Goal: Information Seeking & Learning: Learn about a topic

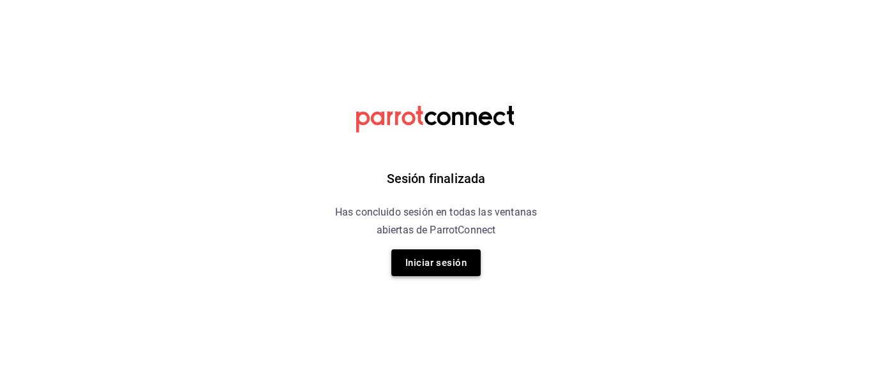
click at [462, 259] on button "Iniciar sesión" at bounding box center [435, 263] width 89 height 27
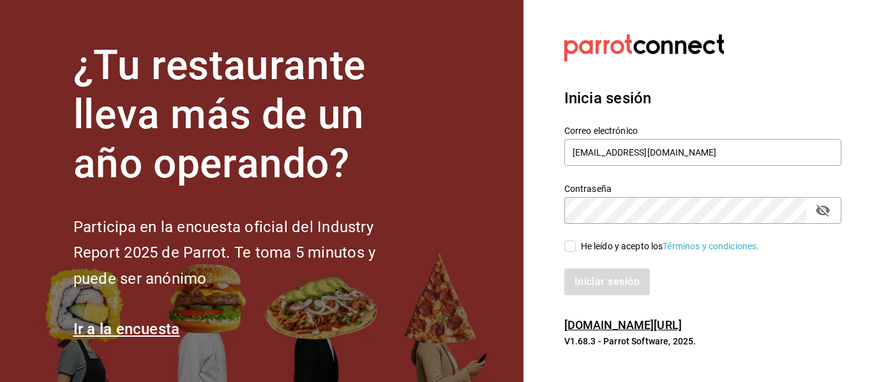
click at [603, 246] on div "He leído y acepto los Términos y condiciones." at bounding box center [670, 246] width 179 height 13
click at [576, 246] on input "He leído y acepto los Términos y condiciones." at bounding box center [569, 246] width 11 height 11
checkbox input "true"
click at [600, 281] on button "Iniciar sesión" at bounding box center [607, 282] width 87 height 27
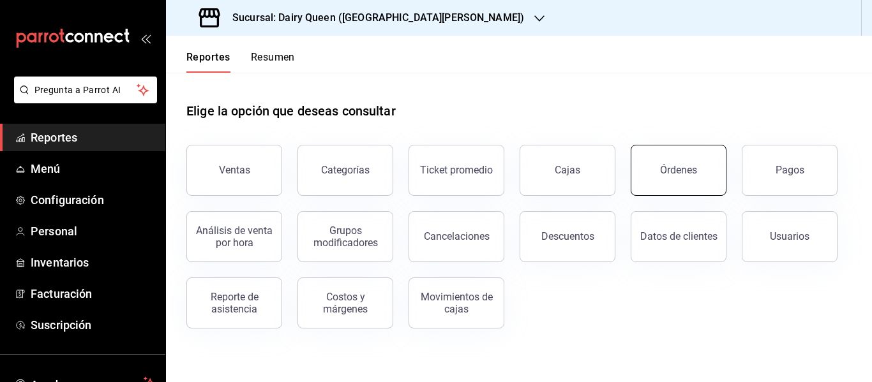
click at [686, 175] on div "Órdenes" at bounding box center [678, 170] width 37 height 12
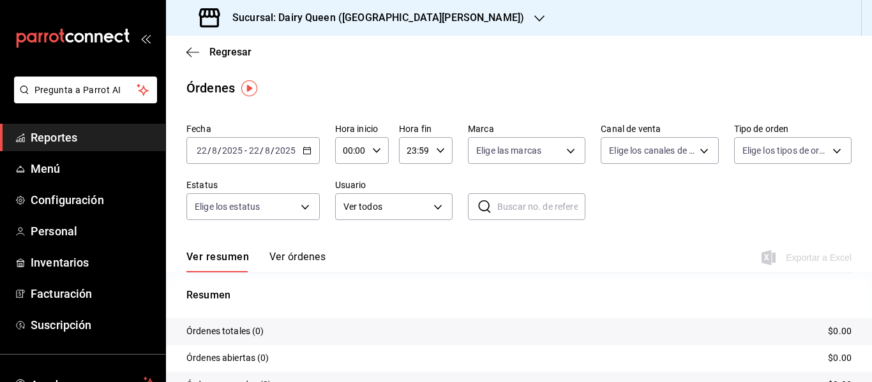
click at [241, 149] on input "2025" at bounding box center [233, 151] width 22 height 10
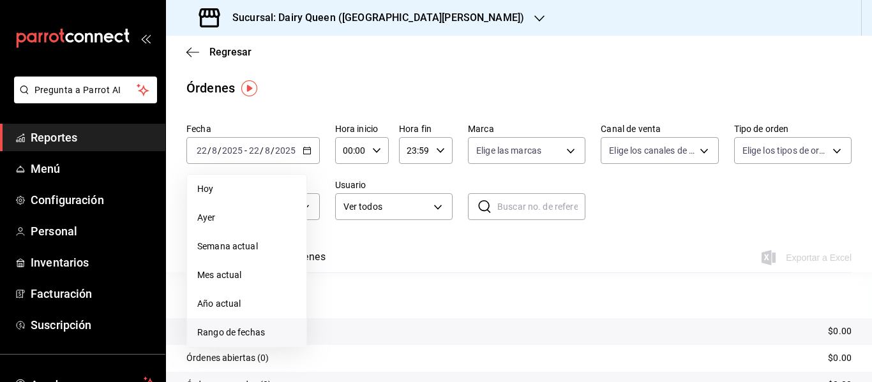
click at [250, 342] on li "Rango de fechas" at bounding box center [246, 333] width 119 height 29
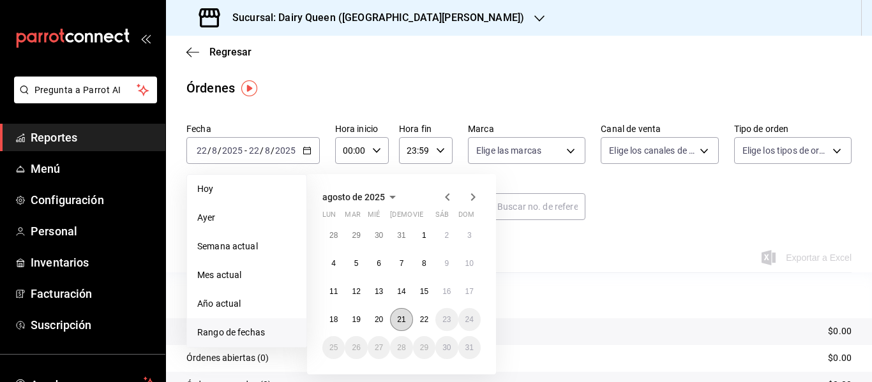
click at [396, 319] on button "21" at bounding box center [401, 319] width 22 height 23
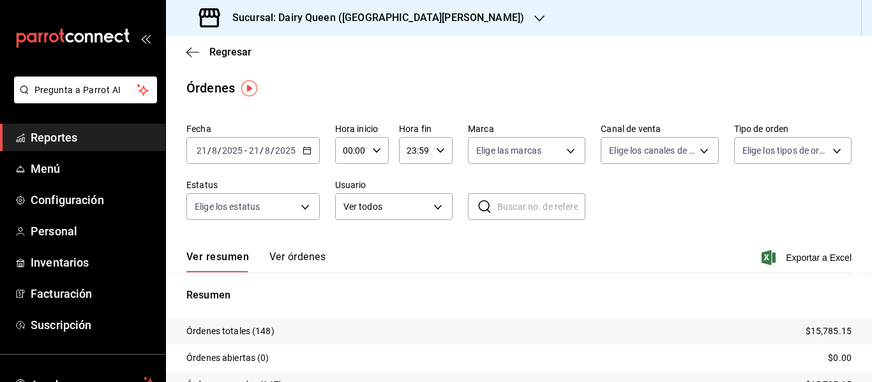
click at [426, 23] on h3 "Sucursal: Dairy Queen ([GEOGRAPHIC_DATA][PERSON_NAME])" at bounding box center [373, 17] width 302 height 15
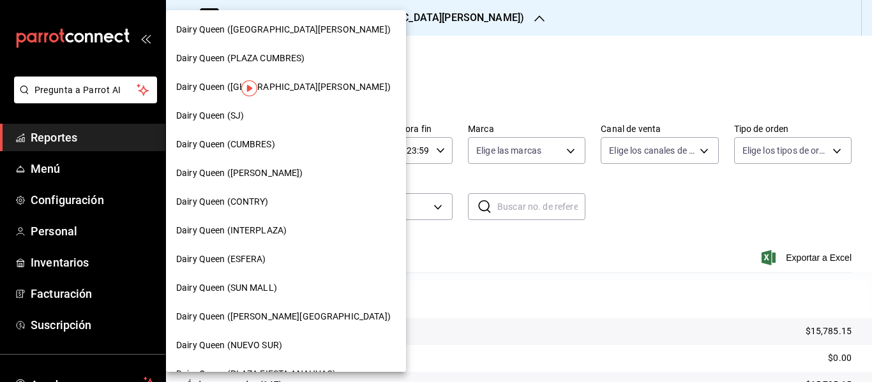
click at [244, 204] on span "Dairy Queen (CONTRY)" at bounding box center [222, 201] width 93 height 13
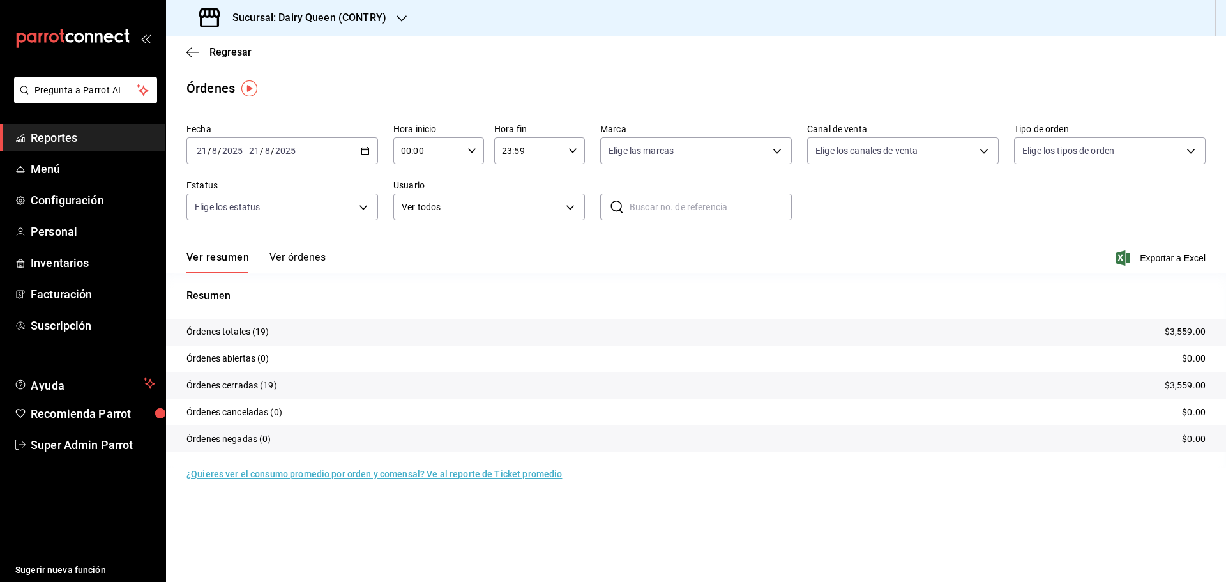
click at [340, 14] on h3 "Sucursal: Dairy Queen (CONTRY)" at bounding box center [304, 17] width 164 height 15
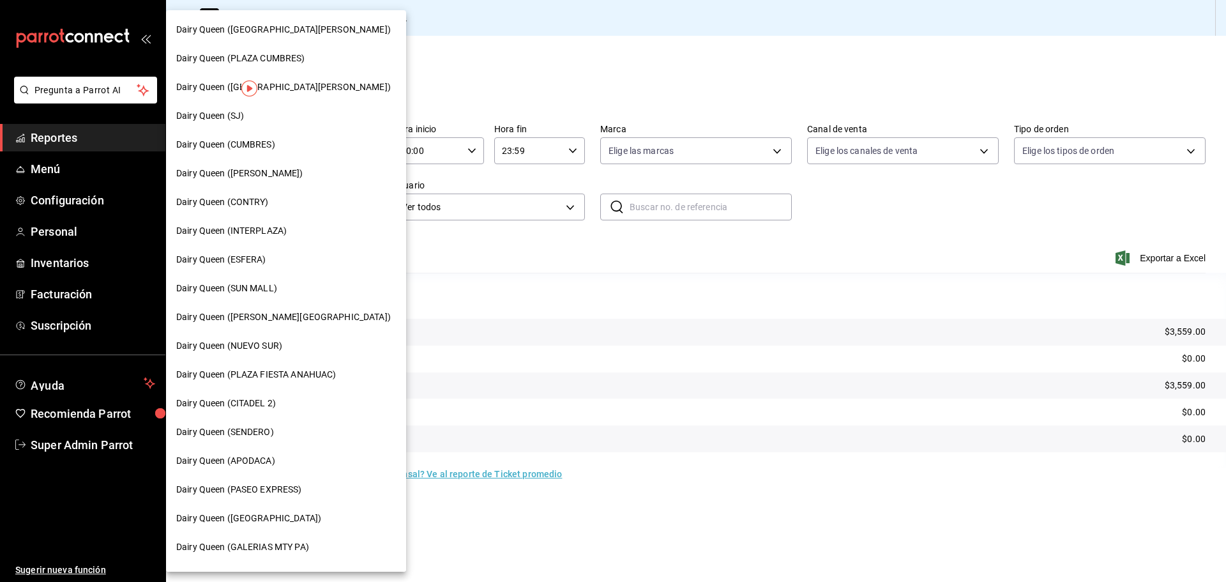
click at [277, 382] on div "Dairy Queen (SENDERO)" at bounding box center [286, 431] width 240 height 29
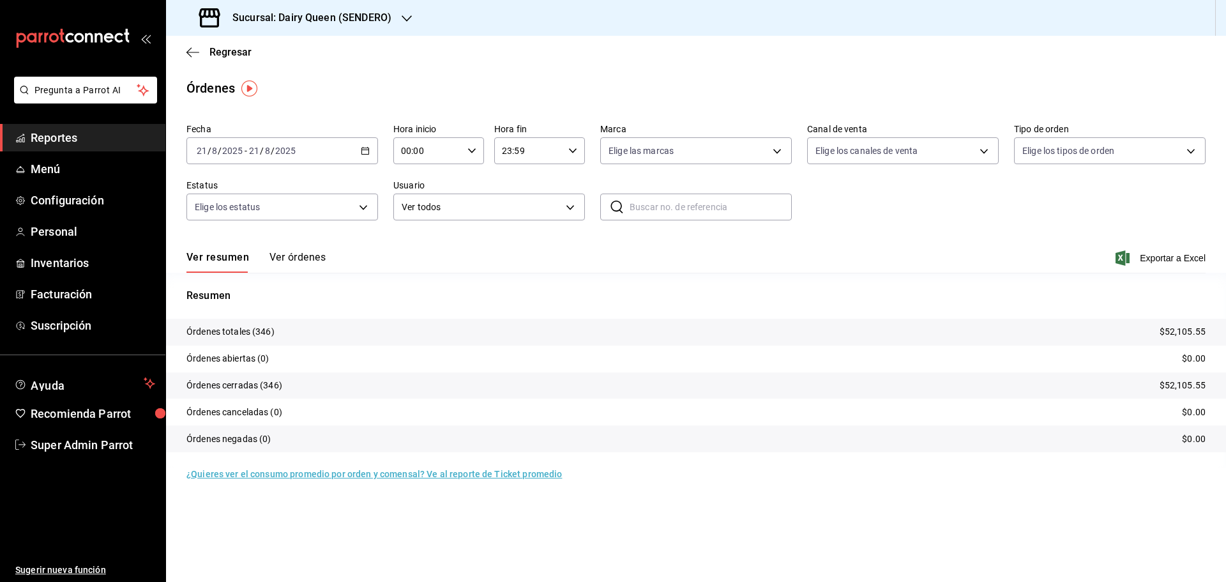
click at [283, 21] on h3 "Sucursal: Dairy Queen (SENDERO)" at bounding box center [306, 17] width 169 height 15
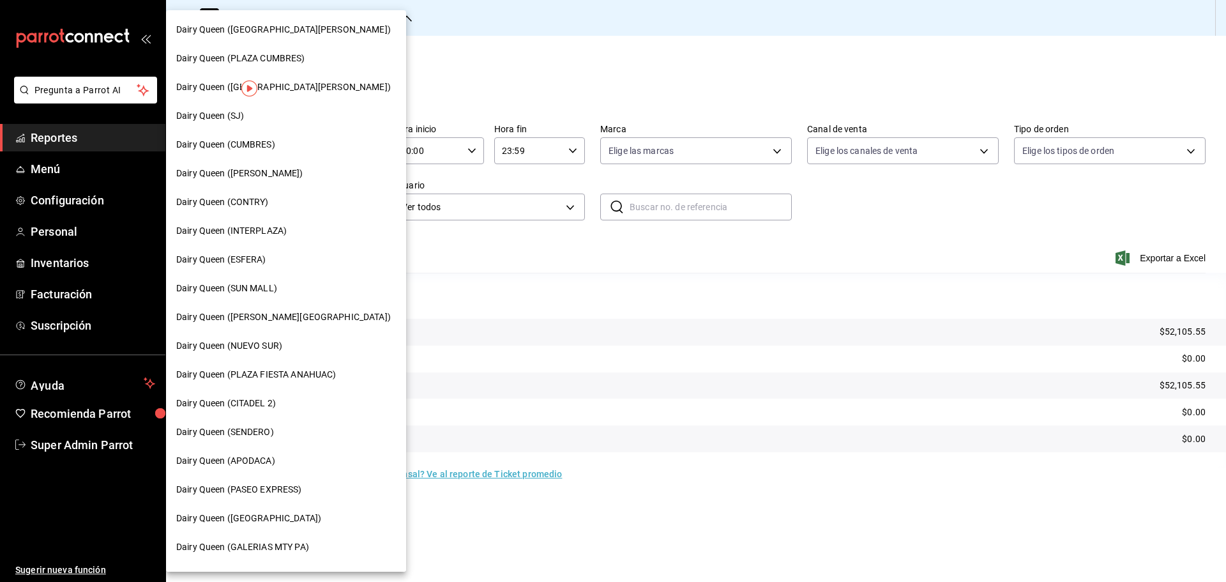
click at [267, 149] on span "Dairy Queen (CUMBRES)" at bounding box center [225, 144] width 99 height 13
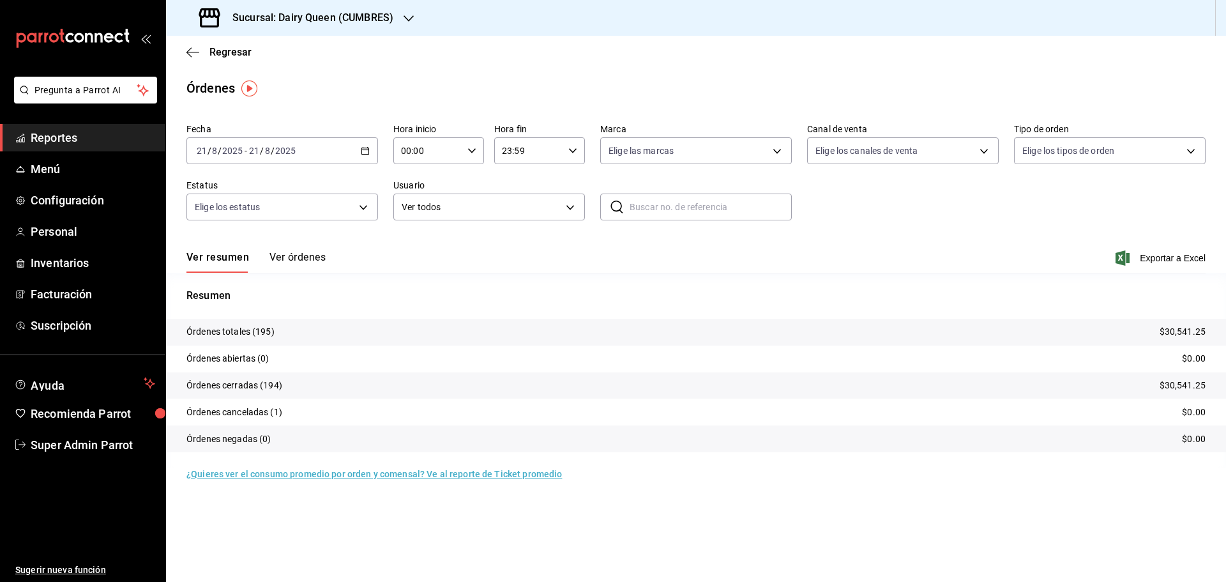
click at [328, 15] on h3 "Sucursal: Dairy Queen (CUMBRES)" at bounding box center [307, 17] width 171 height 15
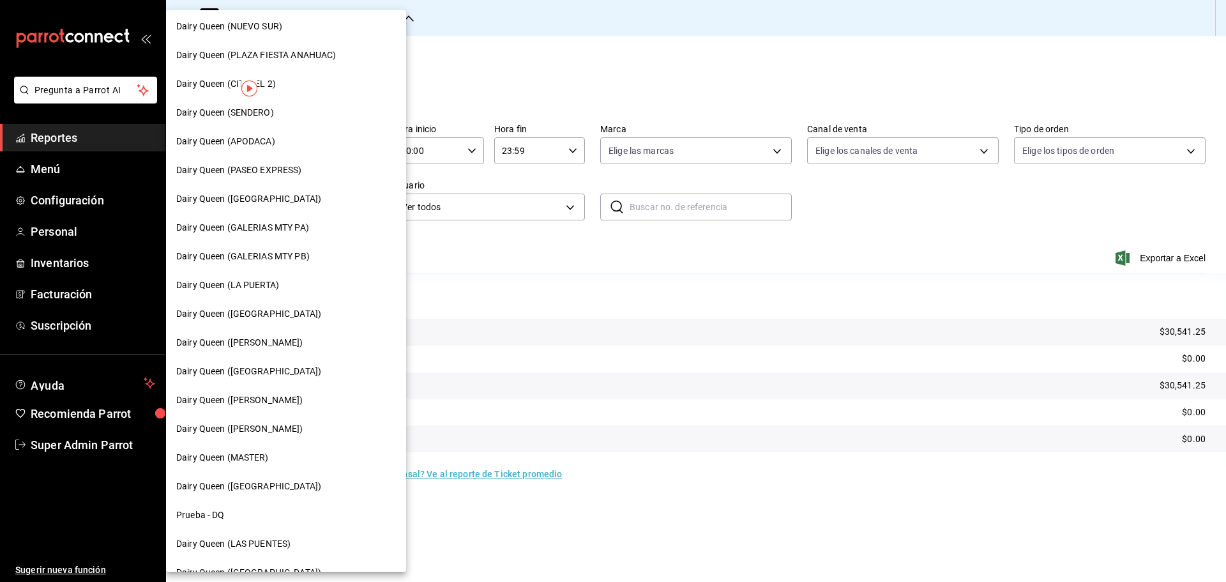
scroll to position [397, 0]
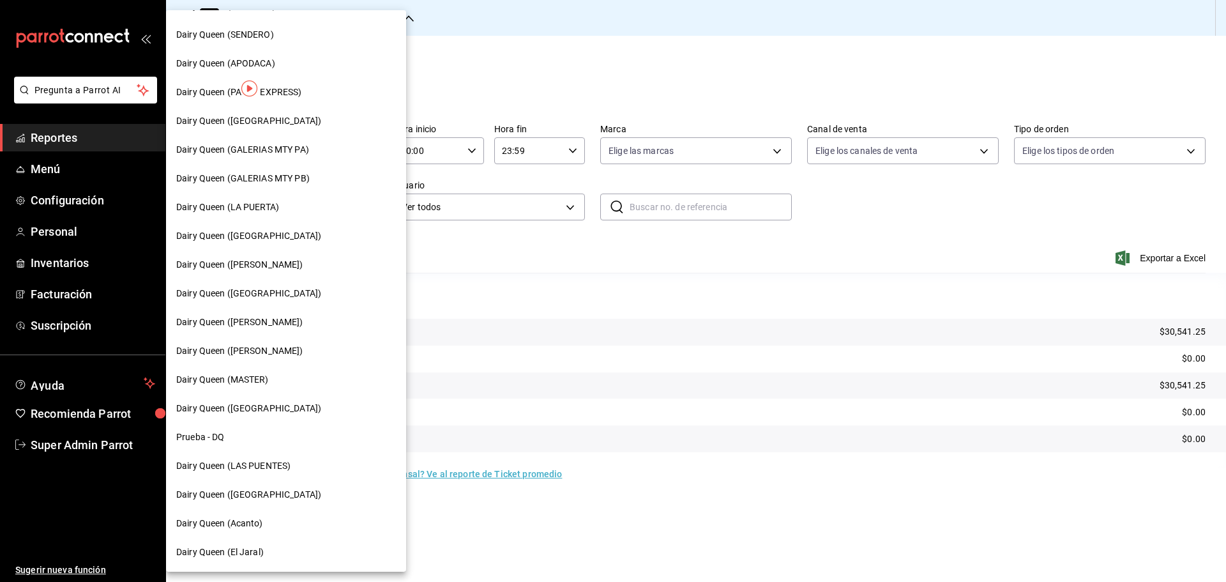
click at [266, 382] on span "Dairy Queen (LAS PUENTES)" at bounding box center [233, 465] width 114 height 13
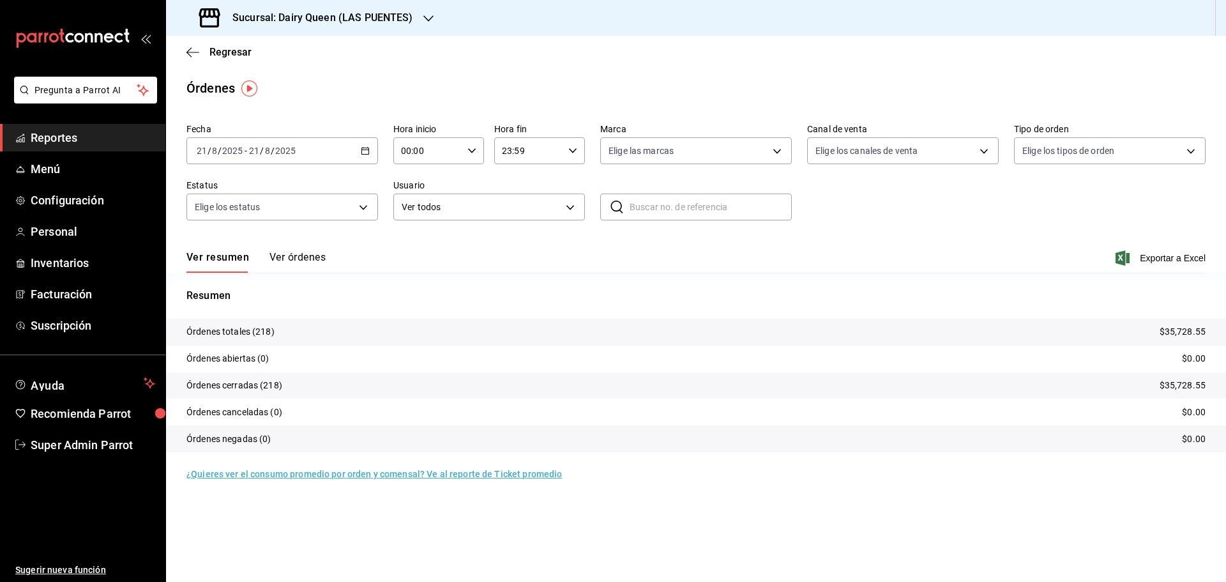
click at [253, 31] on div "Sucursal: Dairy Queen (LAS PUENTES)" at bounding box center [307, 18] width 262 height 36
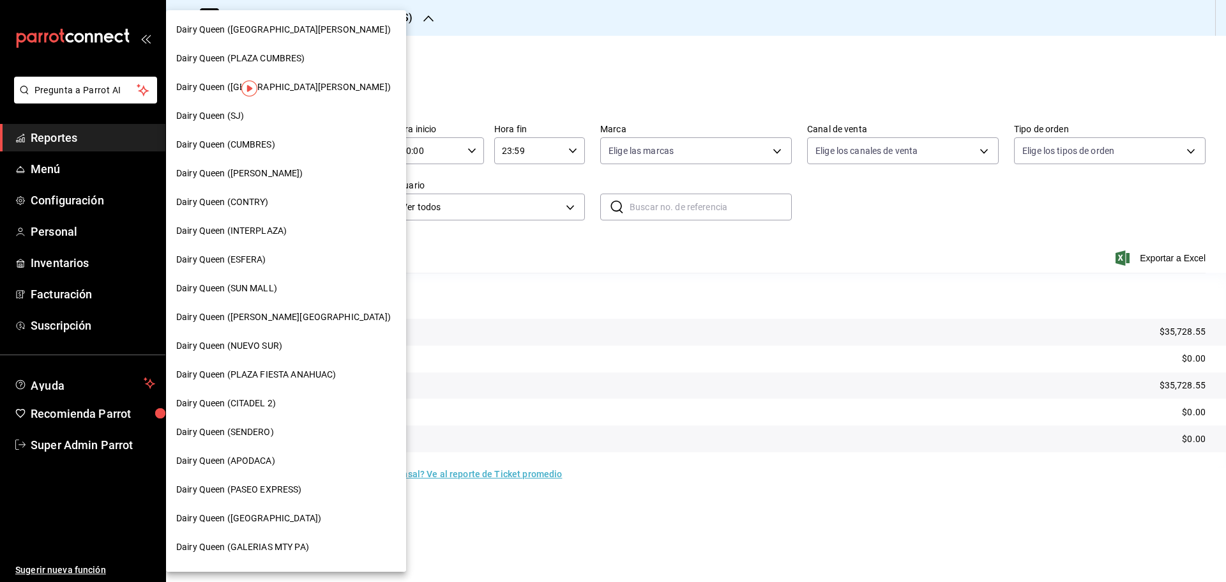
click at [282, 382] on span "Dairy Queen (PASEO EXPRESS)" at bounding box center [239, 489] width 126 height 13
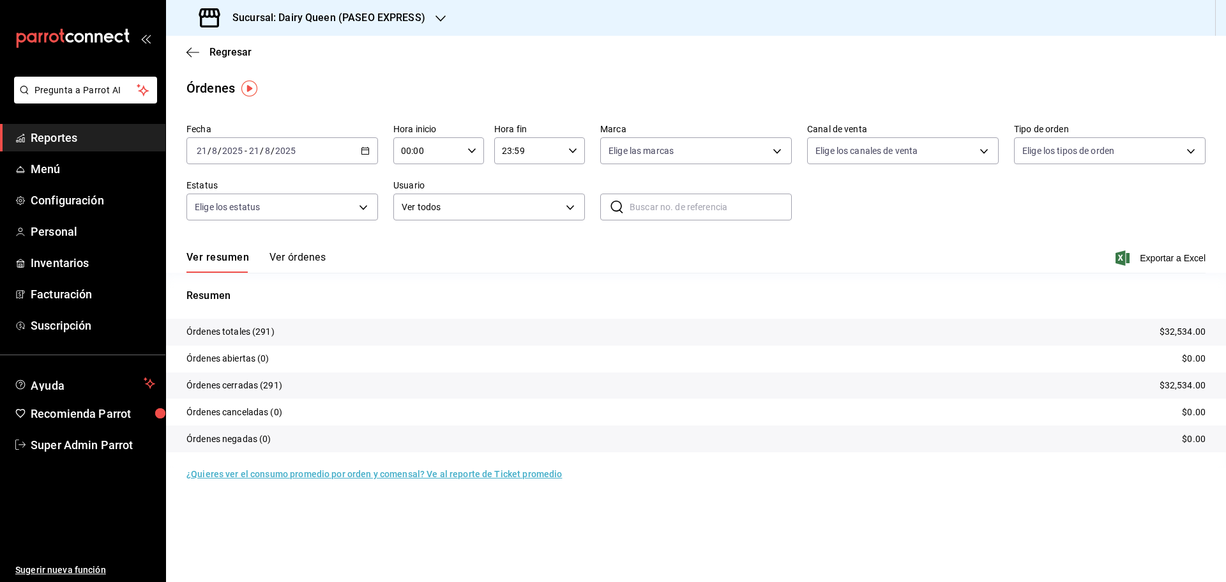
click at [319, 24] on h3 "Sucursal: Dairy Queen (PASEO EXPRESS)" at bounding box center [323, 17] width 203 height 15
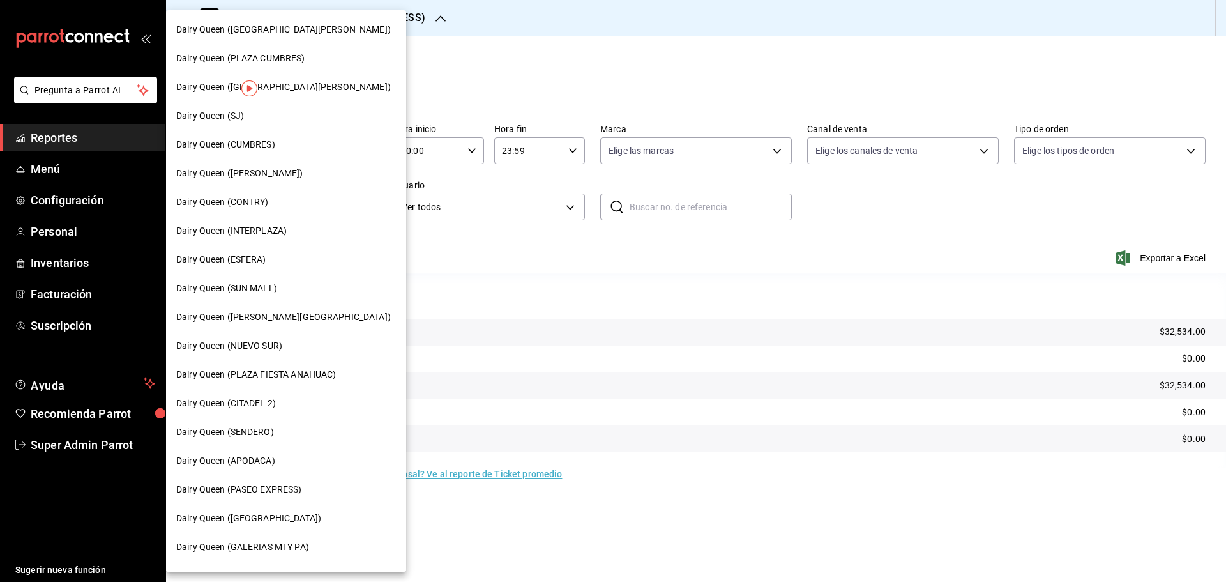
click at [275, 121] on div "Dairy Queen (SJ)" at bounding box center [286, 115] width 220 height 13
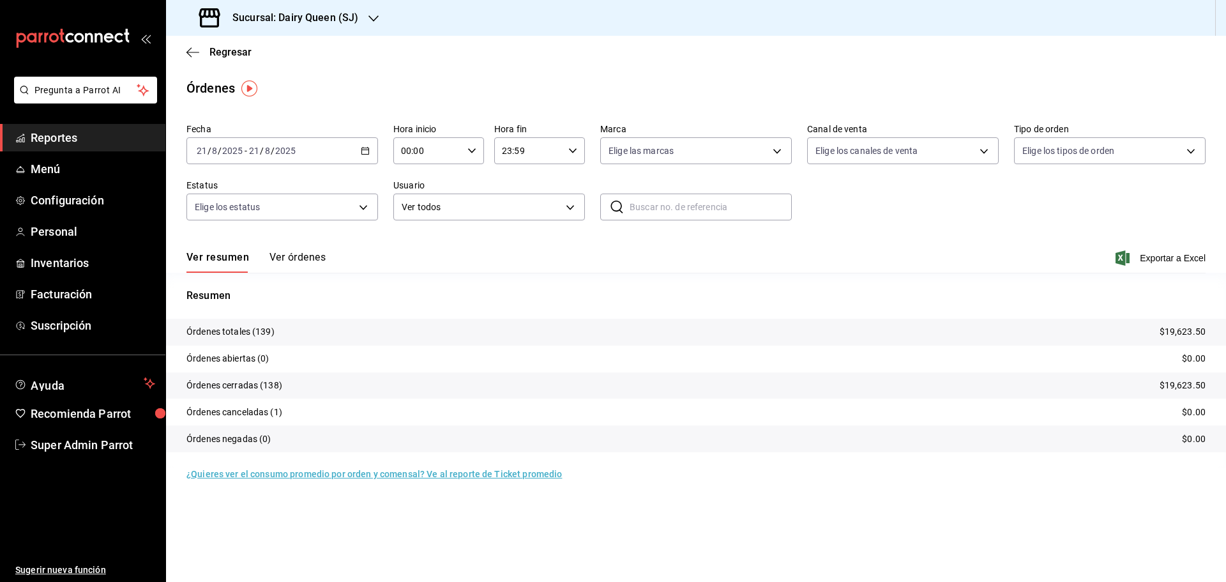
click at [308, 12] on h3 "Sucursal: Dairy Queen (SJ)" at bounding box center [290, 17] width 136 height 15
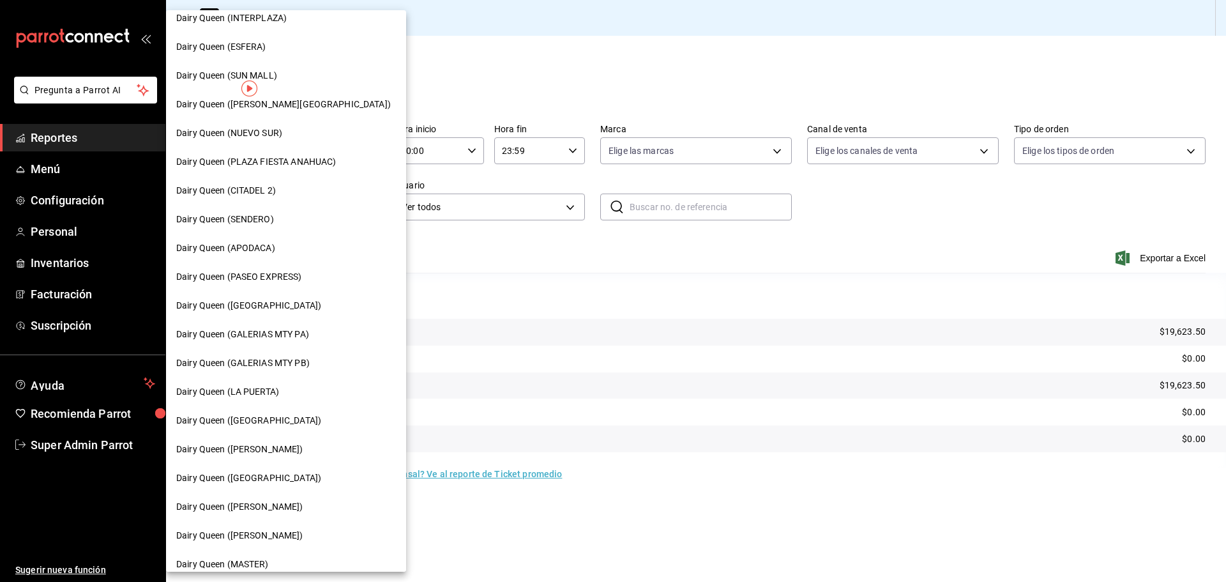
scroll to position [397, 0]
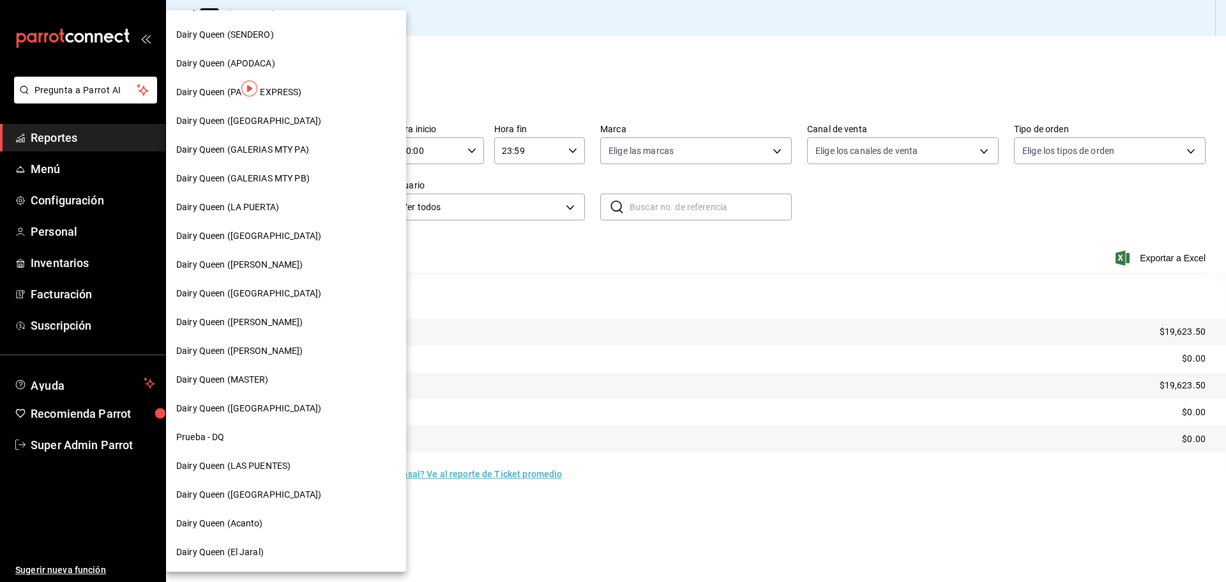
click at [275, 382] on span "Dairy Queen ([GEOGRAPHIC_DATA])" at bounding box center [248, 494] width 145 height 13
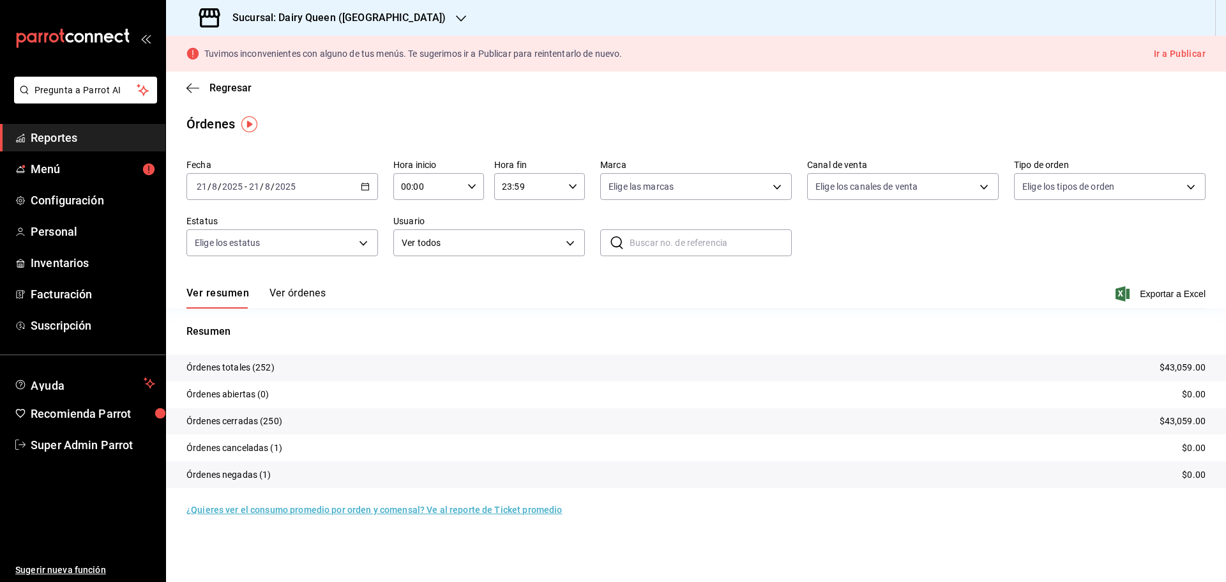
click at [389, 13] on h3 "Sucursal: Dairy Queen ([GEOGRAPHIC_DATA])" at bounding box center [333, 17] width 223 height 15
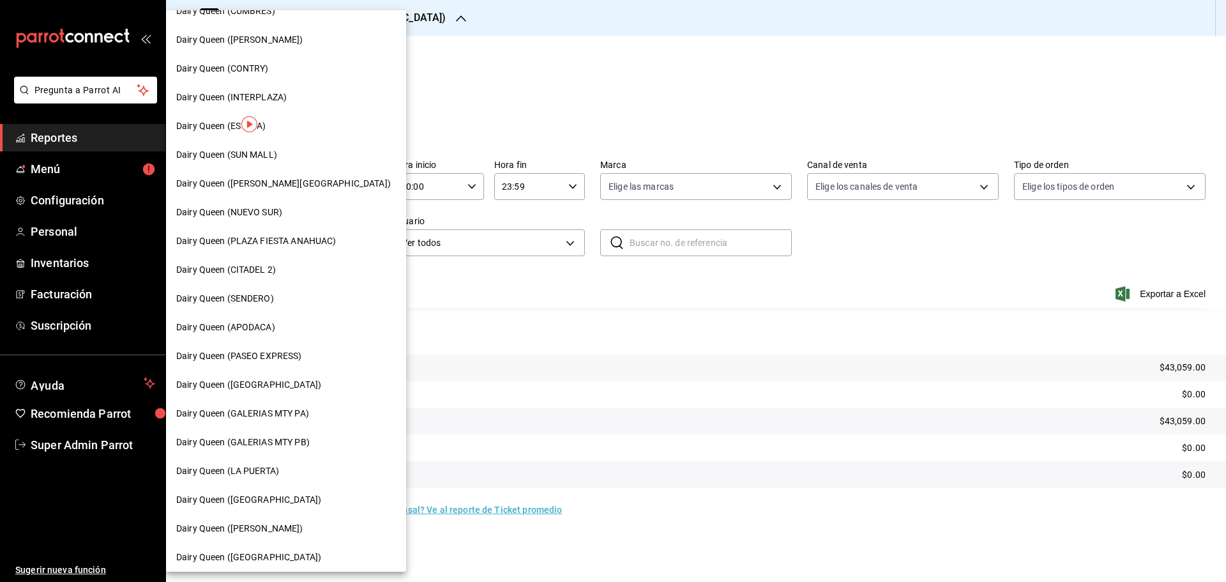
scroll to position [213, 0]
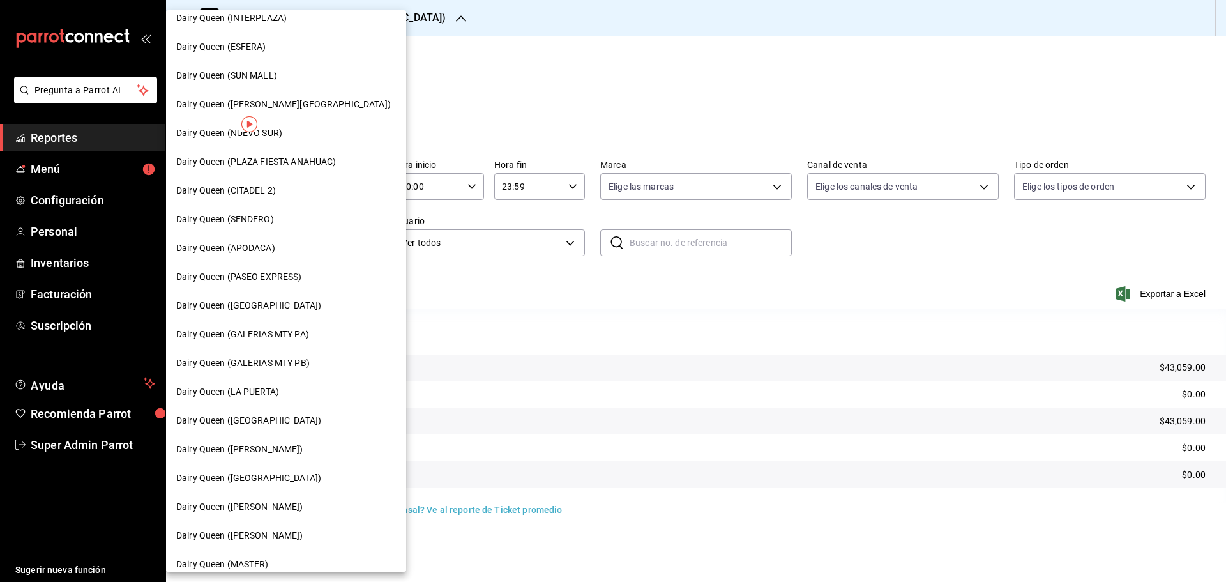
click at [268, 382] on span "Dairy Queen (LA PUERTA)" at bounding box center [227, 391] width 103 height 13
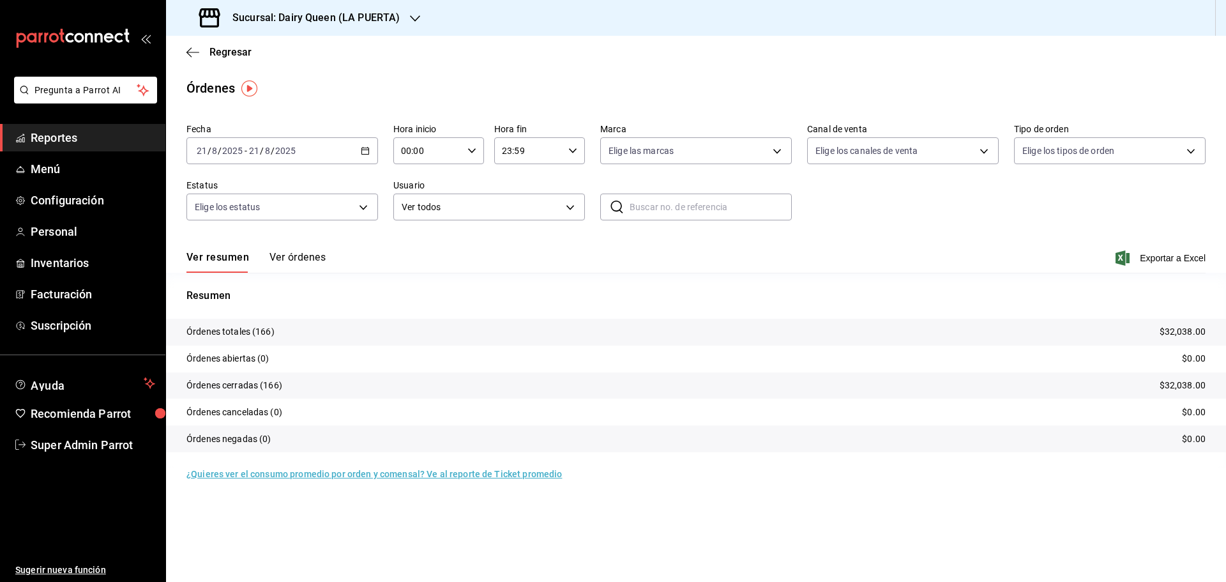
click at [336, 13] on h3 "Sucursal: Dairy Queen (LA PUERTA)" at bounding box center [310, 17] width 177 height 15
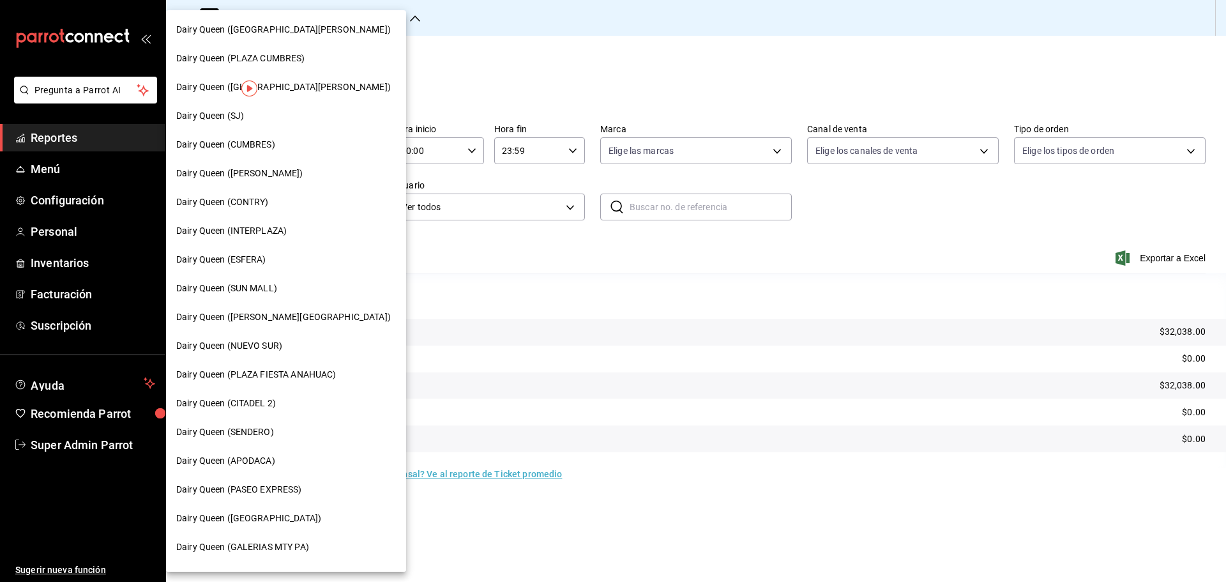
click at [258, 322] on span "Dairy Queen ([PERSON_NAME][GEOGRAPHIC_DATA])" at bounding box center [283, 316] width 214 height 13
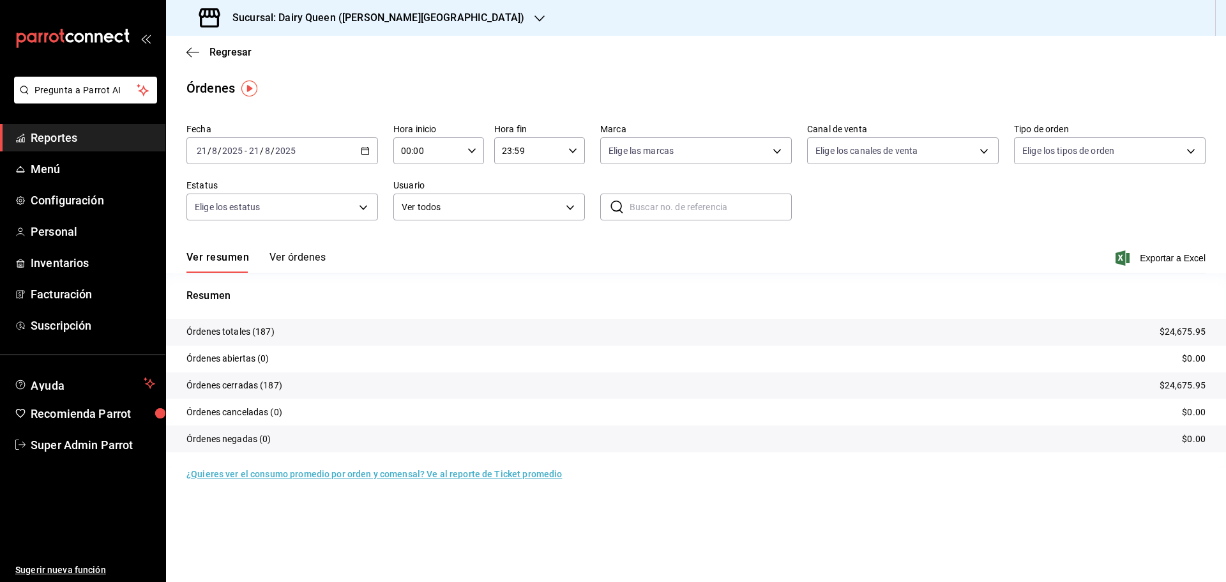
click at [271, 15] on h3 "Sucursal: Dairy Queen ([PERSON_NAME][GEOGRAPHIC_DATA])" at bounding box center [373, 17] width 302 height 15
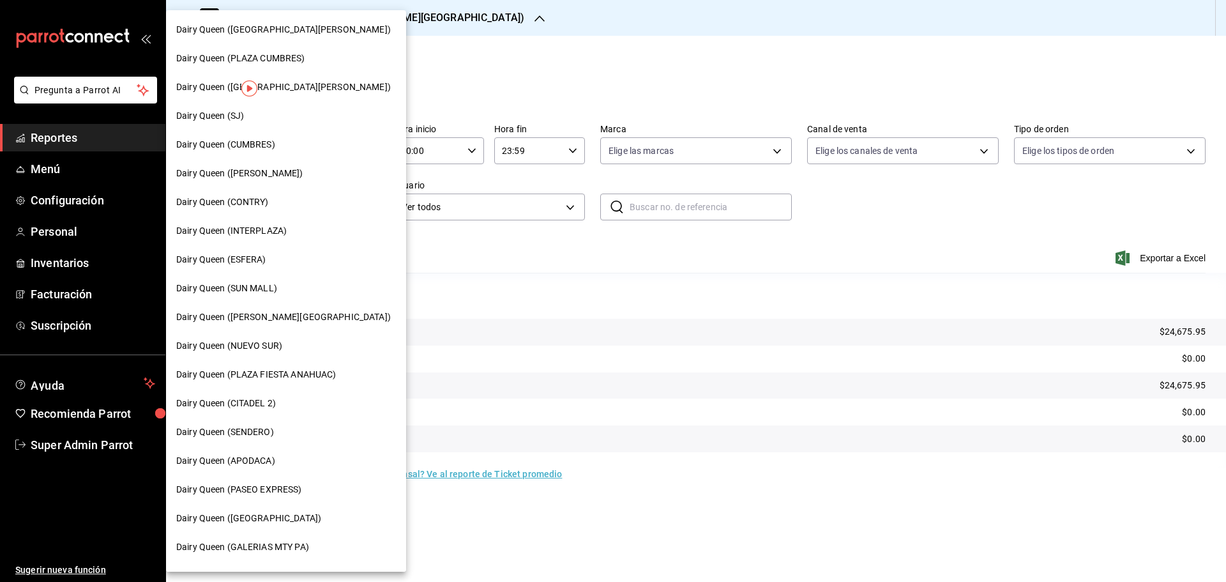
click at [275, 382] on span "Dairy Queen ([GEOGRAPHIC_DATA])" at bounding box center [248, 517] width 145 height 13
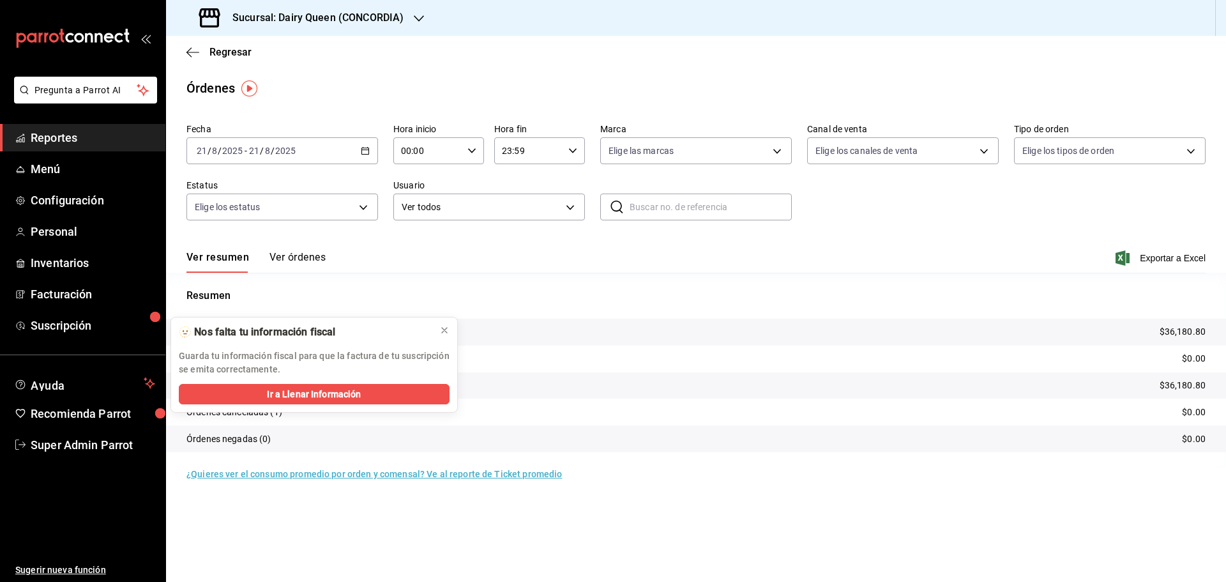
click at [276, 19] on h3 "Sucursal: Dairy Queen (CONCORDIA)" at bounding box center [312, 17] width 181 height 15
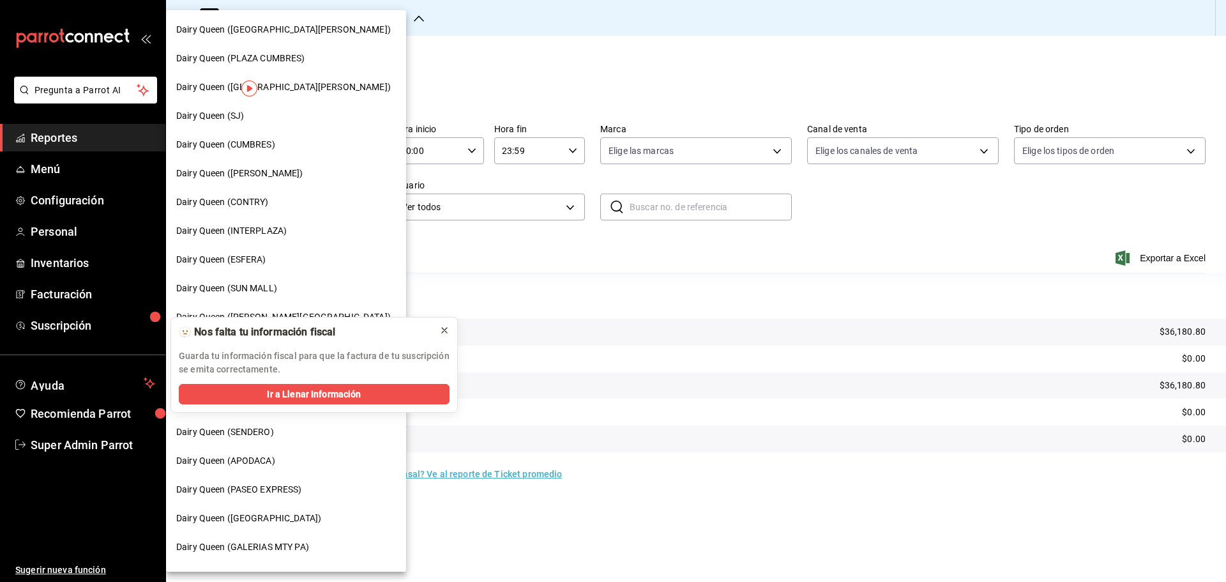
click at [440, 327] on icon at bounding box center [444, 330] width 10 height 10
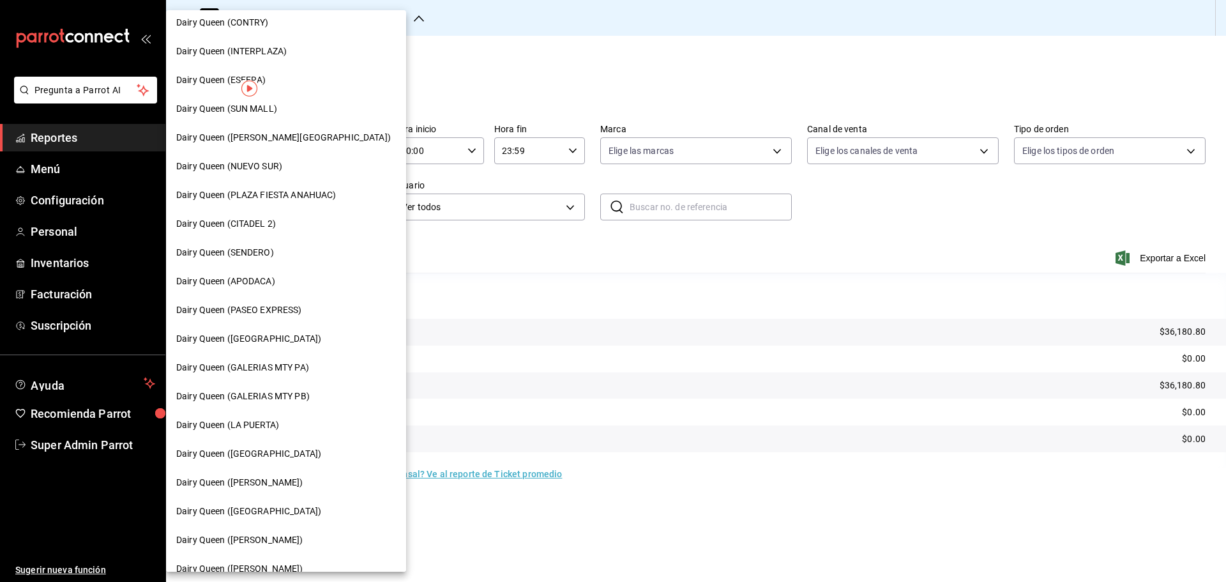
scroll to position [319, 0]
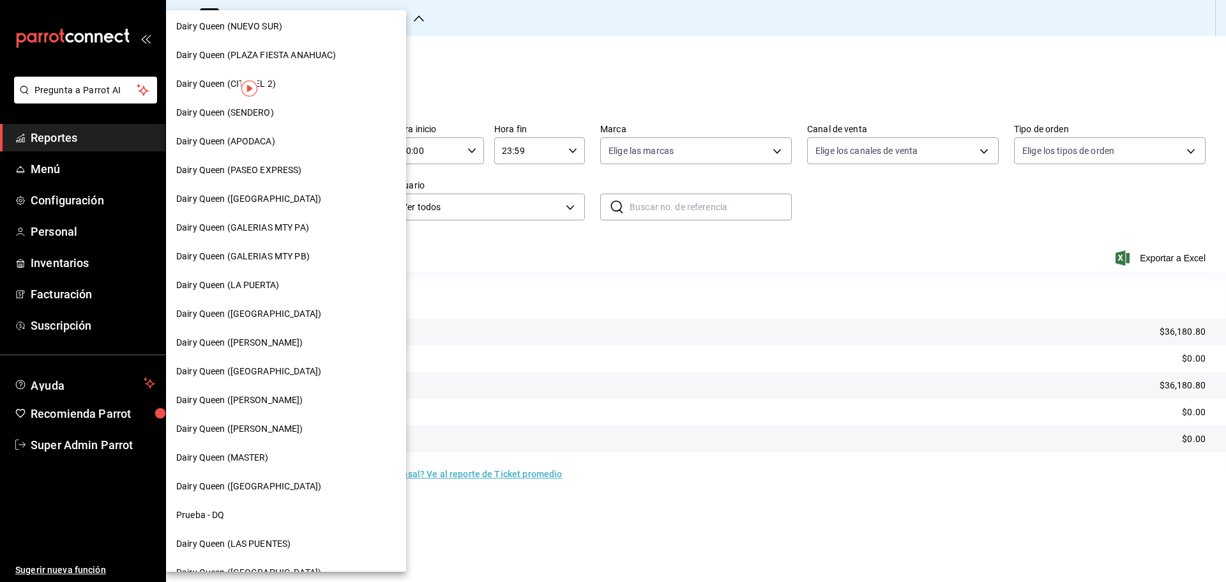
click at [291, 382] on div "Dairy Queen ([GEOGRAPHIC_DATA])" at bounding box center [286, 371] width 240 height 29
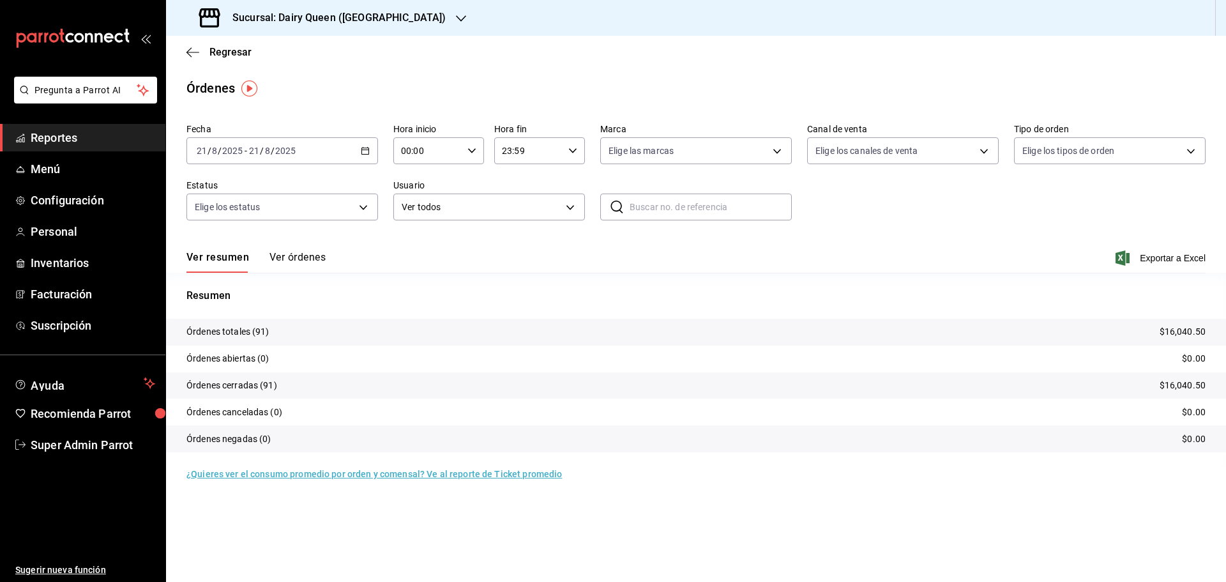
click at [282, 17] on h3 "Sucursal: Dairy Queen ([GEOGRAPHIC_DATA])" at bounding box center [333, 17] width 223 height 15
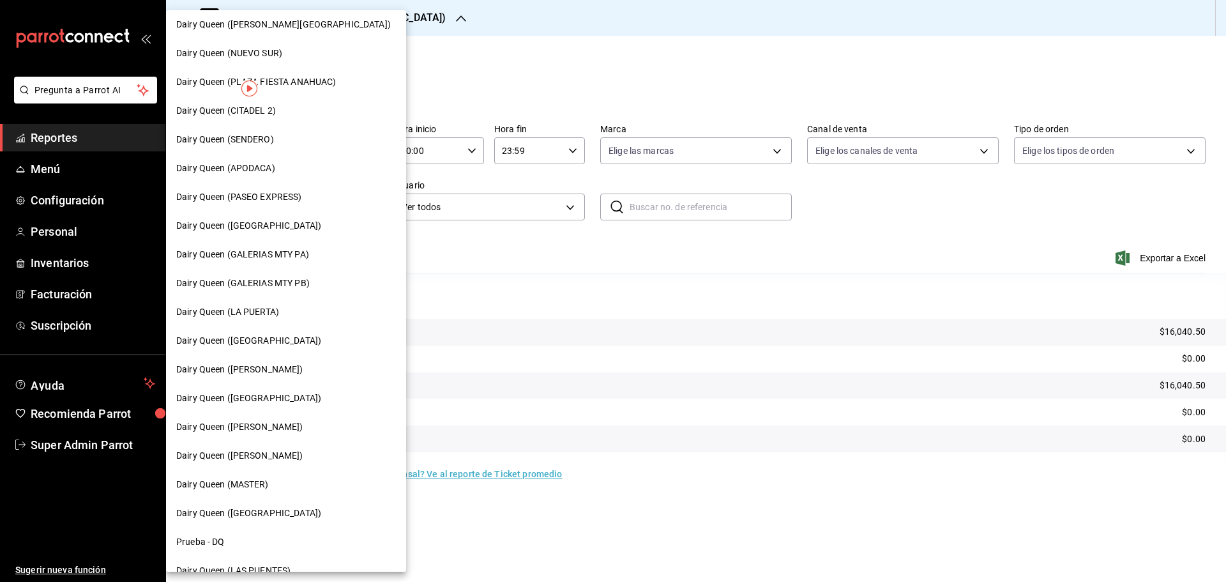
scroll to position [319, 0]
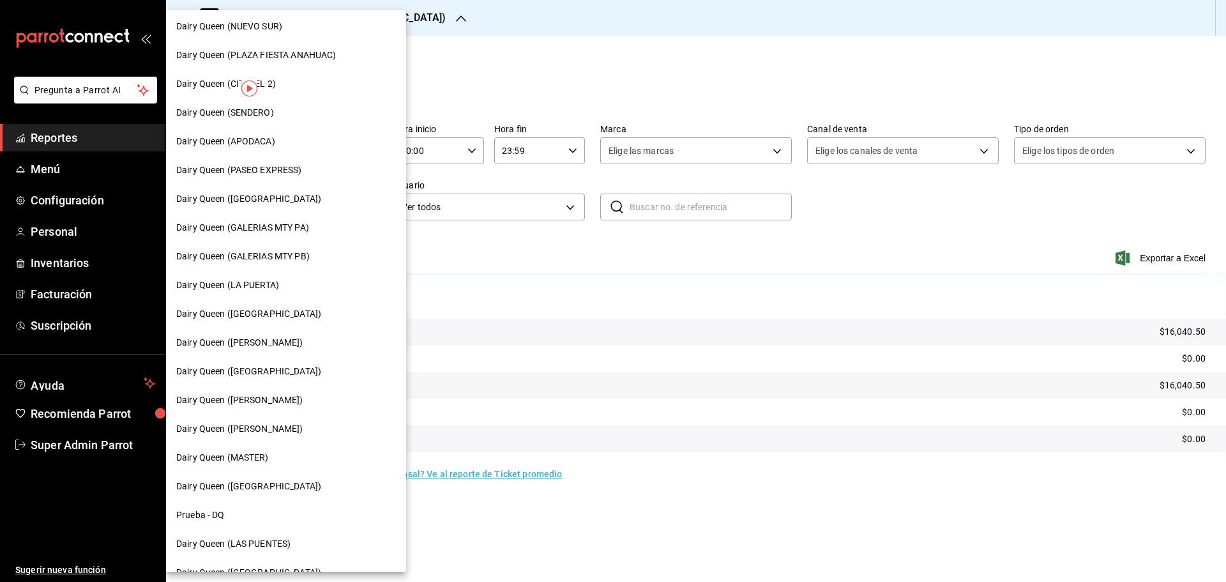
click at [274, 382] on span "Dairy Queen ([PERSON_NAME])" at bounding box center [239, 399] width 127 height 13
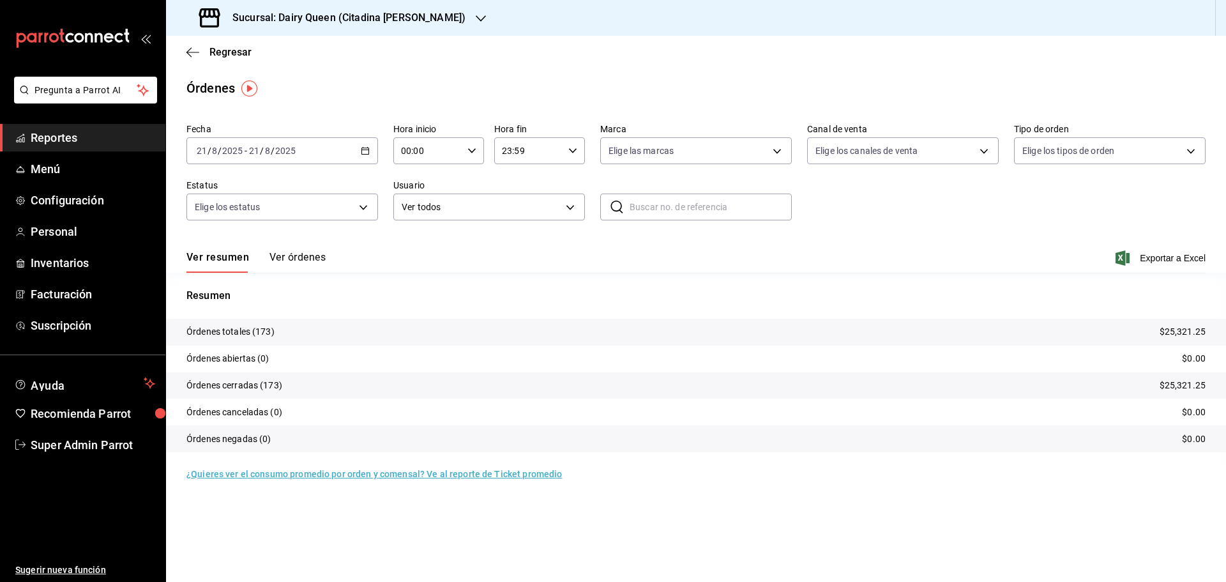
click at [363, 10] on h3 "Sucursal: Dairy Queen (Citadina [PERSON_NAME])" at bounding box center [343, 17] width 243 height 15
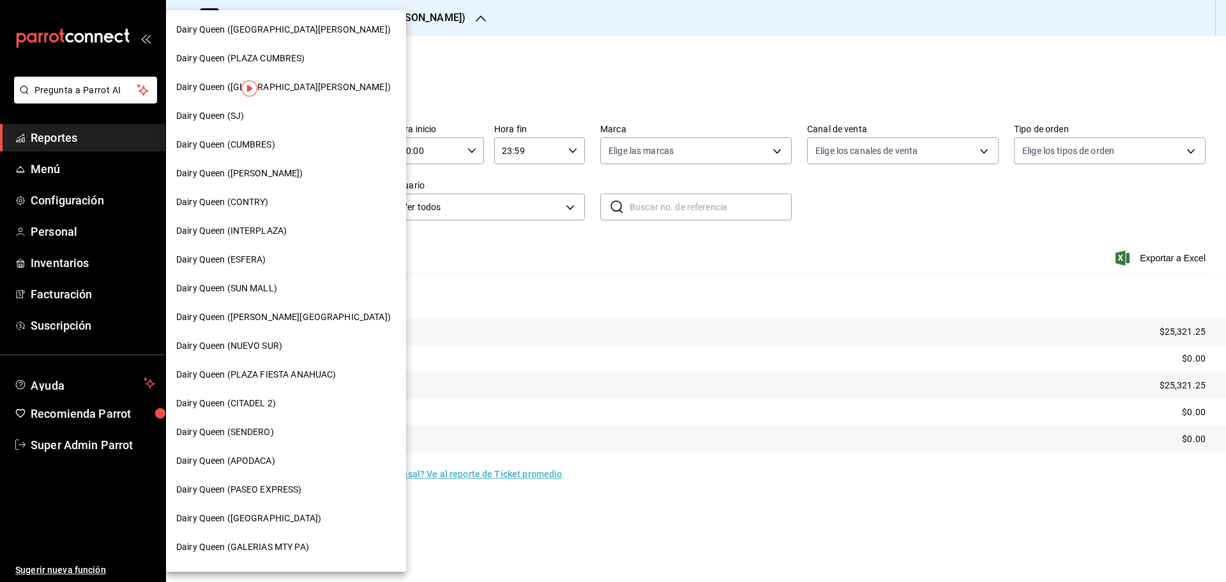
click at [282, 82] on span "Dairy Queen ([GEOGRAPHIC_DATA][PERSON_NAME])" at bounding box center [283, 86] width 214 height 13
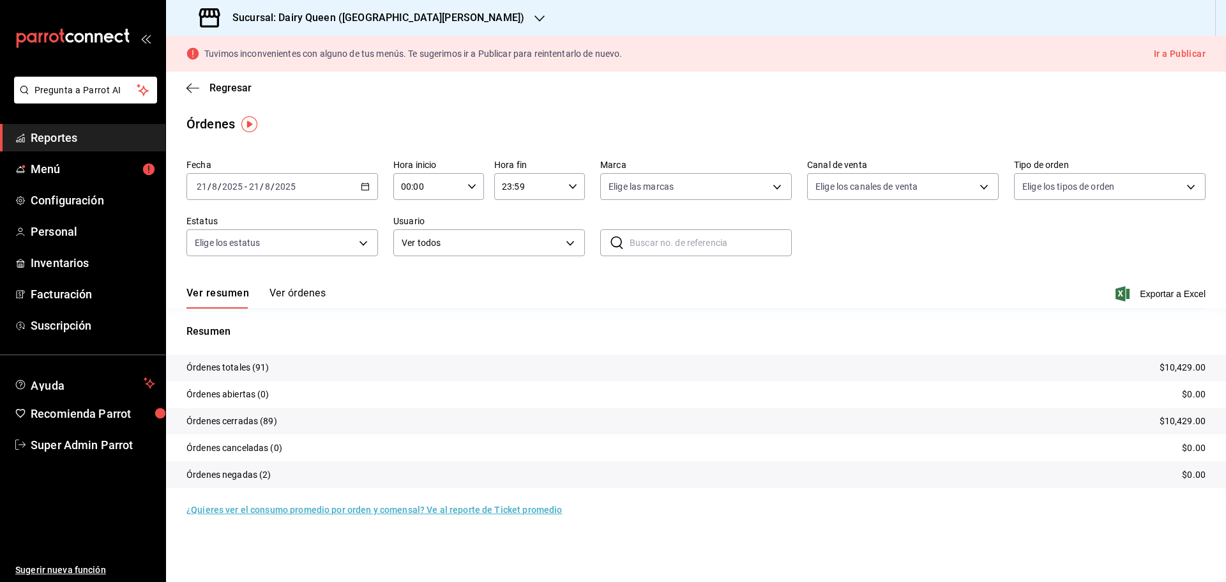
click at [350, 8] on div "Sucursal: Dairy Queen ([GEOGRAPHIC_DATA][PERSON_NAME])" at bounding box center [362, 18] width 373 height 36
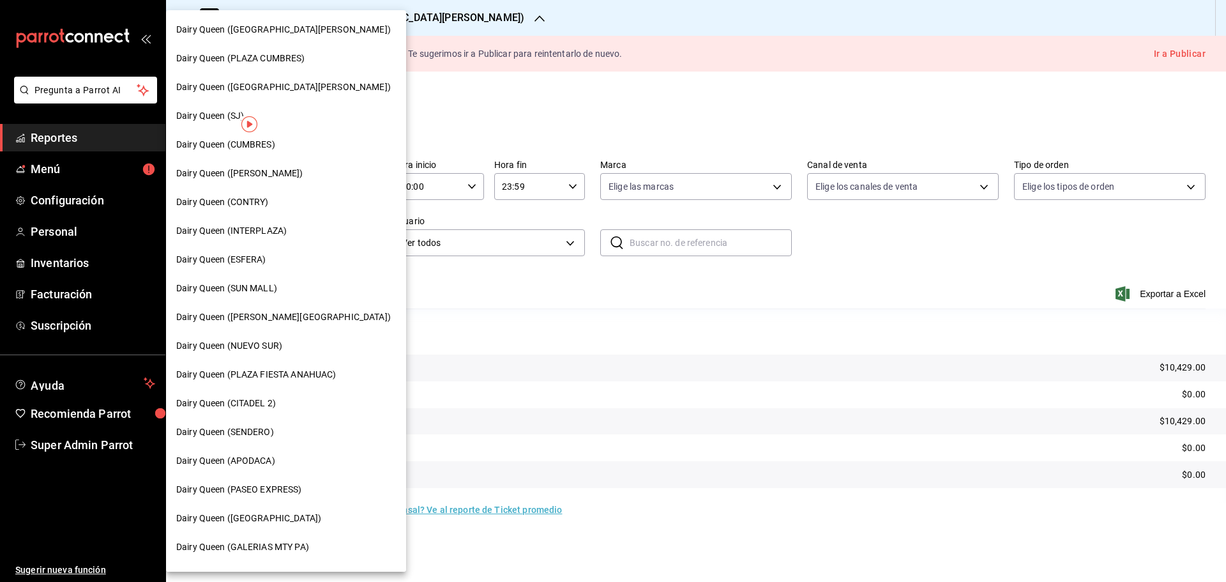
click at [254, 176] on span "Dairy Queen ([PERSON_NAME])" at bounding box center [239, 173] width 127 height 13
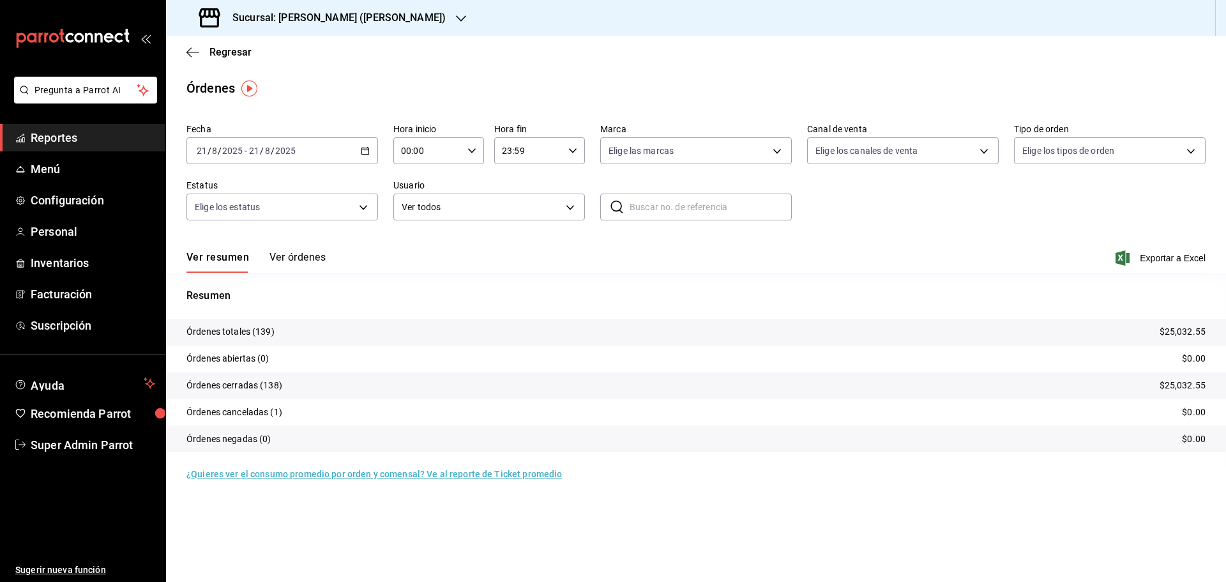
click at [322, 12] on h3 "Sucursal: [PERSON_NAME] ([PERSON_NAME])" at bounding box center [333, 17] width 223 height 15
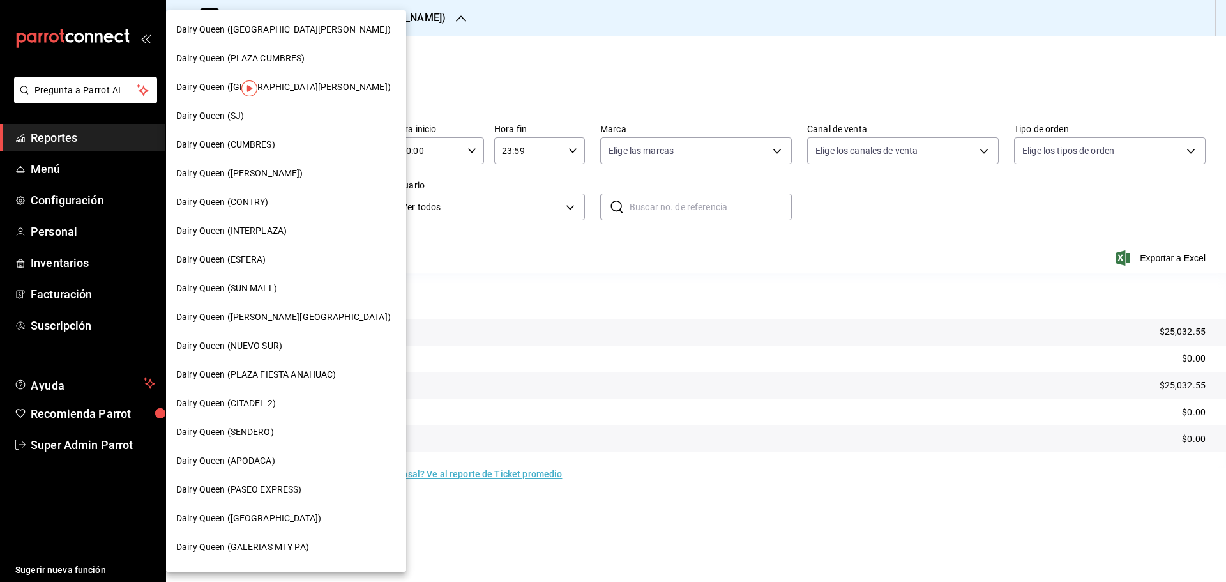
click at [301, 27] on span "Dairy Queen ([GEOGRAPHIC_DATA][PERSON_NAME])" at bounding box center [283, 29] width 214 height 13
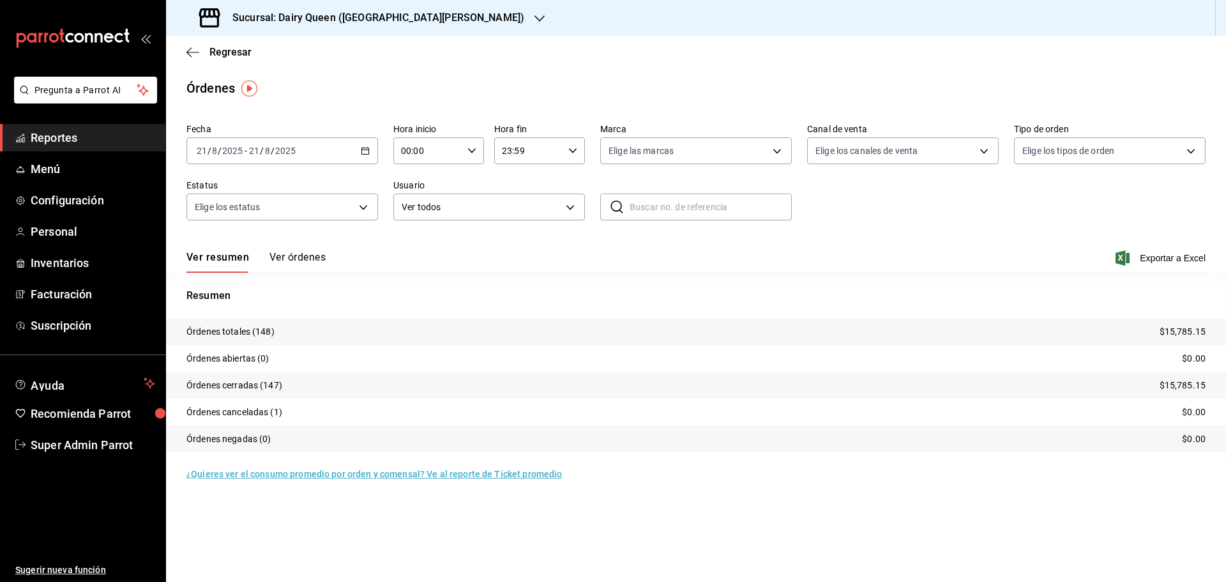
click at [462, 22] on h3 "Sucursal: Dairy Queen ([GEOGRAPHIC_DATA][PERSON_NAME])" at bounding box center [373, 17] width 302 height 15
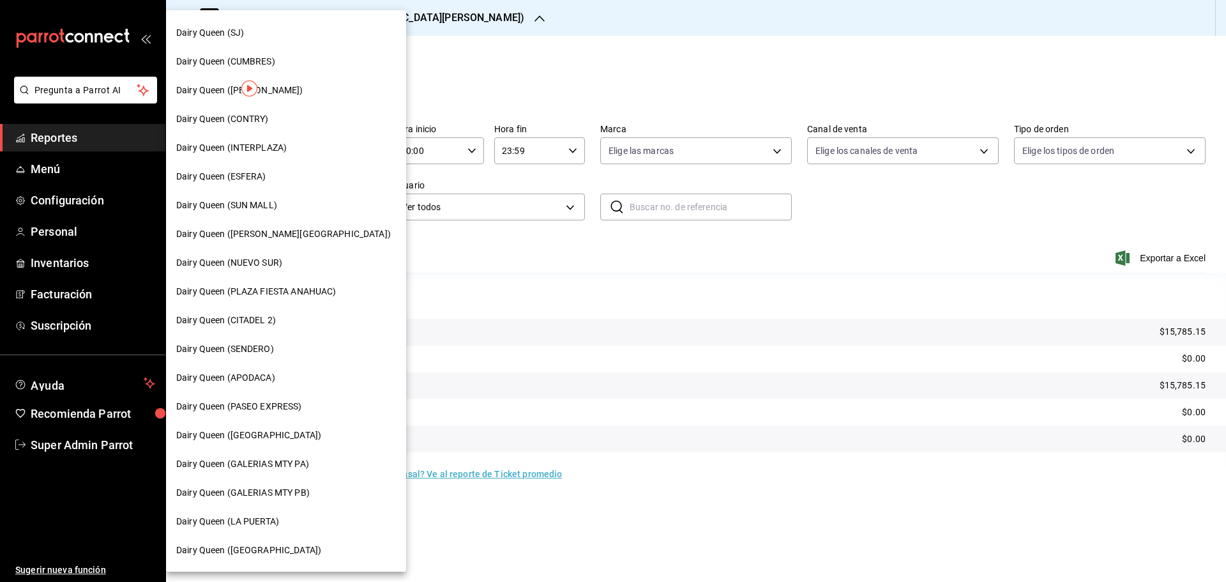
scroll to position [213, 0]
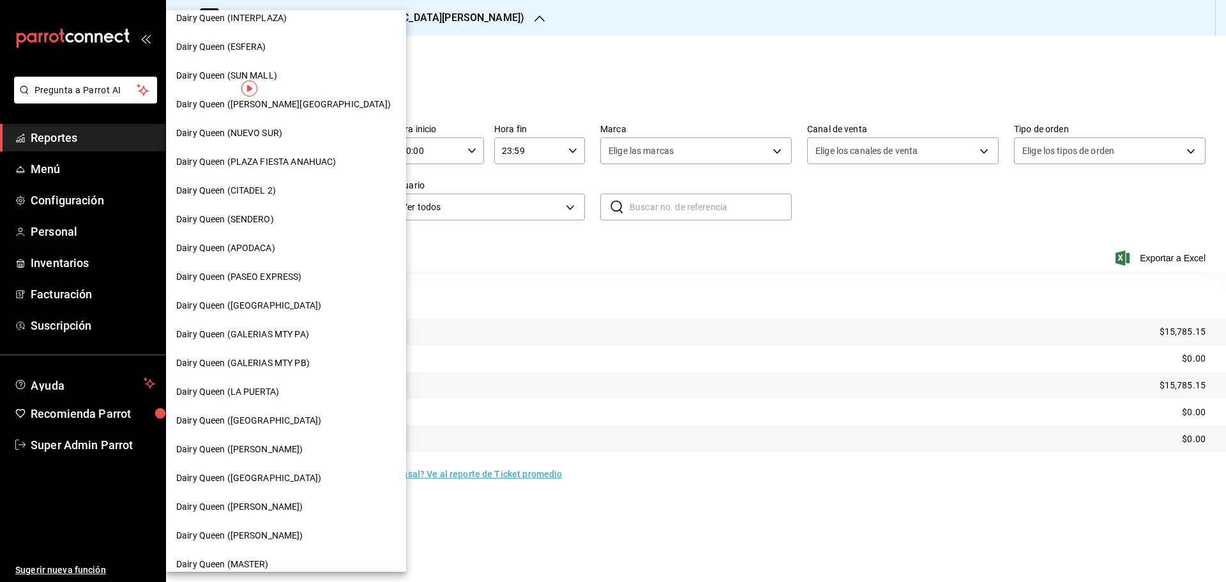
click at [303, 365] on span "Dairy Queen (GALERIAS MTY PB)" at bounding box center [242, 362] width 133 height 13
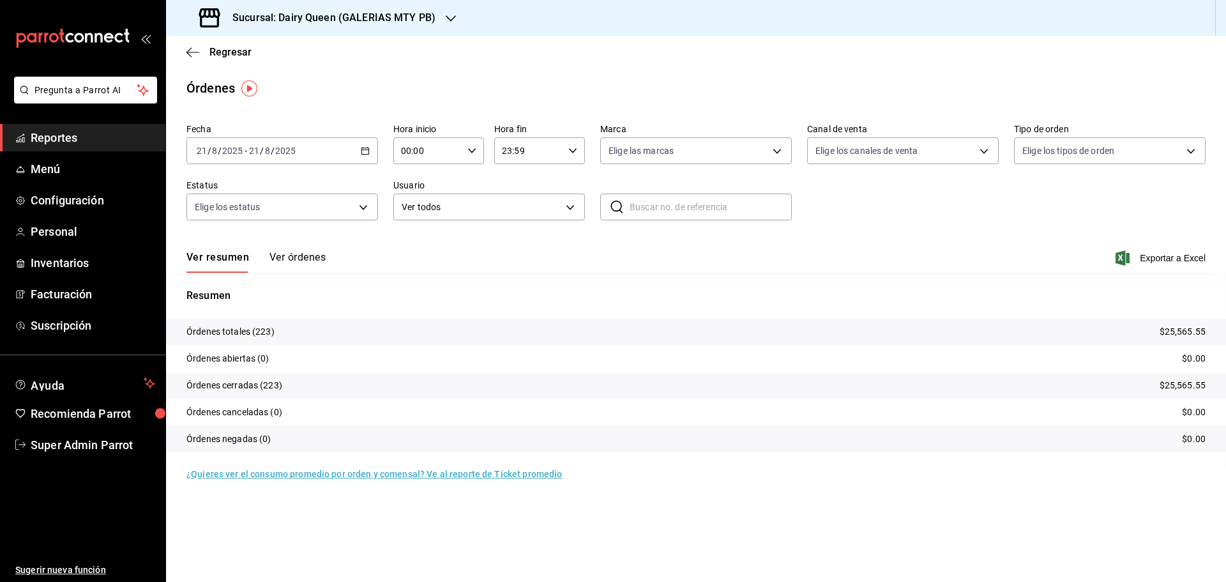
click at [401, 25] on h3 "Sucursal: Dairy Queen (GALERIAS MTY PB)" at bounding box center [328, 17] width 213 height 15
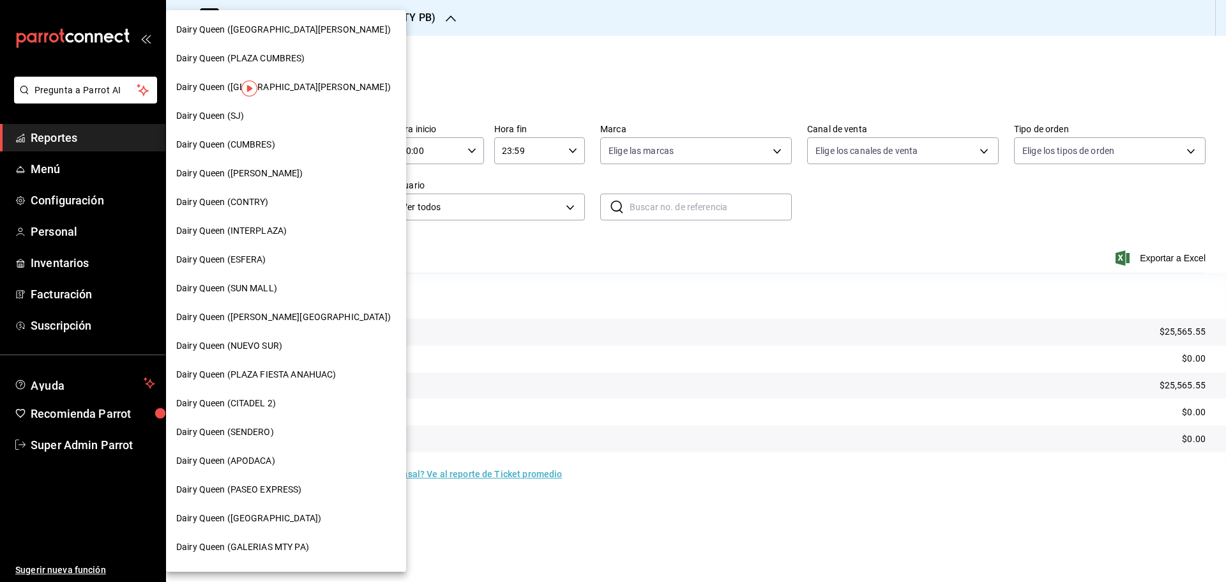
scroll to position [319, 0]
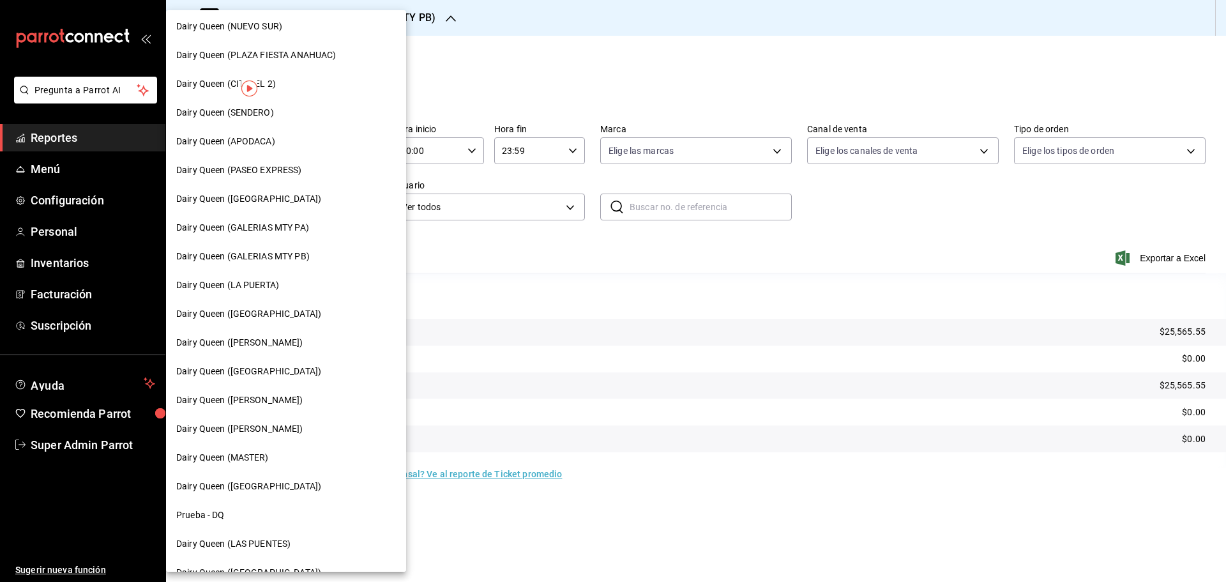
click at [309, 215] on div "Dairy Queen (GALERIAS MTY PA)" at bounding box center [286, 227] width 240 height 29
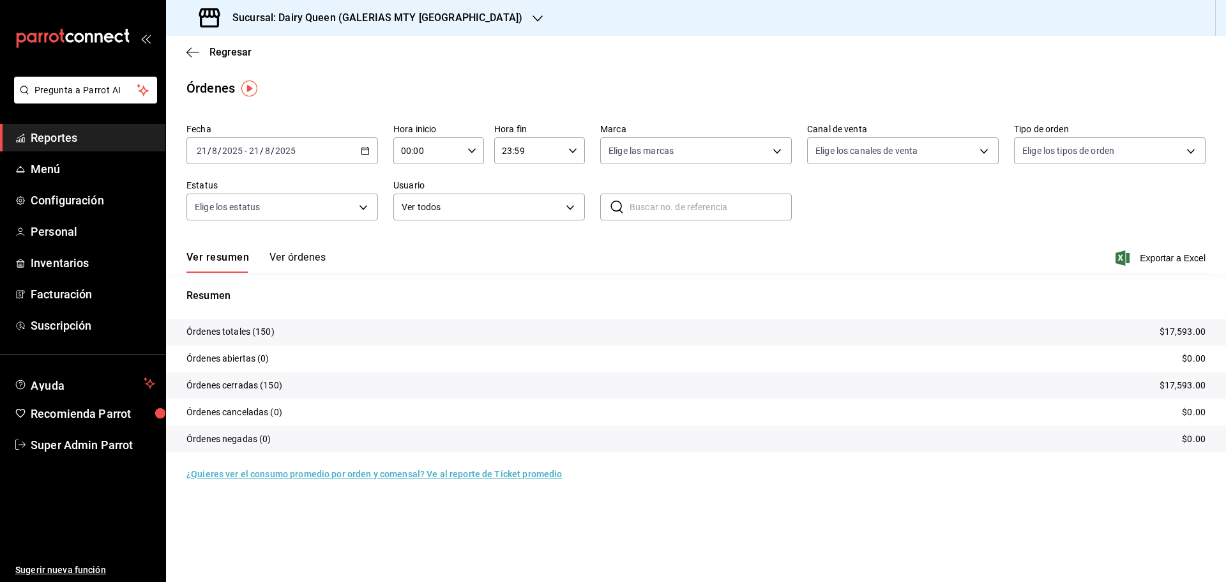
click at [396, 10] on h3 "Sucursal: Dairy Queen (GALERIAS MTY [GEOGRAPHIC_DATA])" at bounding box center [372, 17] width 300 height 15
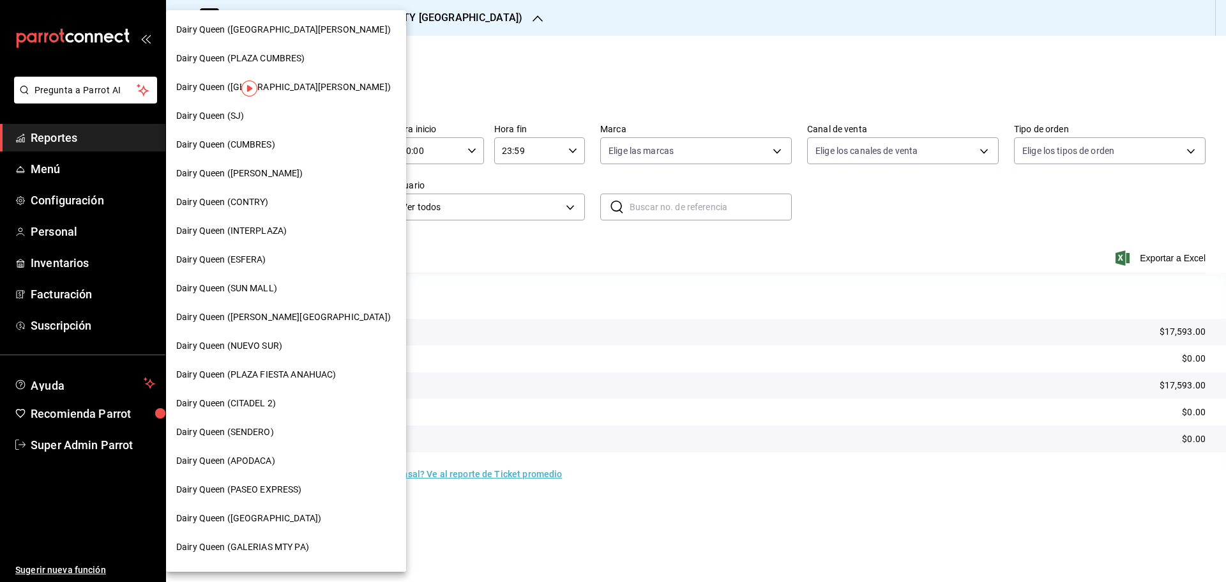
click at [252, 287] on span "Dairy Queen (SUN MALL)" at bounding box center [226, 288] width 101 height 13
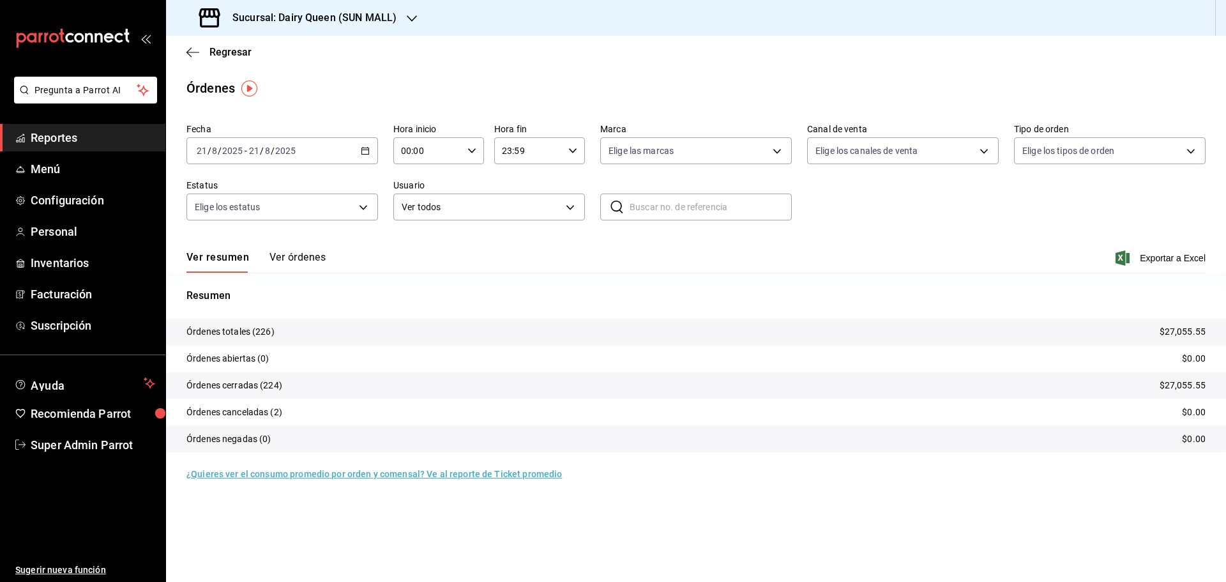
click at [395, 24] on h3 "Sucursal: Dairy Queen (SUN MALL)" at bounding box center [309, 17] width 174 height 15
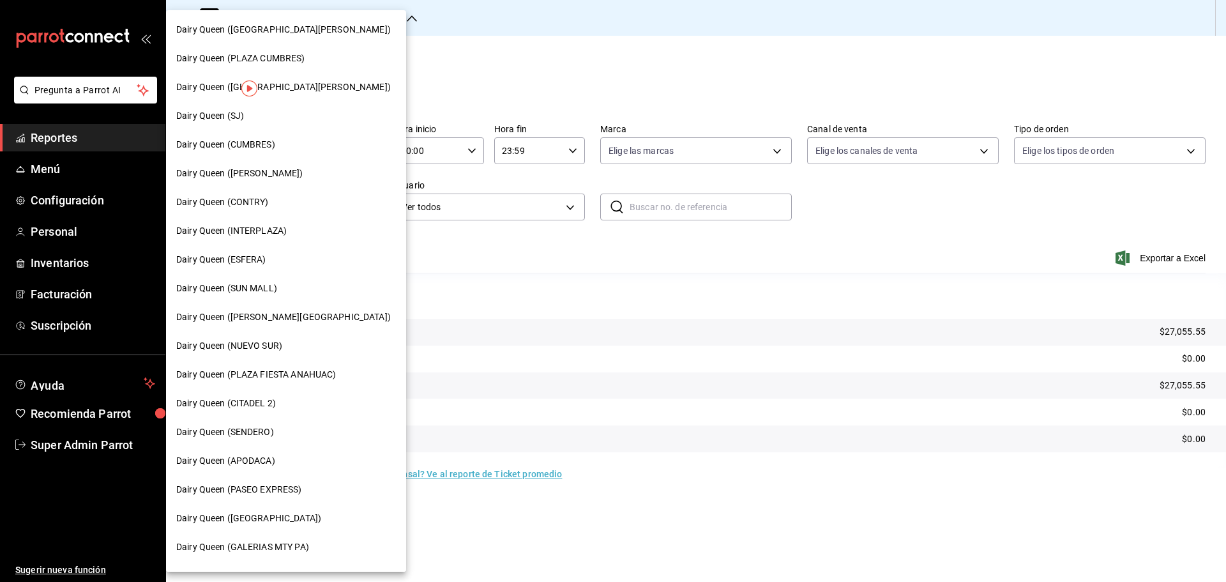
click at [266, 382] on span "Dairy Queen (APODACA)" at bounding box center [225, 460] width 99 height 13
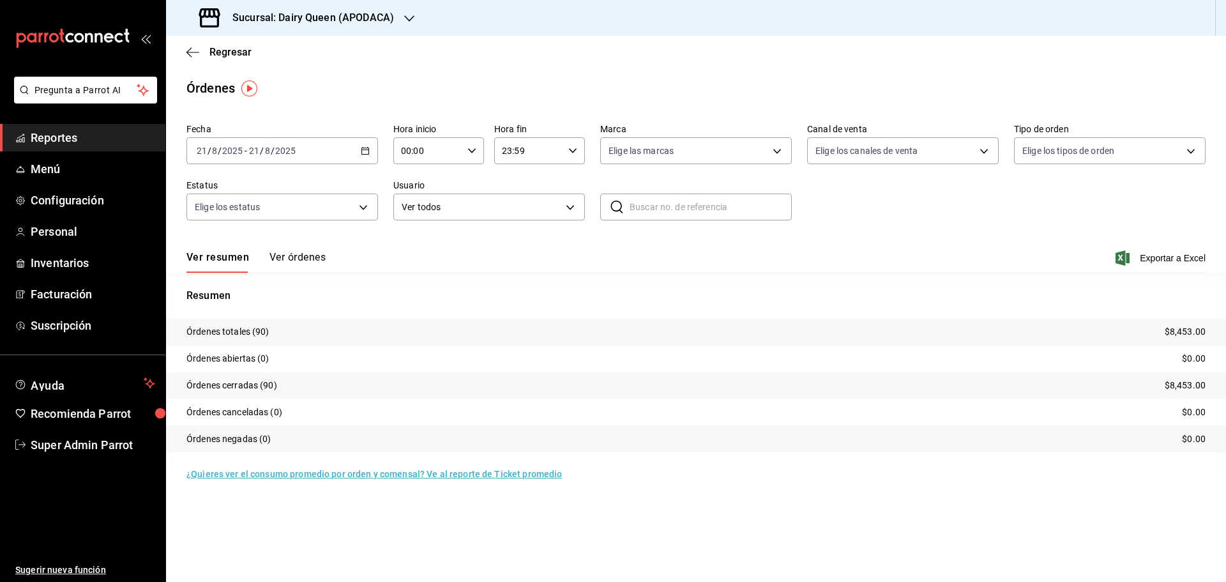
click at [322, 19] on h3 "Sucursal: Dairy Queen (APODACA)" at bounding box center [308, 17] width 172 height 15
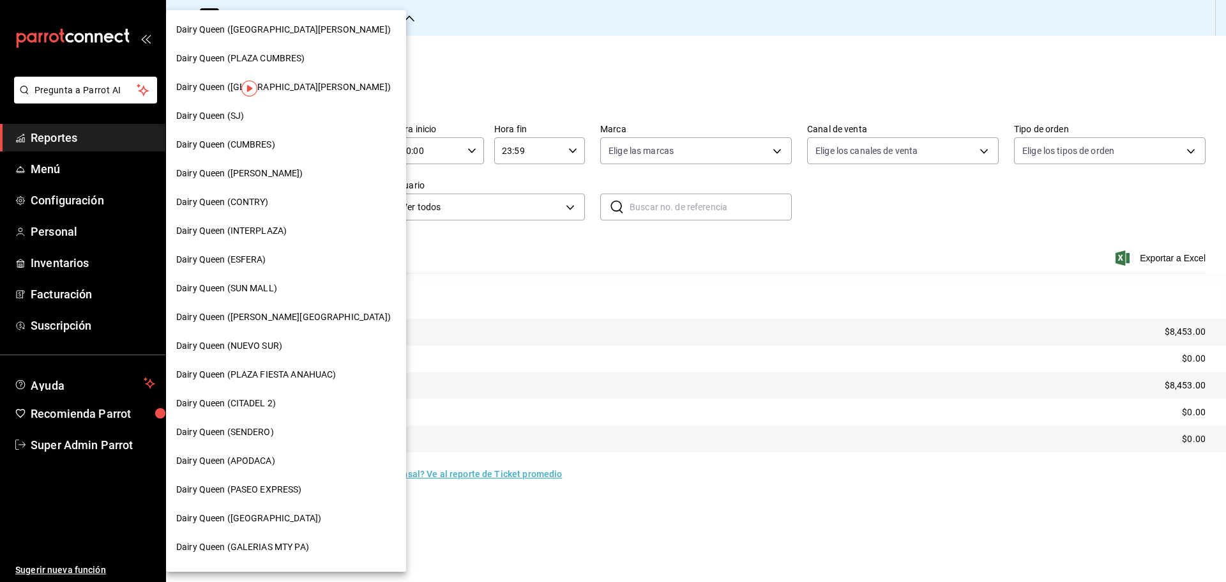
click at [283, 342] on div "Dairy Queen (NUEVO SUR)" at bounding box center [286, 345] width 220 height 13
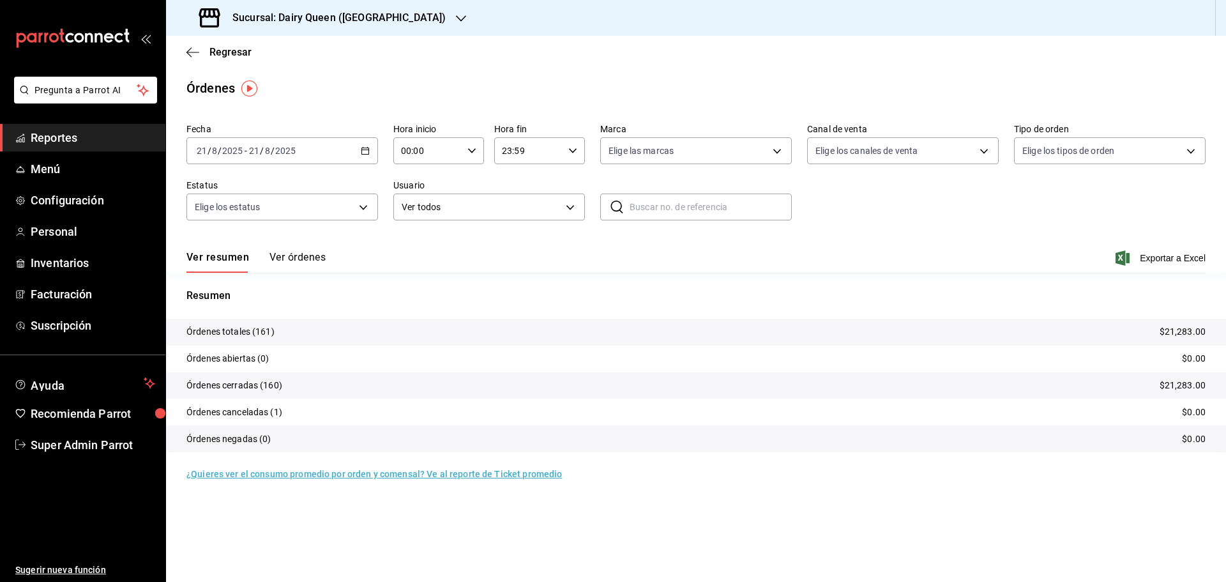
click at [365, 16] on h3 "Sucursal: Dairy Queen ([GEOGRAPHIC_DATA])" at bounding box center [333, 17] width 223 height 15
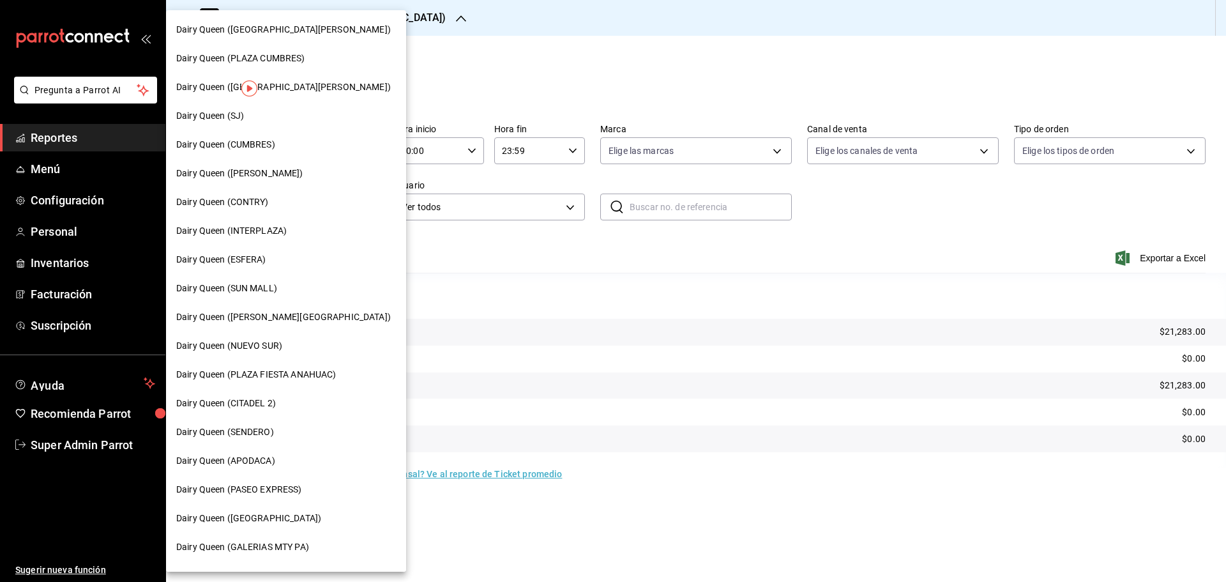
click at [269, 259] on div "Dairy Queen (ESFERA)" at bounding box center [286, 259] width 220 height 13
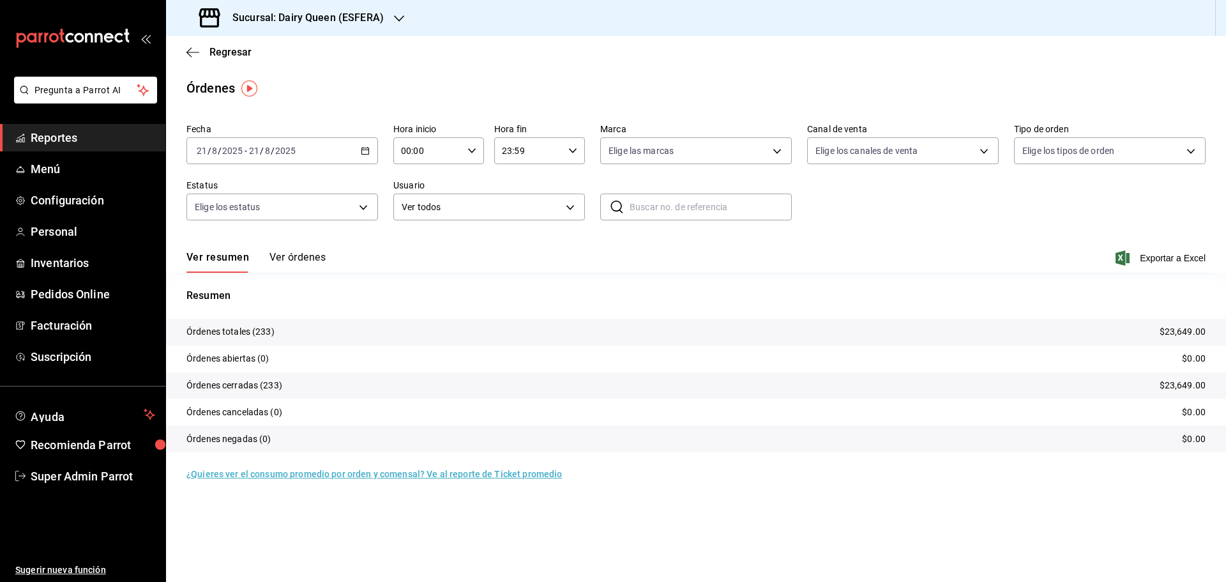
click at [305, 16] on h3 "Sucursal: Dairy Queen (ESFERA)" at bounding box center [303, 17] width 162 height 15
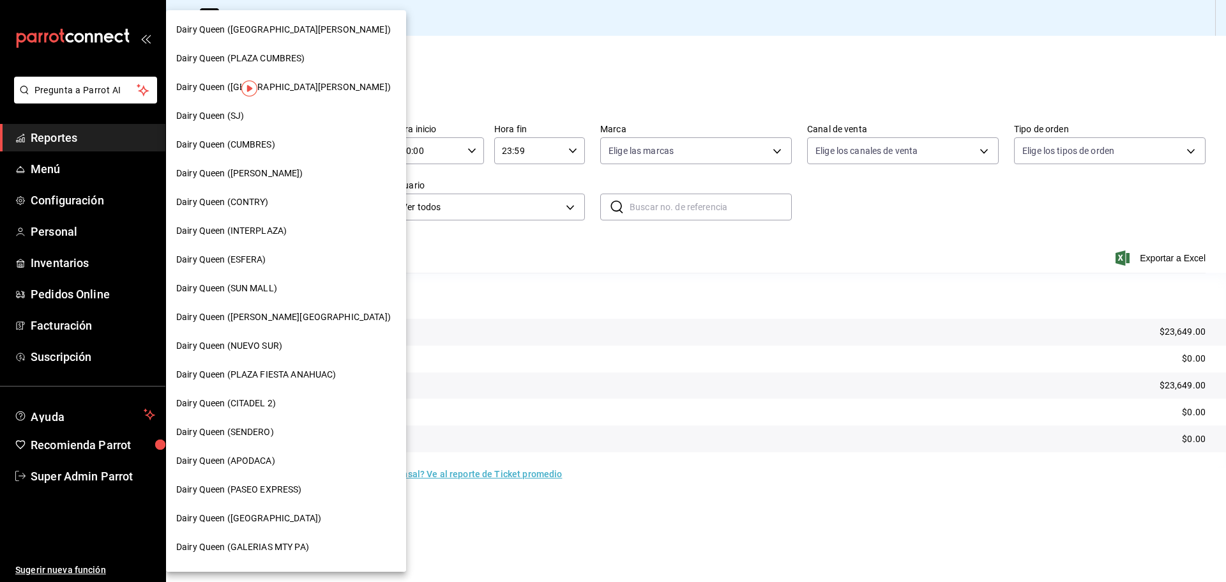
click at [639, 66] on div at bounding box center [613, 291] width 1226 height 582
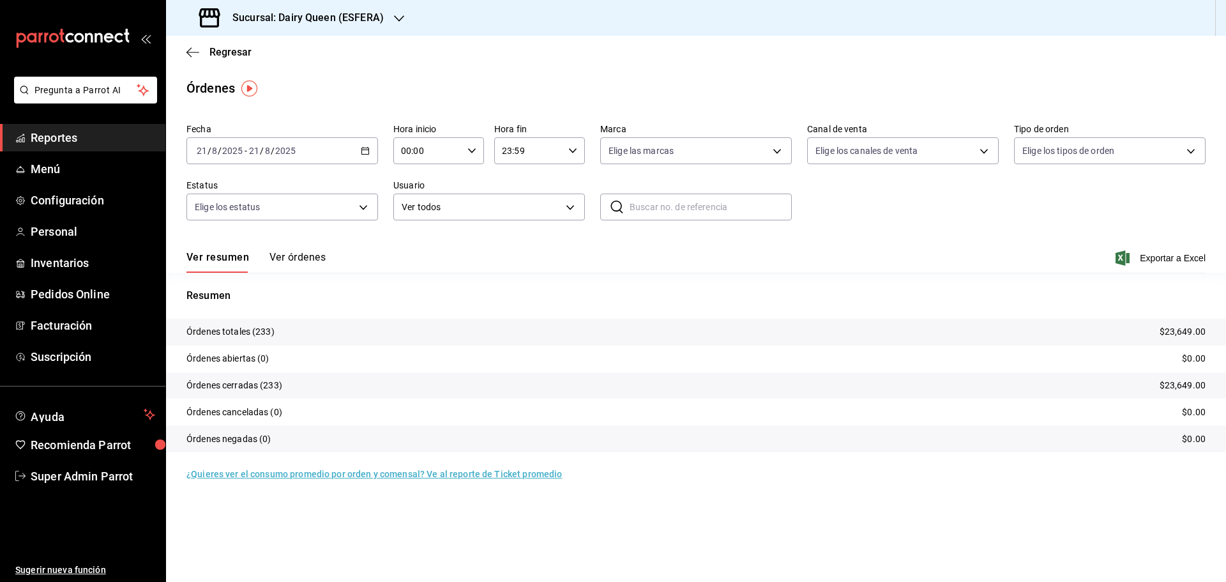
click at [290, 14] on h3 "Sucursal: Dairy Queen (ESFERA)" at bounding box center [303, 17] width 162 height 15
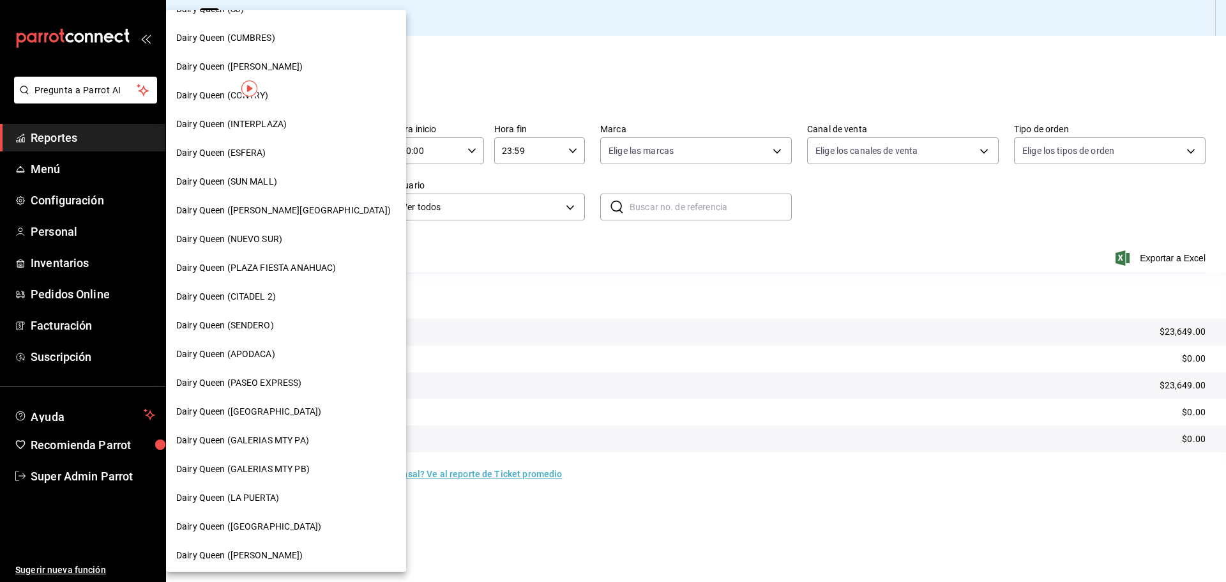
scroll to position [213, 0]
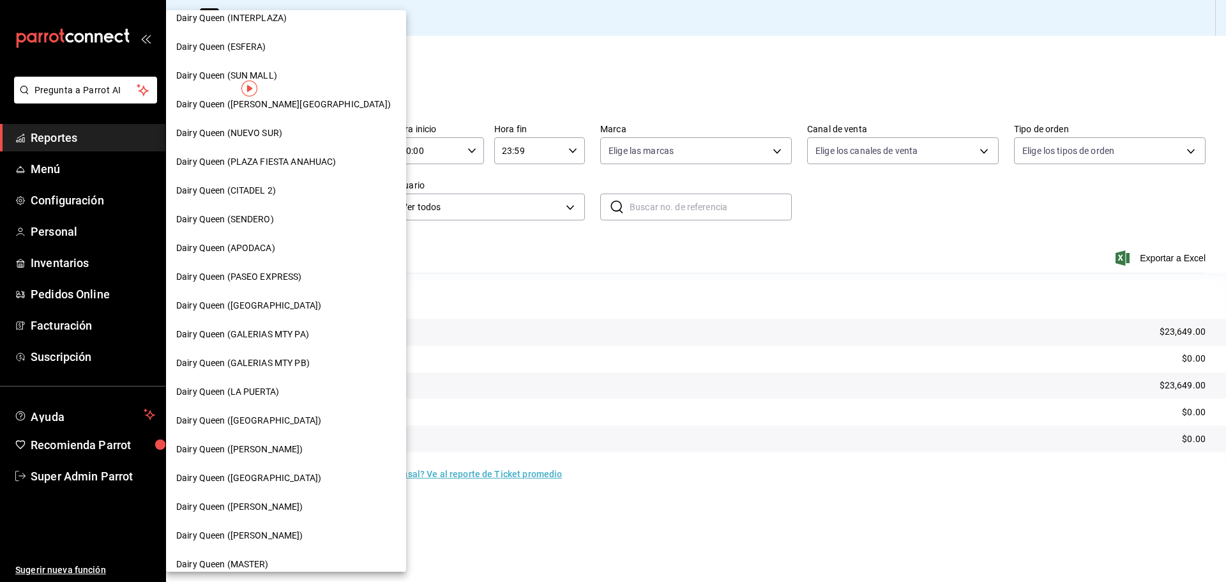
click at [243, 382] on div "Dairy Queen ([PERSON_NAME])" at bounding box center [286, 449] width 240 height 29
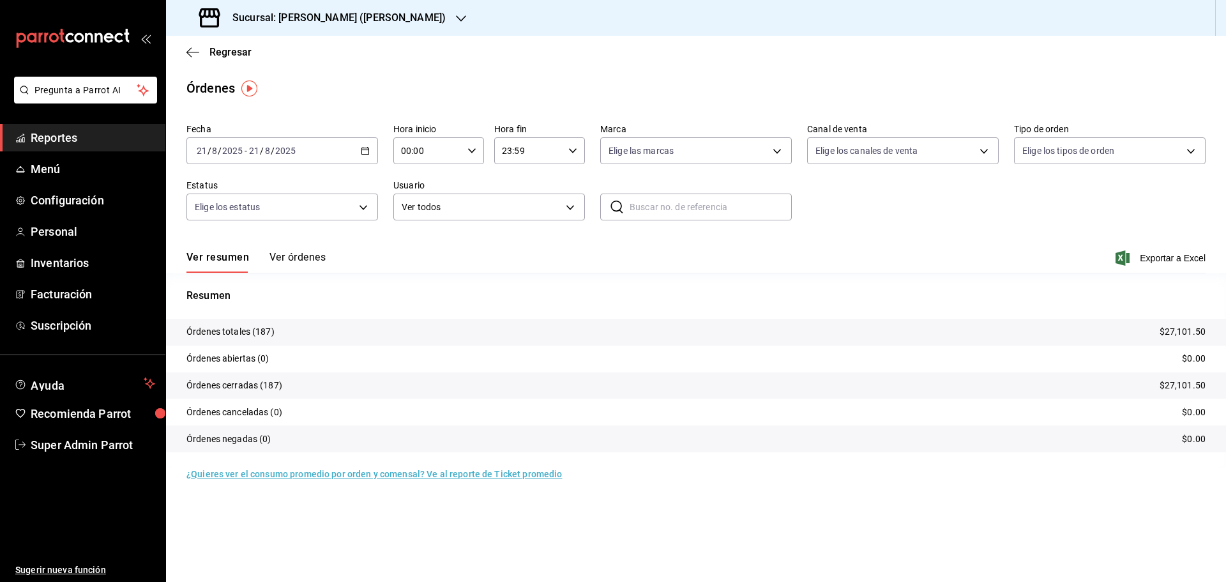
click at [319, 16] on h3 "Sucursal: [PERSON_NAME] ([PERSON_NAME])" at bounding box center [333, 17] width 223 height 15
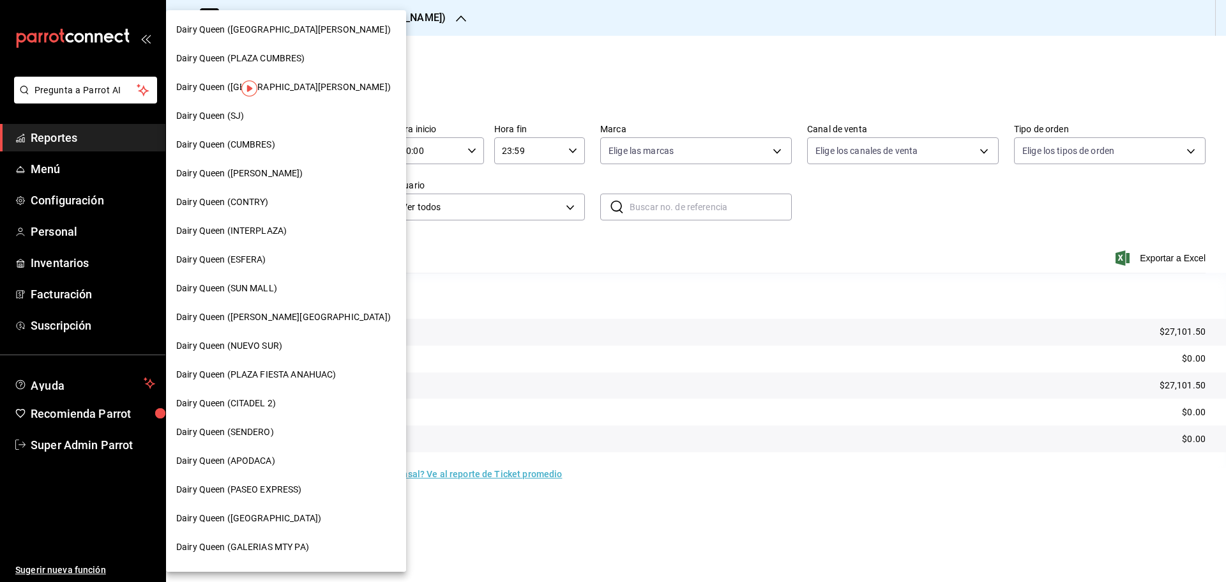
click at [285, 225] on span "Dairy Queen (INTERPLAZA)" at bounding box center [231, 230] width 110 height 13
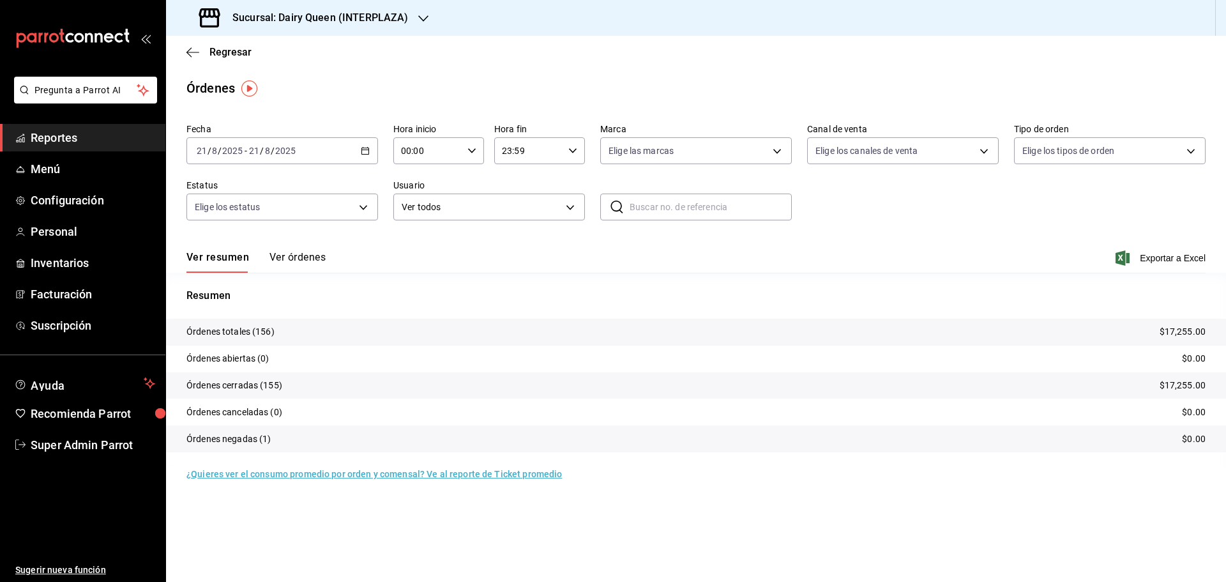
click at [338, 20] on h3 "Sucursal: Dairy Queen (INTERPLAZA)" at bounding box center [315, 17] width 186 height 15
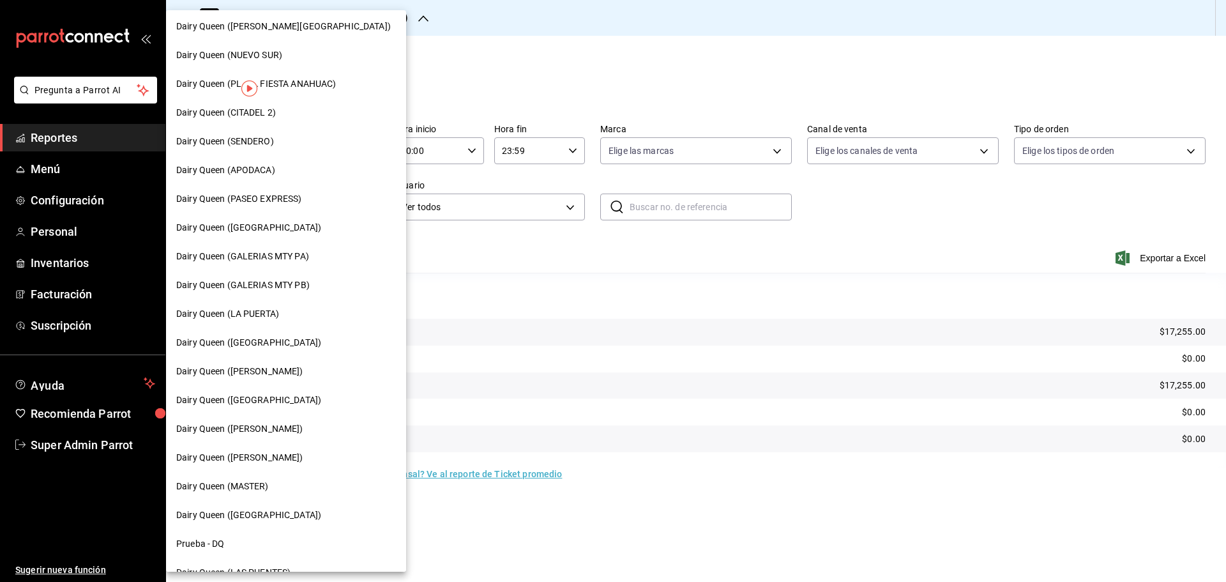
scroll to position [184, 0]
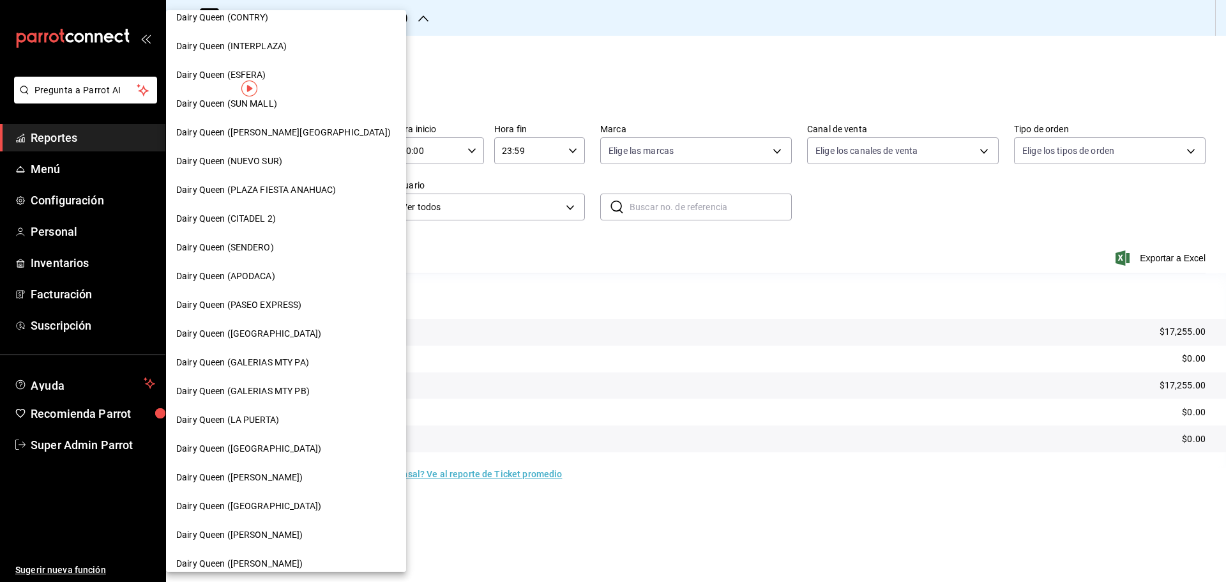
click at [279, 223] on div "Dairy Queen (CITADEL 2)" at bounding box center [286, 218] width 220 height 13
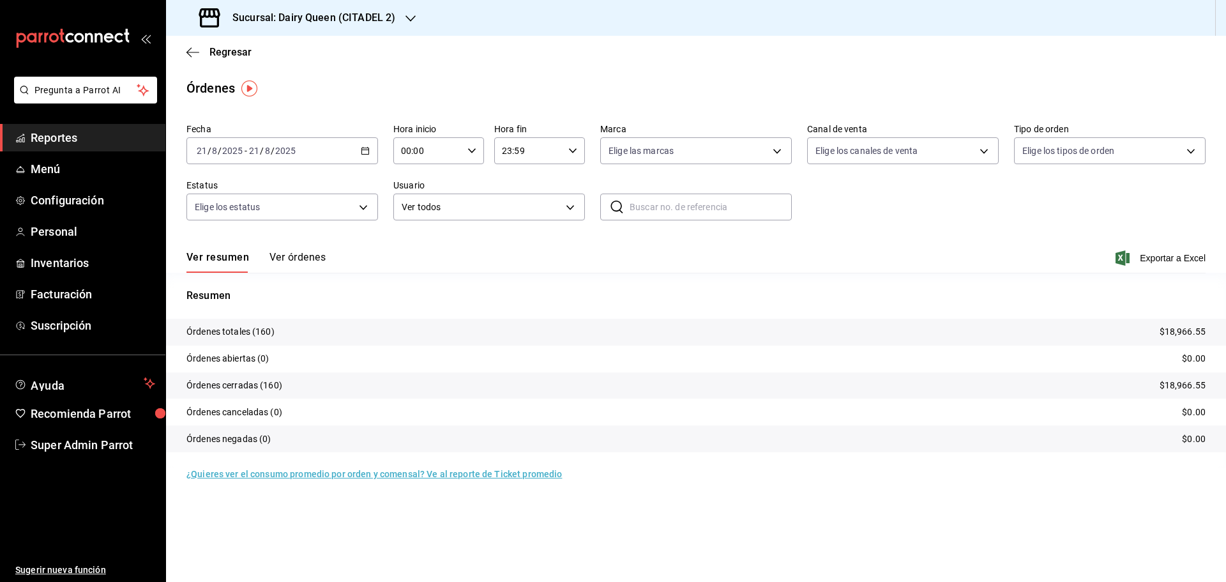
click at [283, 19] on h3 "Sucursal: Dairy Queen (CITADEL 2)" at bounding box center [308, 17] width 173 height 15
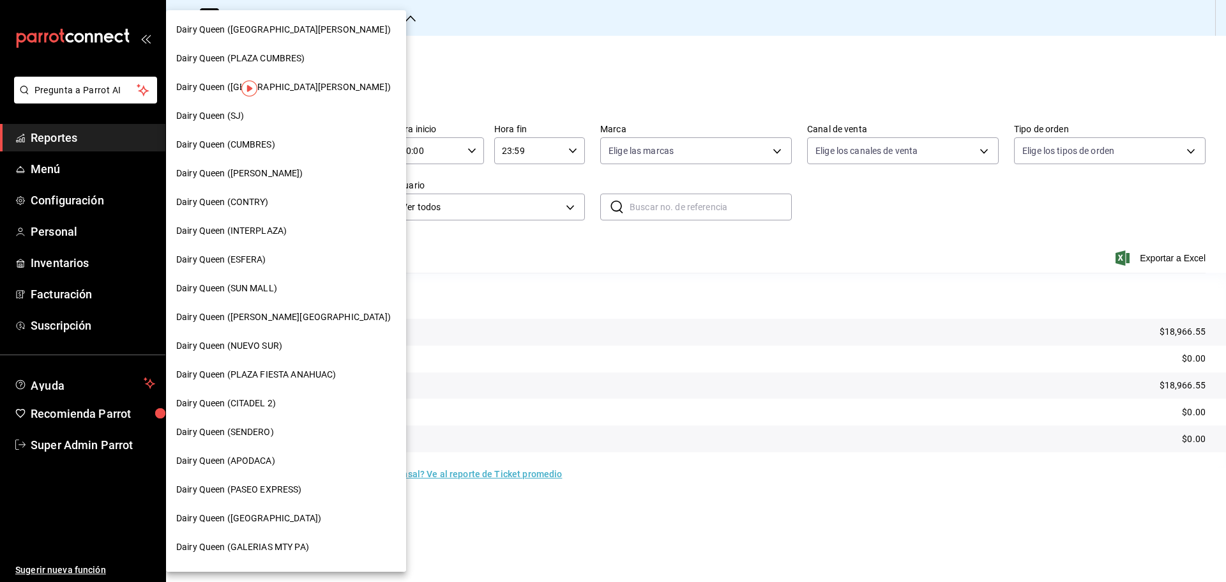
click at [289, 60] on span "Dairy Queen (PLAZA CUMBRES)" at bounding box center [240, 58] width 129 height 13
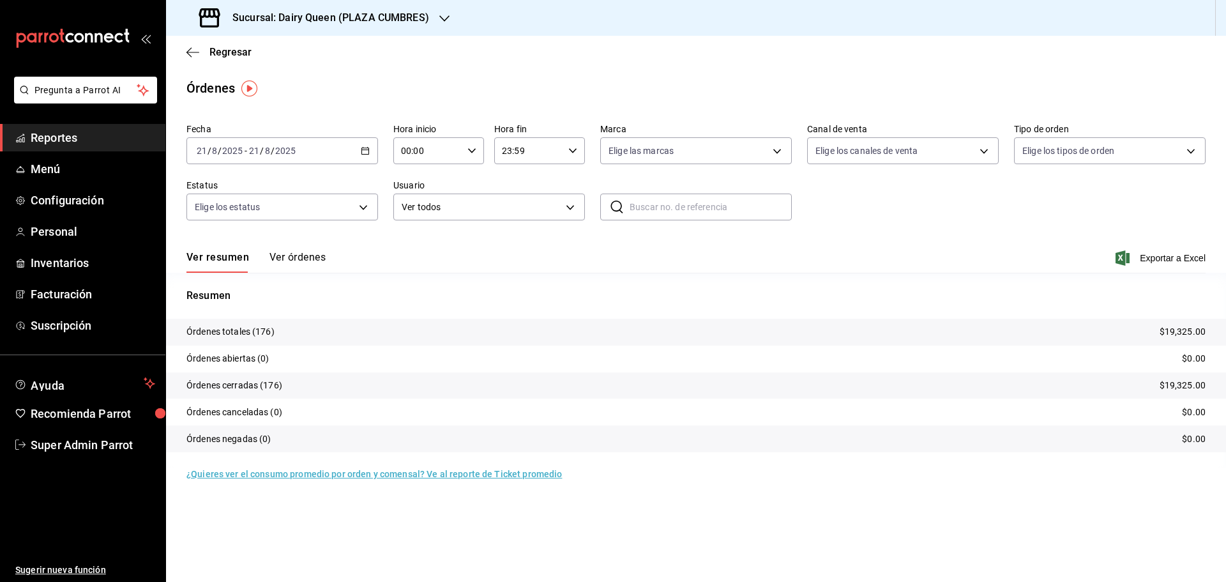
click at [329, 20] on h3 "Sucursal: Dairy Queen (PLAZA CUMBRES)" at bounding box center [325, 17] width 207 height 15
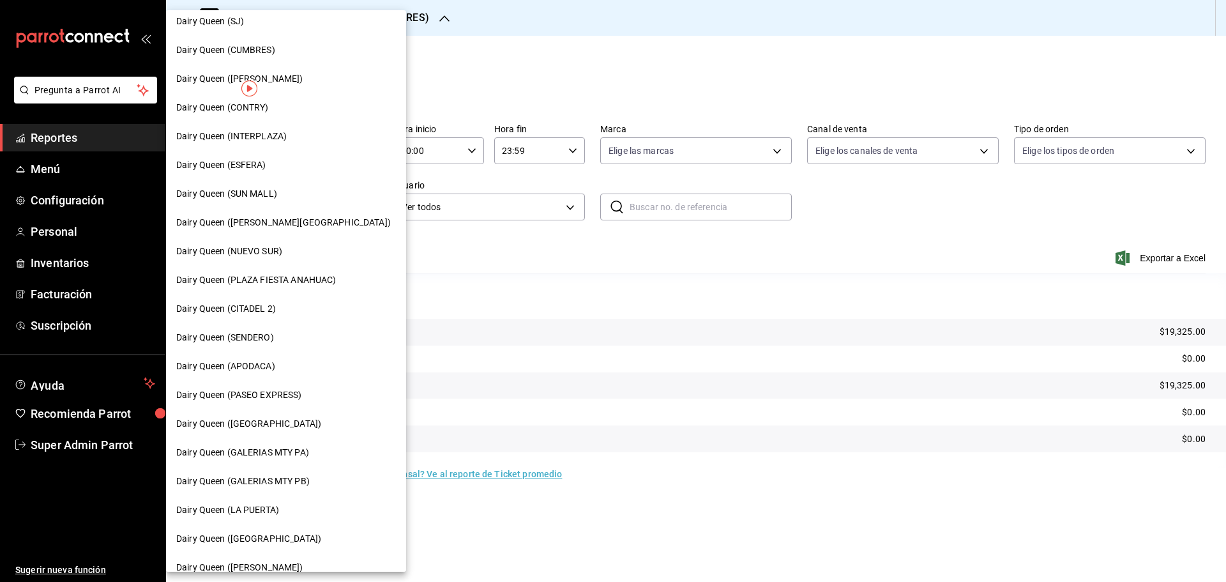
scroll to position [213, 0]
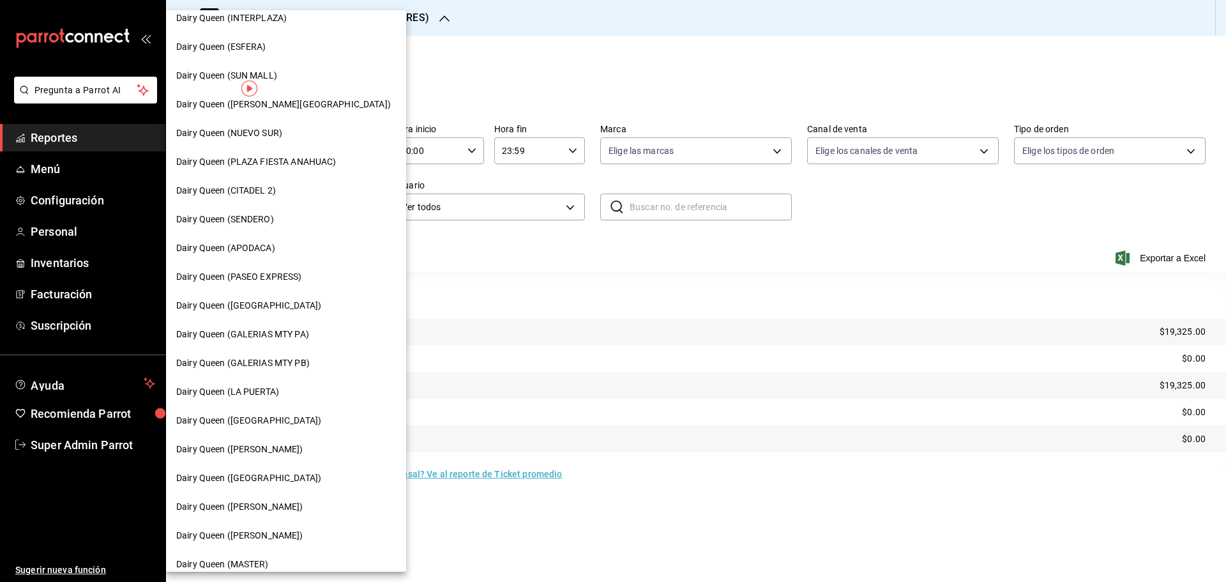
click at [312, 165] on span "Dairy Queen (PLAZA FIESTA ANAHUAC)" at bounding box center [256, 161] width 160 height 13
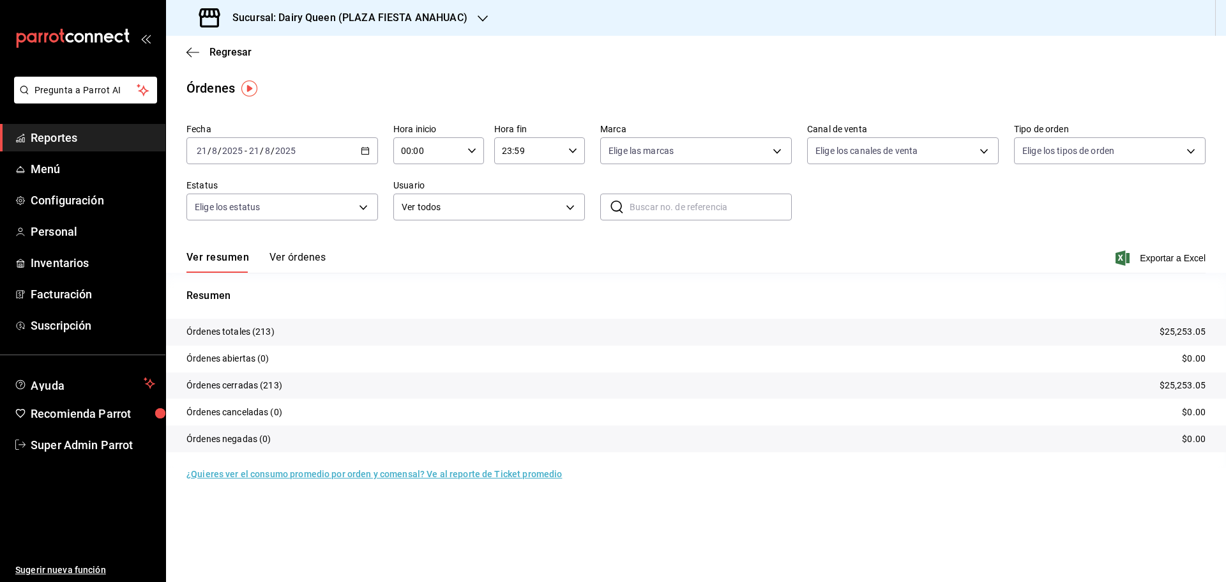
click at [293, 13] on h3 "Sucursal: Dairy Queen (PLAZA FIESTA ANAHUAC)" at bounding box center [344, 17] width 245 height 15
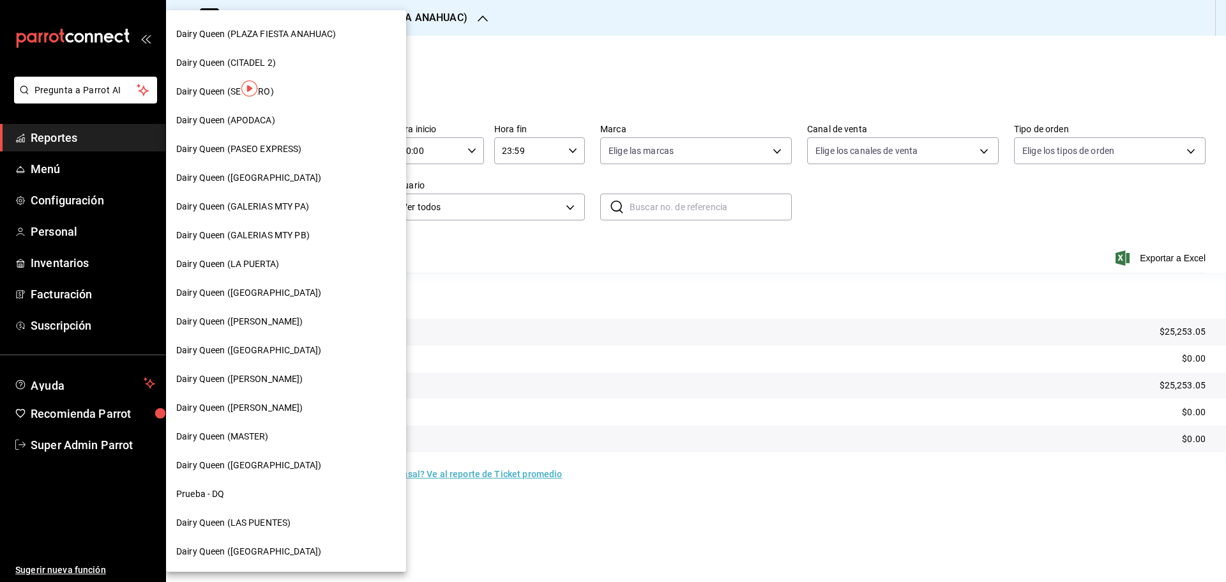
scroll to position [397, 0]
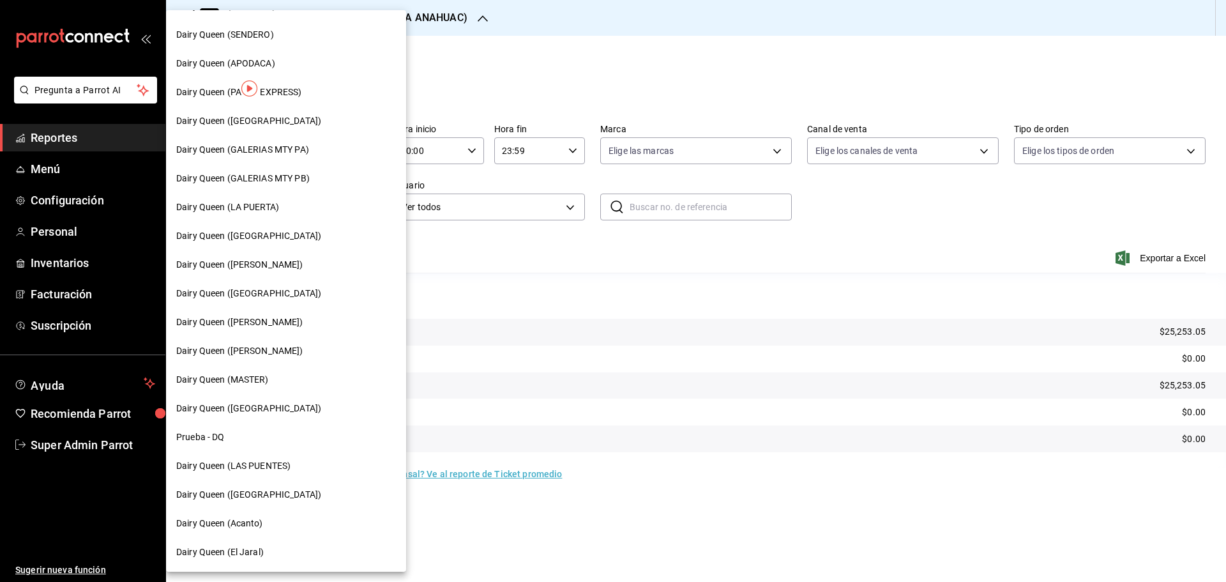
click at [293, 344] on div "Dairy Queen ([PERSON_NAME])" at bounding box center [286, 350] width 220 height 13
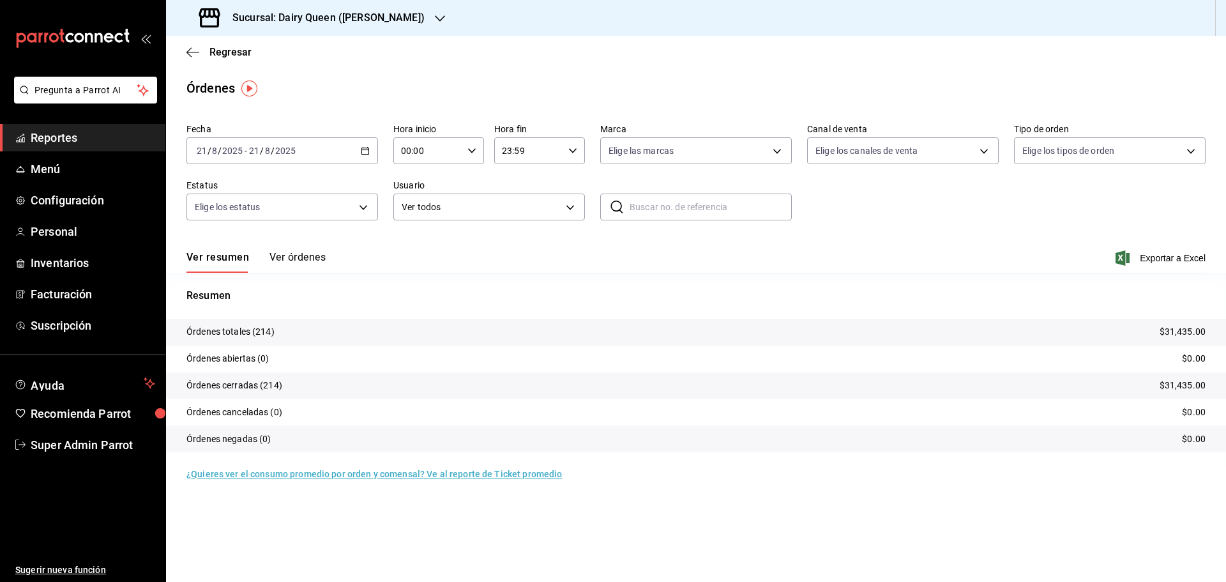
click at [341, 19] on h3 "Sucursal: Dairy Queen ([PERSON_NAME])" at bounding box center [323, 17] width 202 height 15
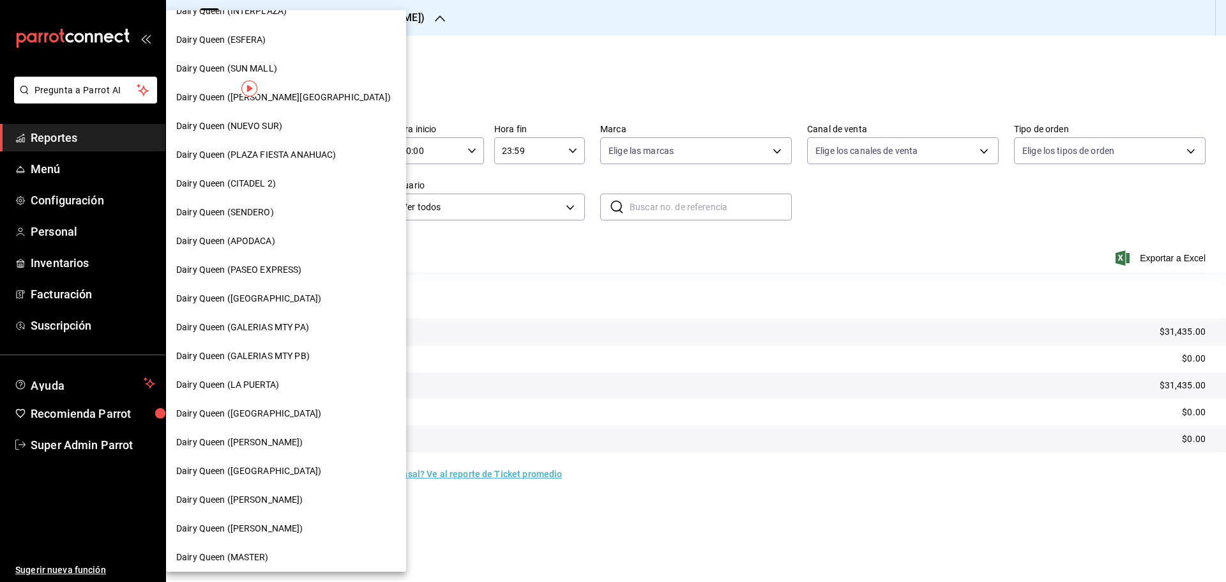
scroll to position [397, 0]
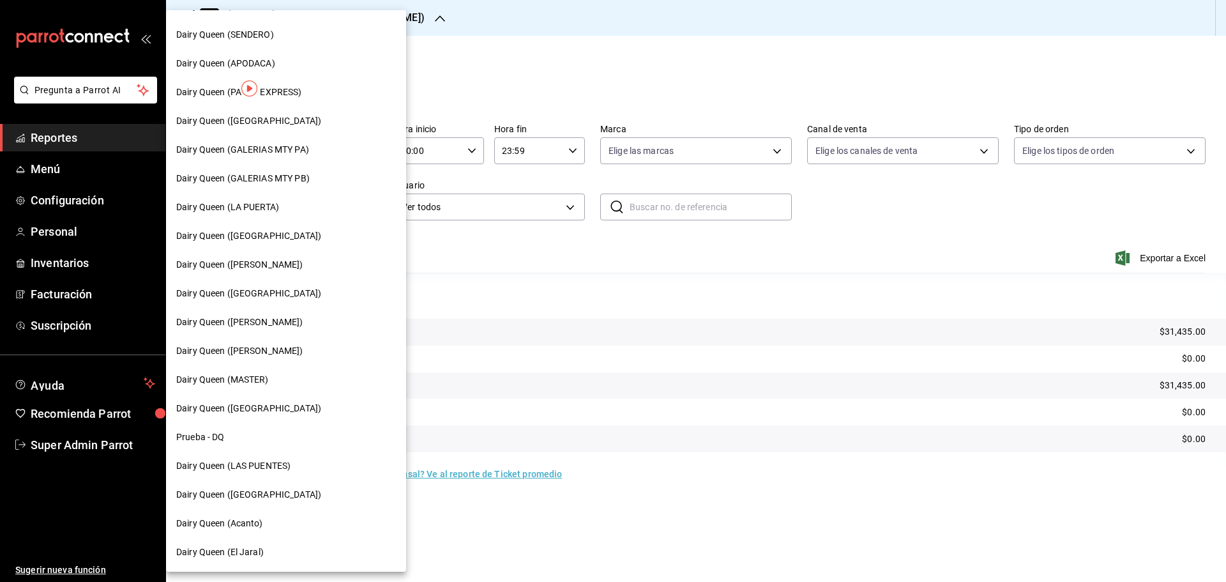
click at [274, 382] on span "Dairy Queen ([GEOGRAPHIC_DATA])" at bounding box center [248, 408] width 145 height 13
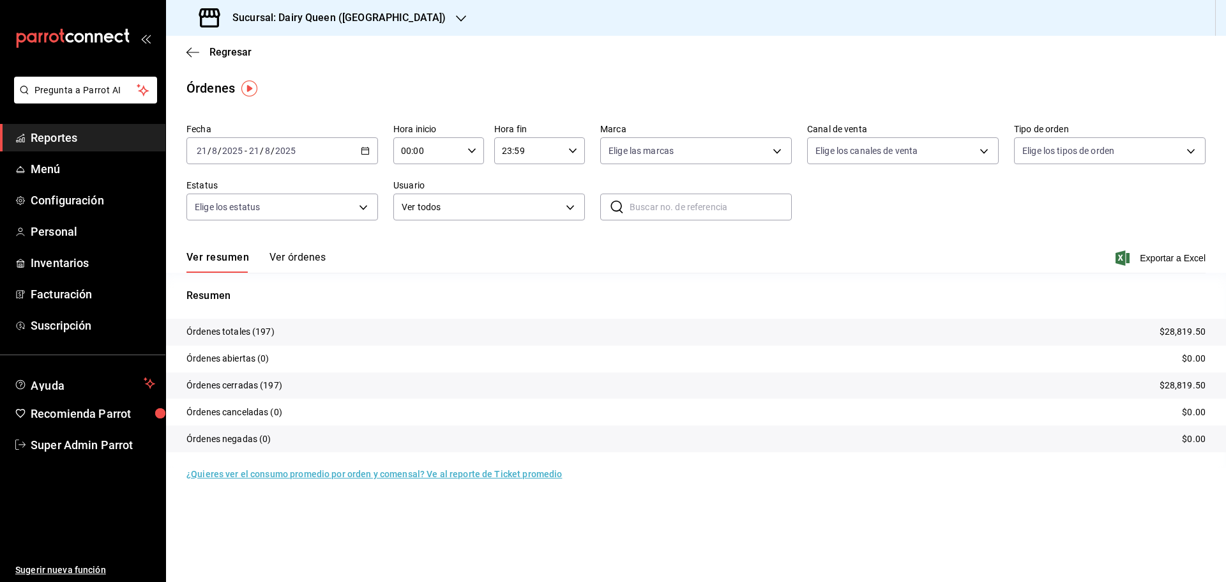
click at [290, 15] on h3 "Sucursal: Dairy Queen ([GEOGRAPHIC_DATA])" at bounding box center [333, 17] width 223 height 15
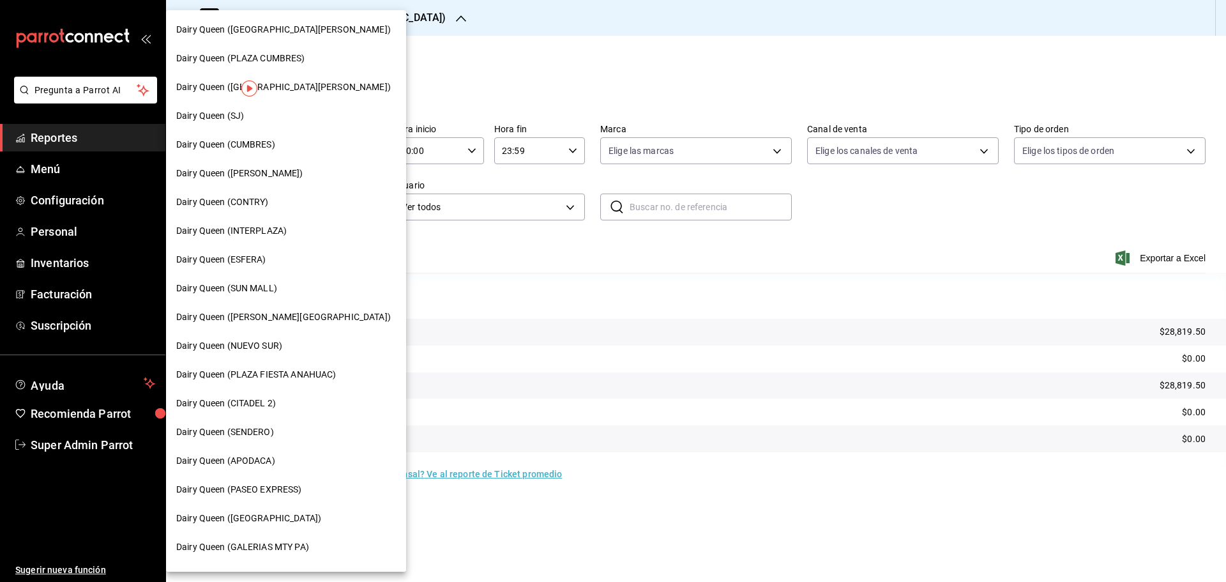
scroll to position [397, 0]
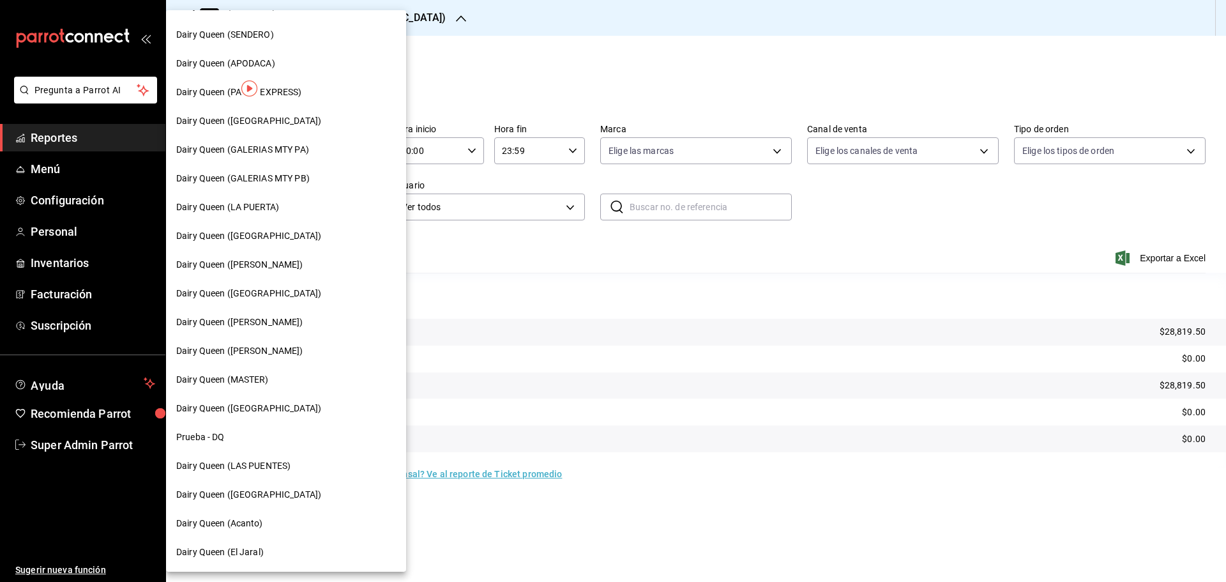
click at [233, 382] on span "Dairy Queen (Acanto)" at bounding box center [219, 522] width 87 height 13
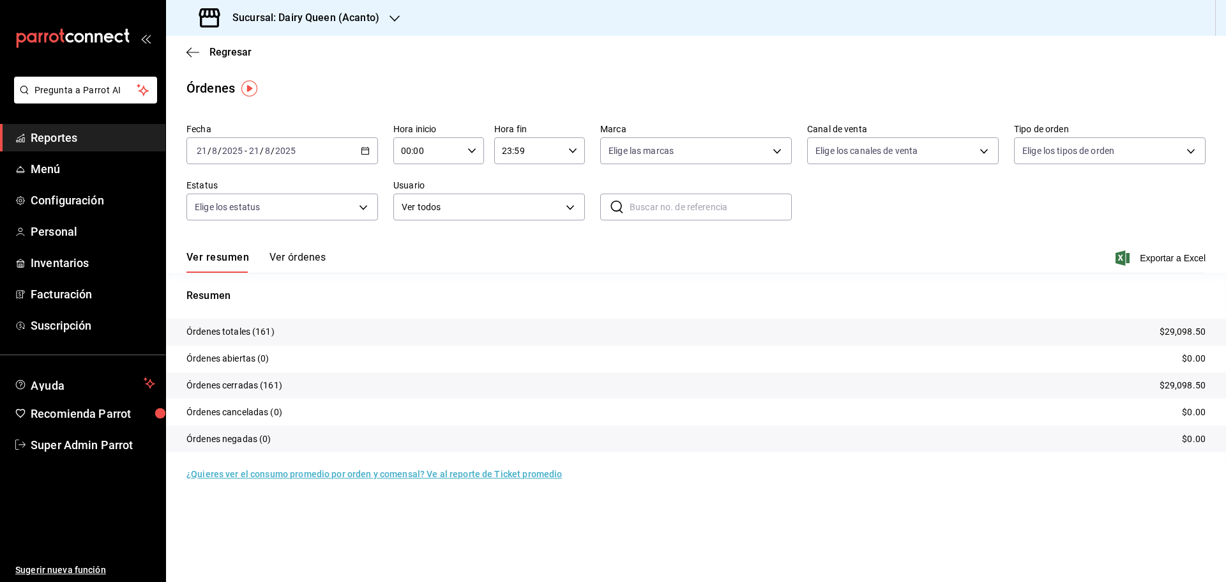
click at [343, 15] on h3 "Sucursal: Dairy Queen (Acanto)" at bounding box center [300, 17] width 157 height 15
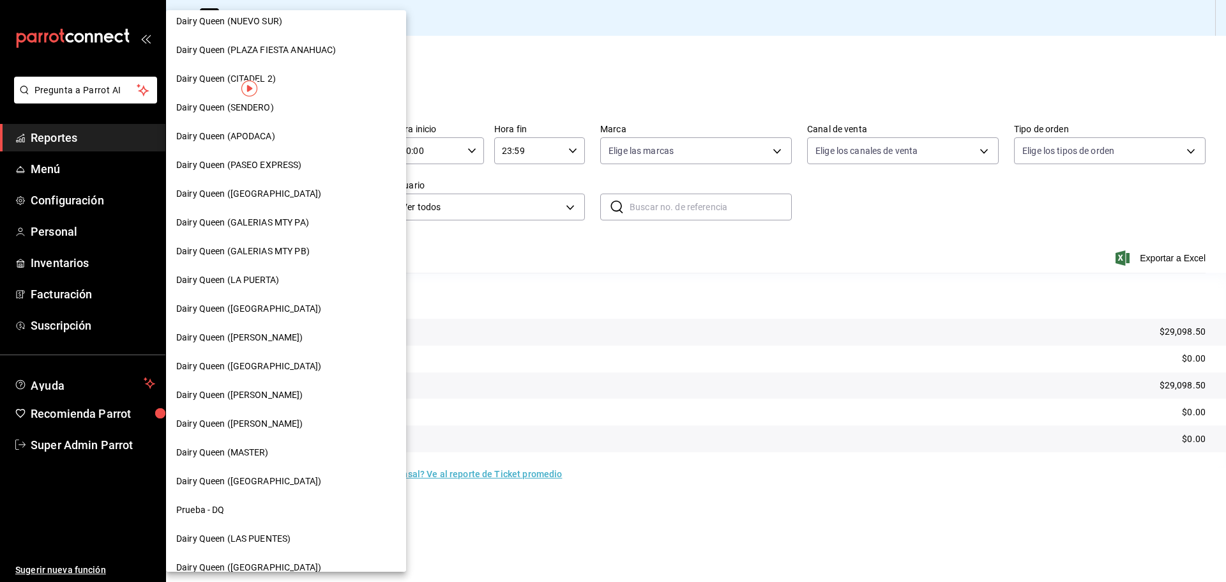
scroll to position [397, 0]
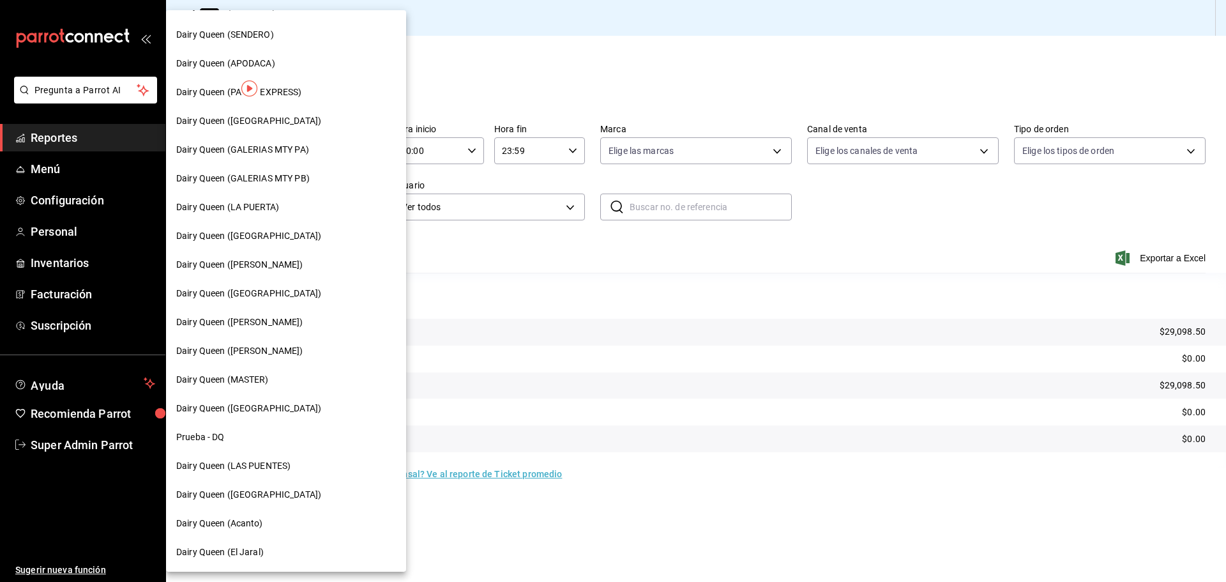
click at [245, 382] on div "Dairy Queen (El Jaral)" at bounding box center [286, 552] width 240 height 29
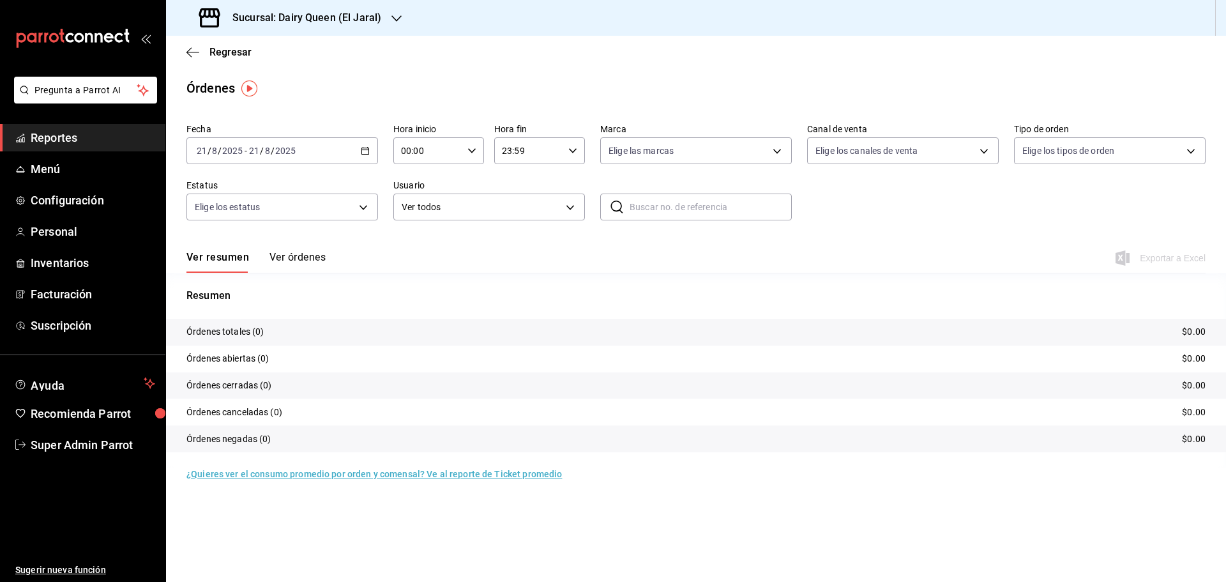
click at [73, 137] on span "Reportes" at bounding box center [93, 137] width 124 height 17
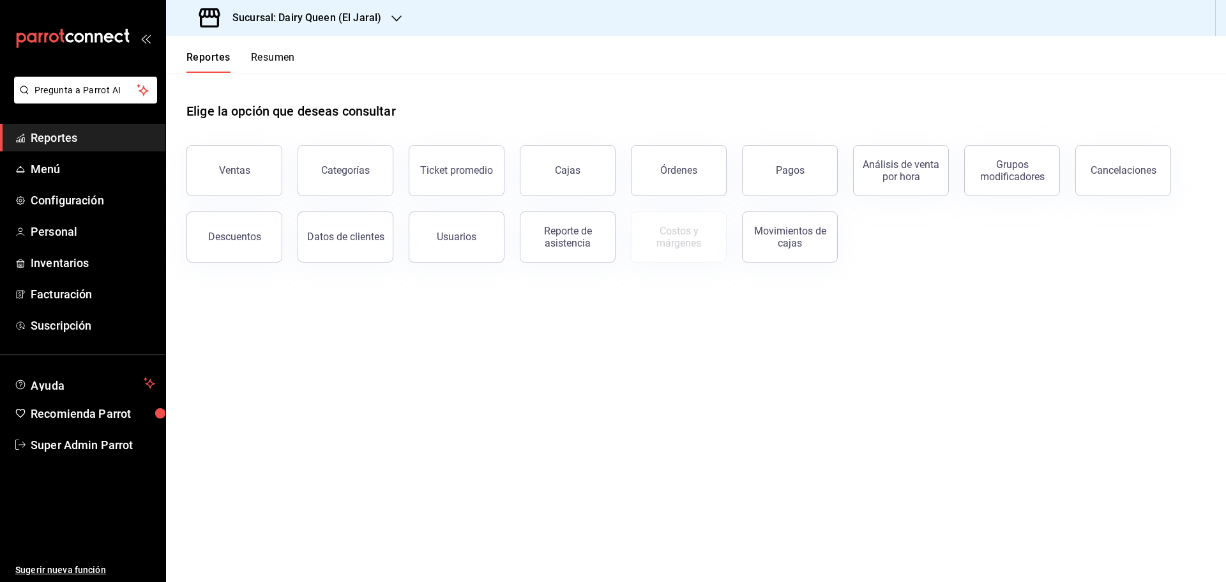
click at [272, 49] on div "Reportes Resumen" at bounding box center [230, 54] width 129 height 37
click at [267, 56] on button "Resumen" at bounding box center [273, 62] width 44 height 22
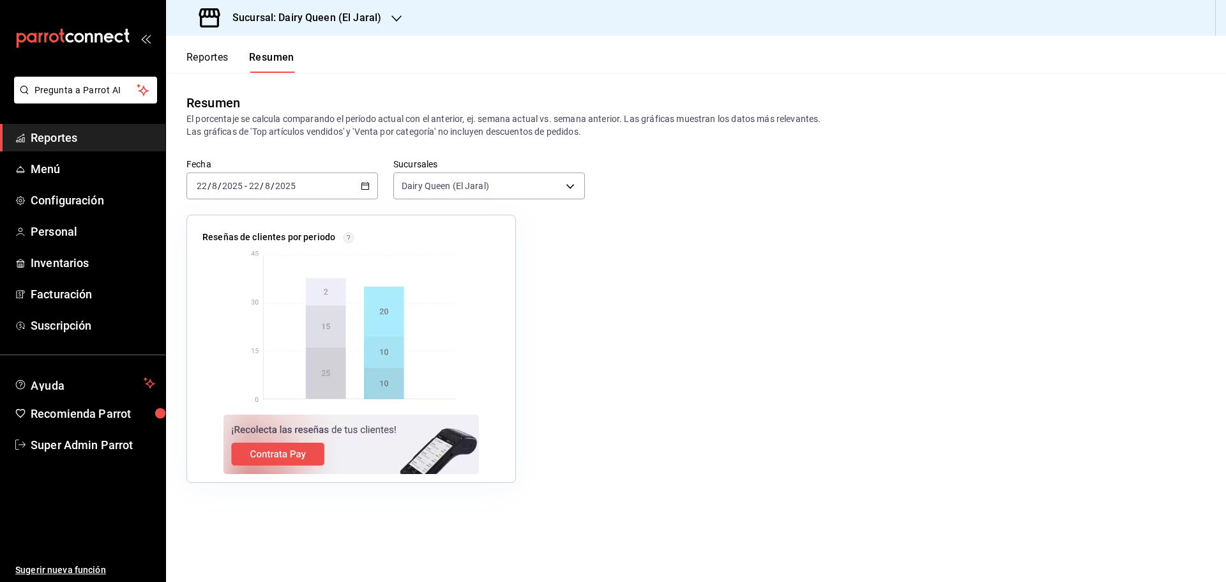
click at [361, 186] on icon "button" at bounding box center [365, 185] width 9 height 9
click at [226, 363] on span "Rango de fechas" at bounding box center [246, 367] width 99 height 13
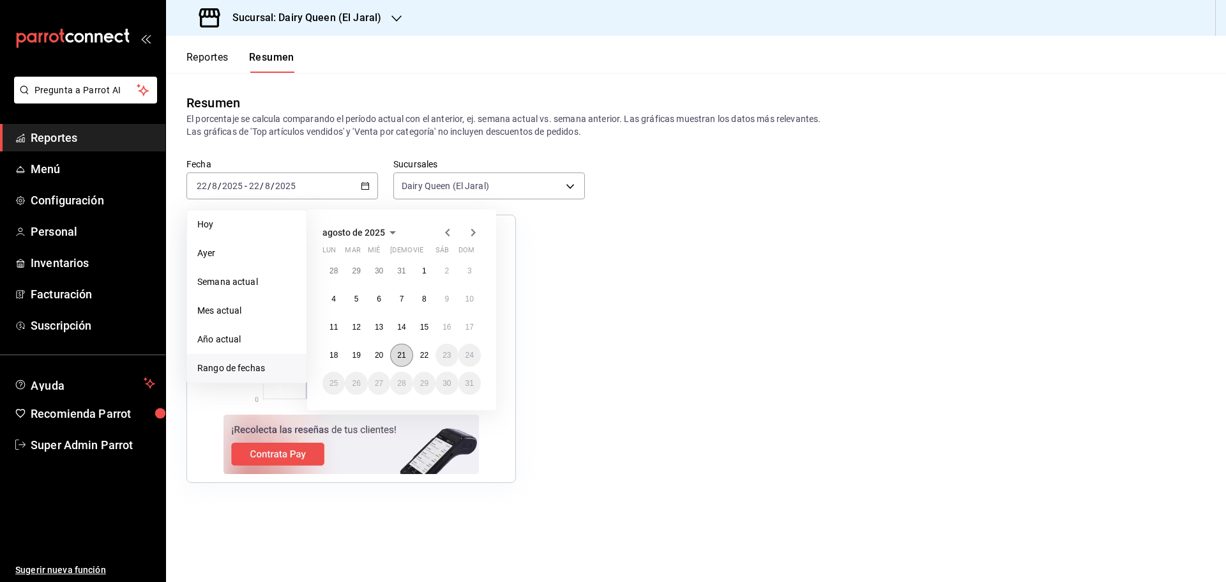
click at [403, 354] on abbr "21" at bounding box center [401, 354] width 8 height 9
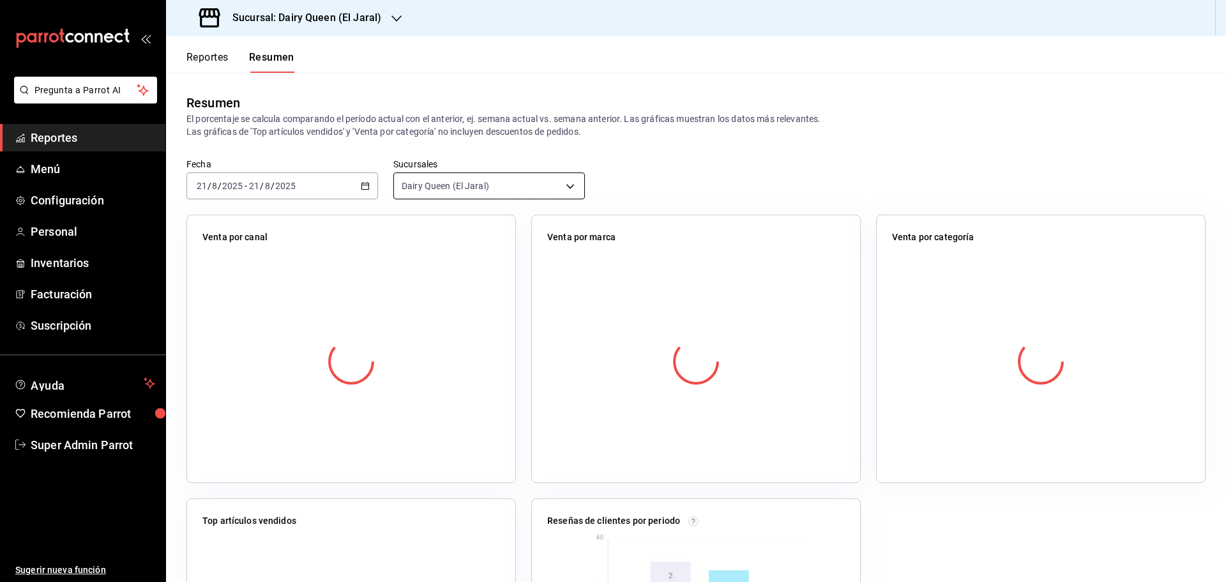
click at [432, 180] on body "Pregunta a Parrot AI Reportes Menú Configuración Personal Inventarios Facturaci…" at bounding box center [613, 291] width 1226 height 582
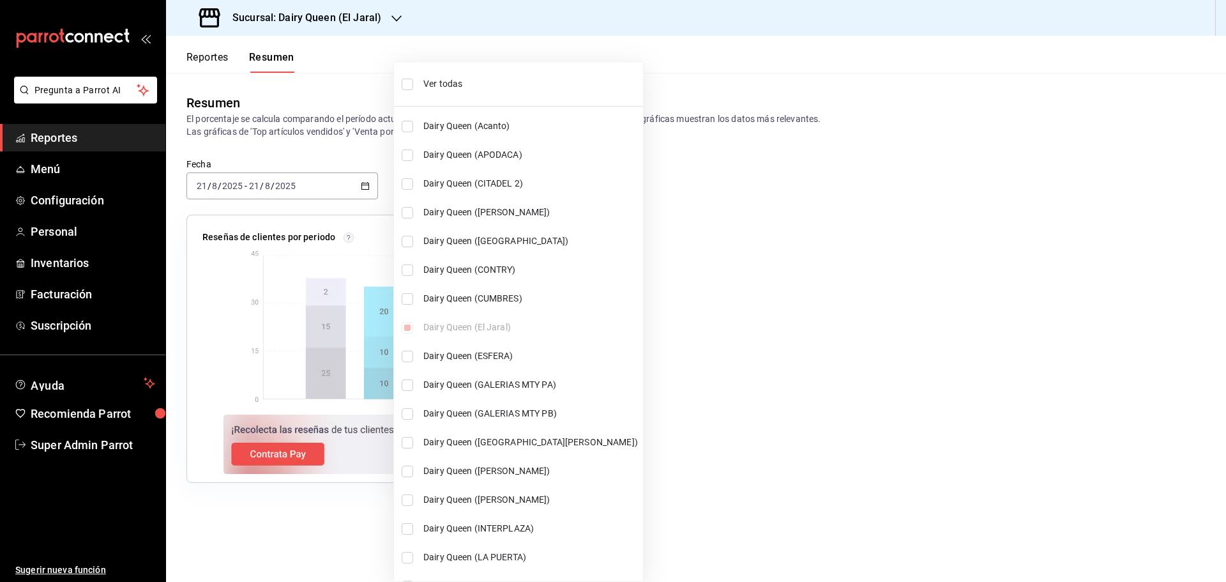
click at [451, 86] on span "Ver todas" at bounding box center [530, 83] width 214 height 13
type input "[object Object],[object Object],[object Object],[object Object],[object Object]…"
checkbox input "true"
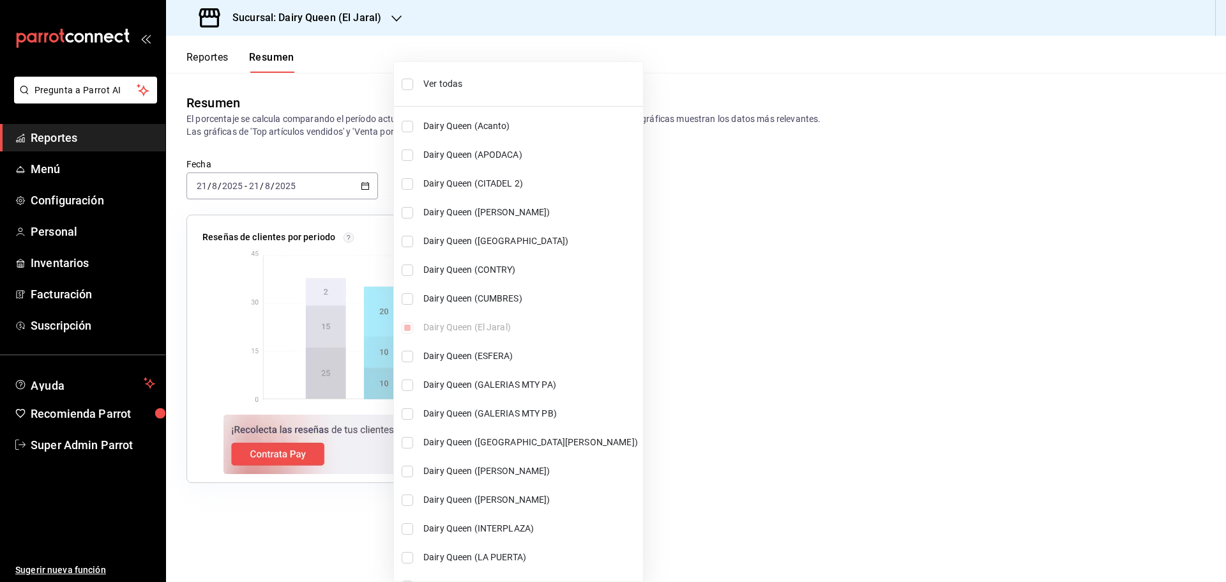
checkbox input "true"
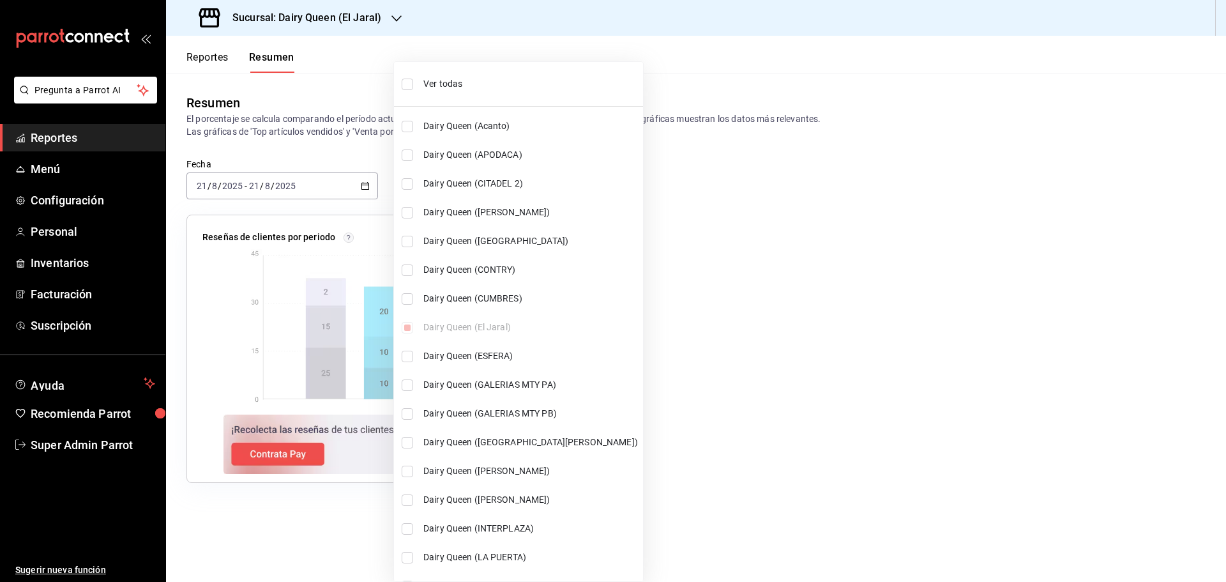
checkbox input "true"
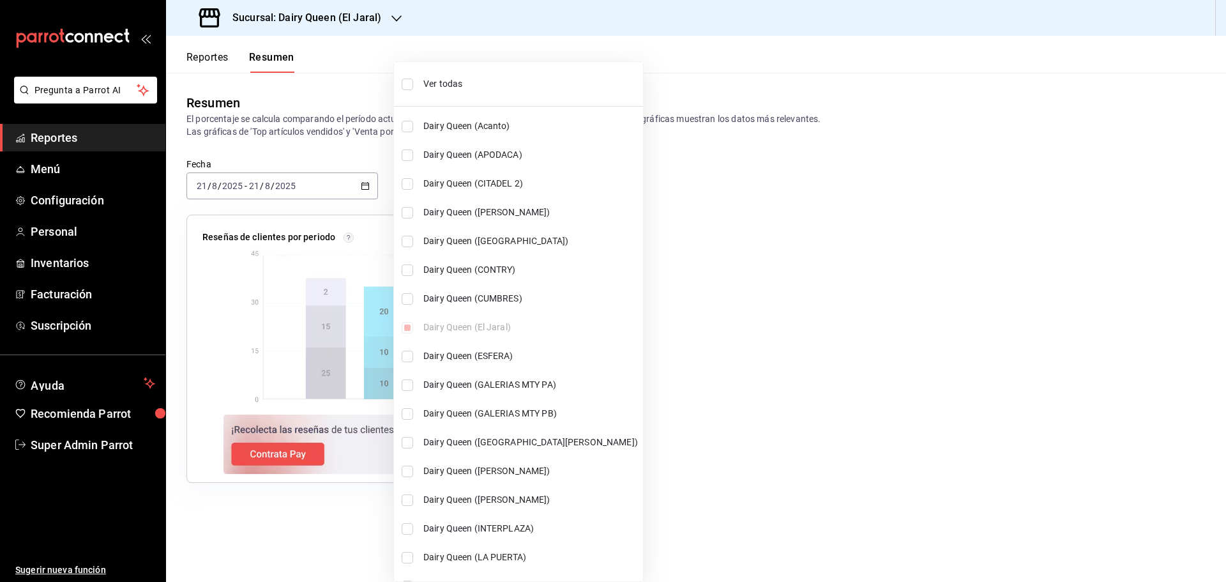
checkbox input "true"
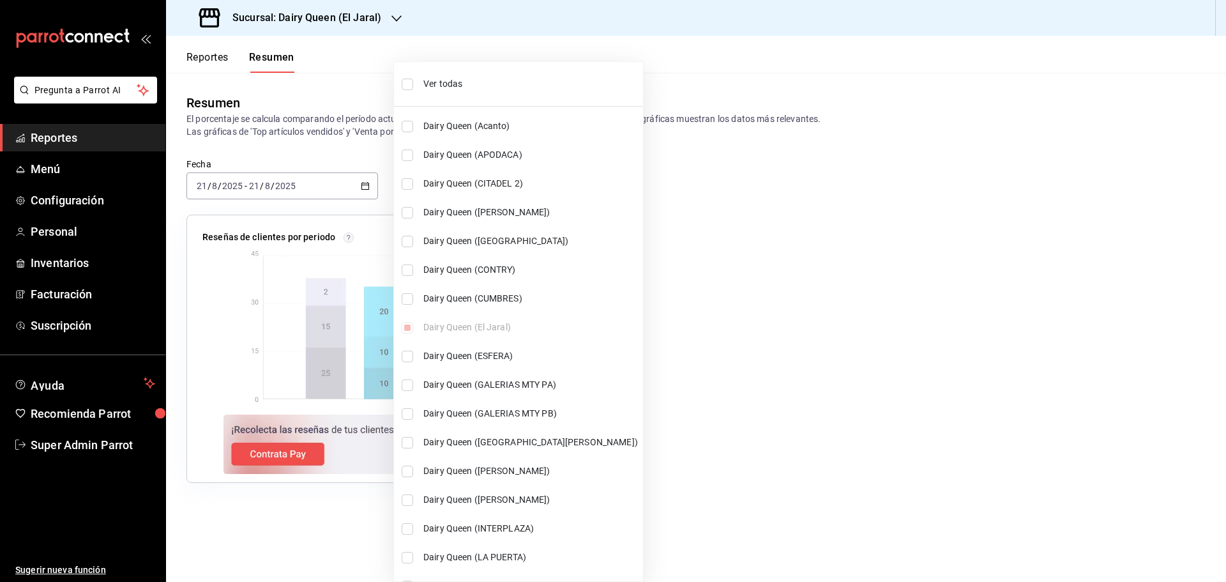
checkbox input "true"
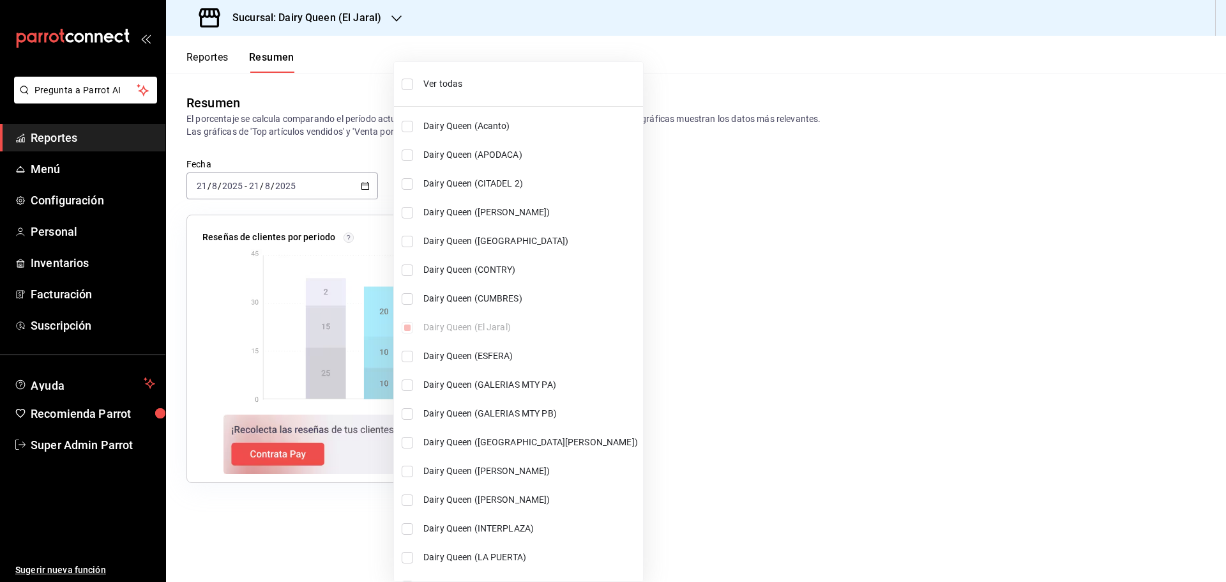
checkbox input "true"
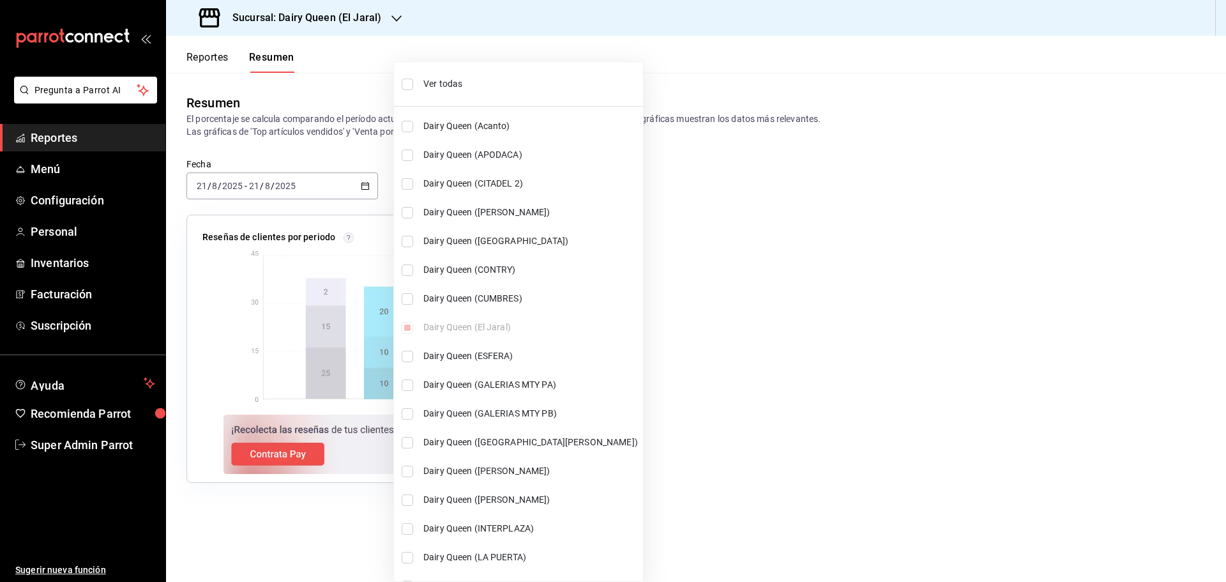
checkbox input "true"
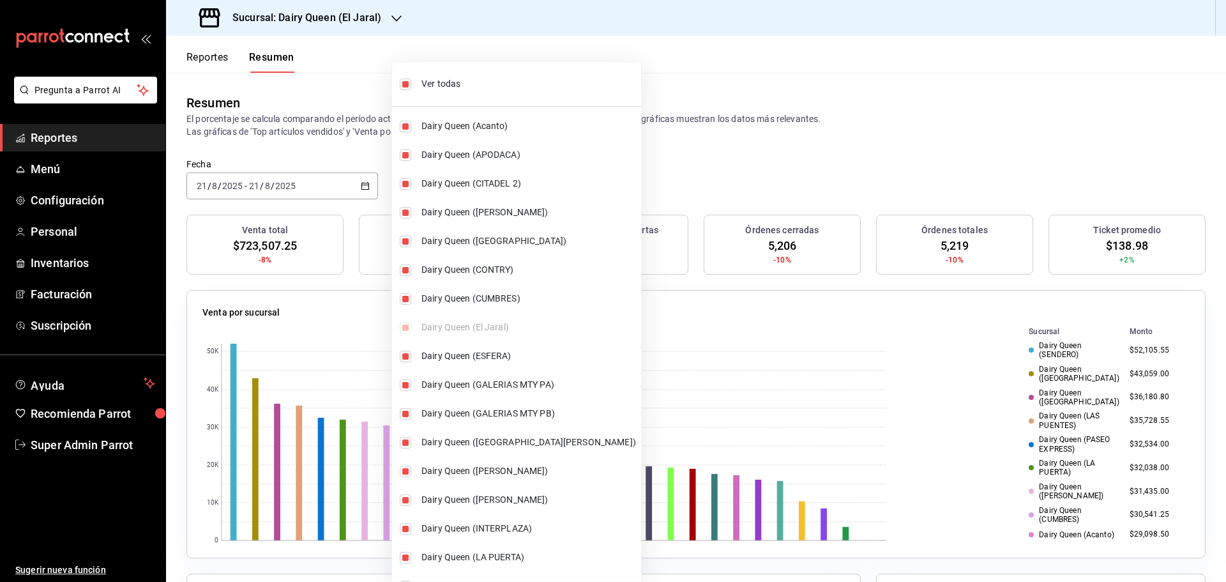
click at [832, 137] on div at bounding box center [613, 291] width 1226 height 582
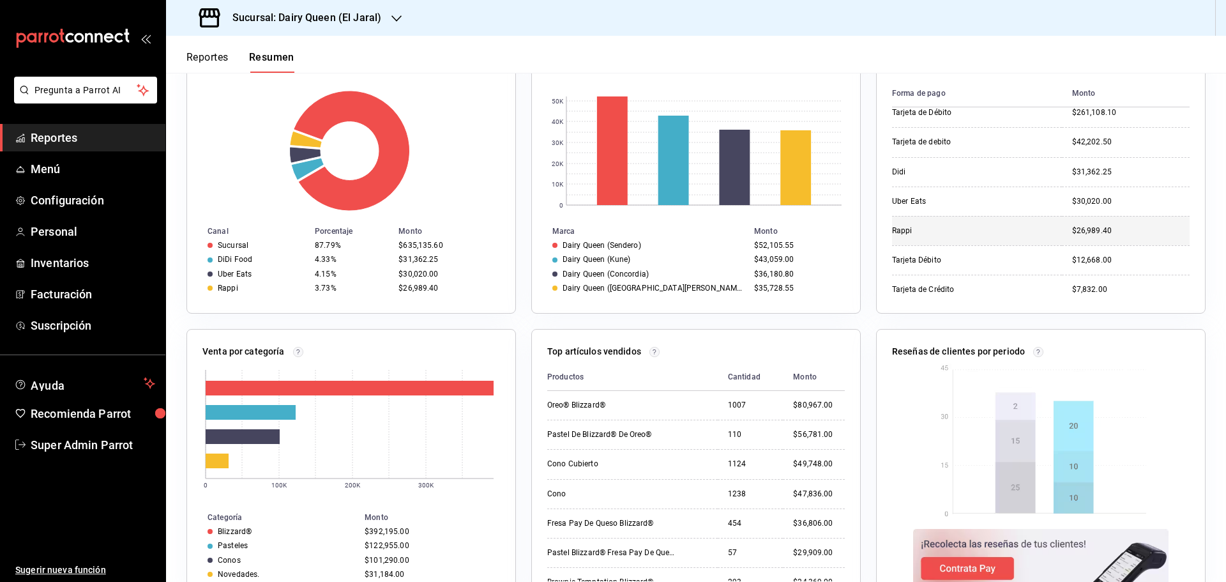
scroll to position [74, 0]
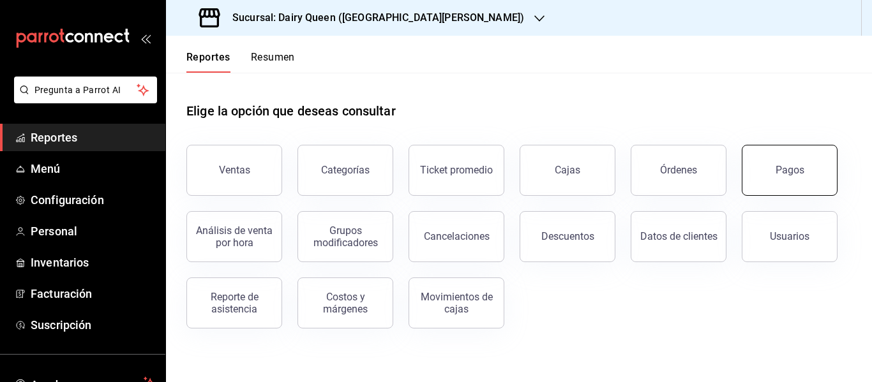
click at [806, 170] on button "Pagos" at bounding box center [790, 170] width 96 height 51
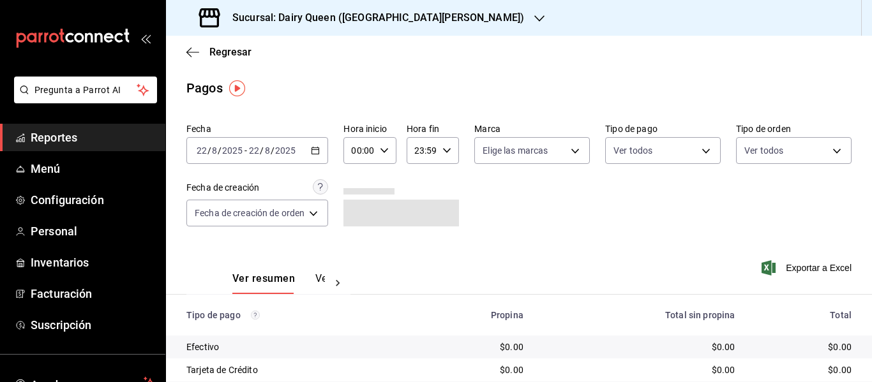
click at [302, 148] on div "2025-08-22 22 / 8 / 2025 - 2025-08-22 22 / 8 / 2025" at bounding box center [257, 150] width 142 height 27
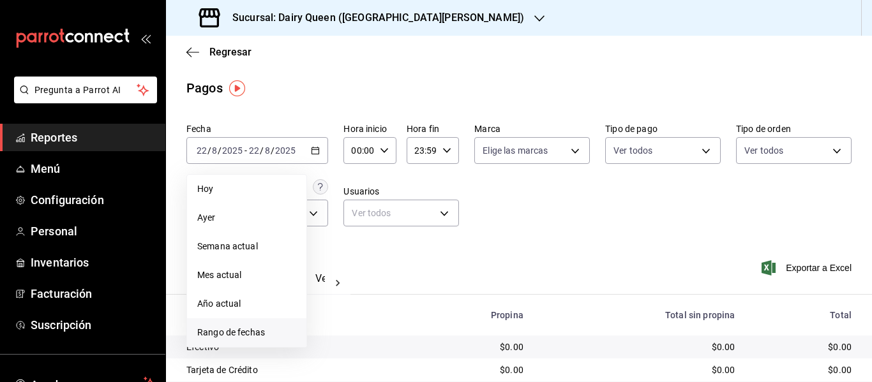
click at [240, 330] on span "Rango de fechas" at bounding box center [246, 332] width 99 height 13
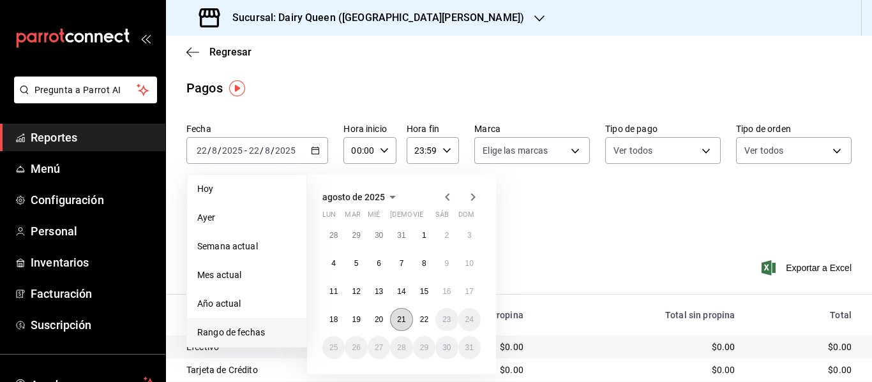
click at [398, 320] on abbr "21" at bounding box center [401, 319] width 8 height 9
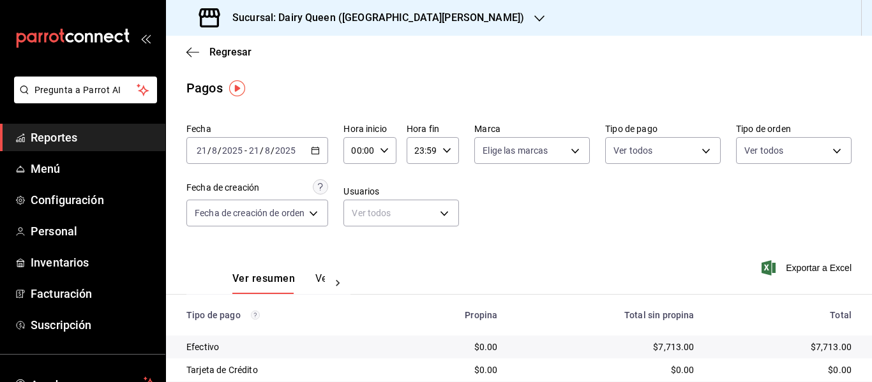
click at [382, 22] on h3 "Sucursal: Dairy Queen ([GEOGRAPHIC_DATA][PERSON_NAME])" at bounding box center [373, 17] width 302 height 15
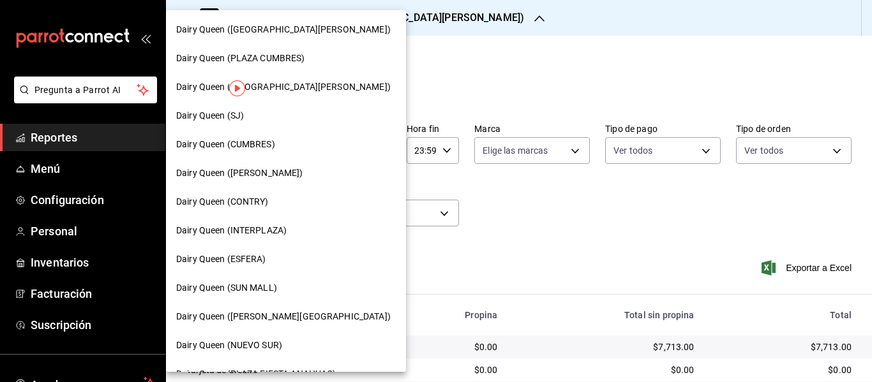
click at [259, 204] on span "Dairy Queen (CONTRY)" at bounding box center [222, 201] width 93 height 13
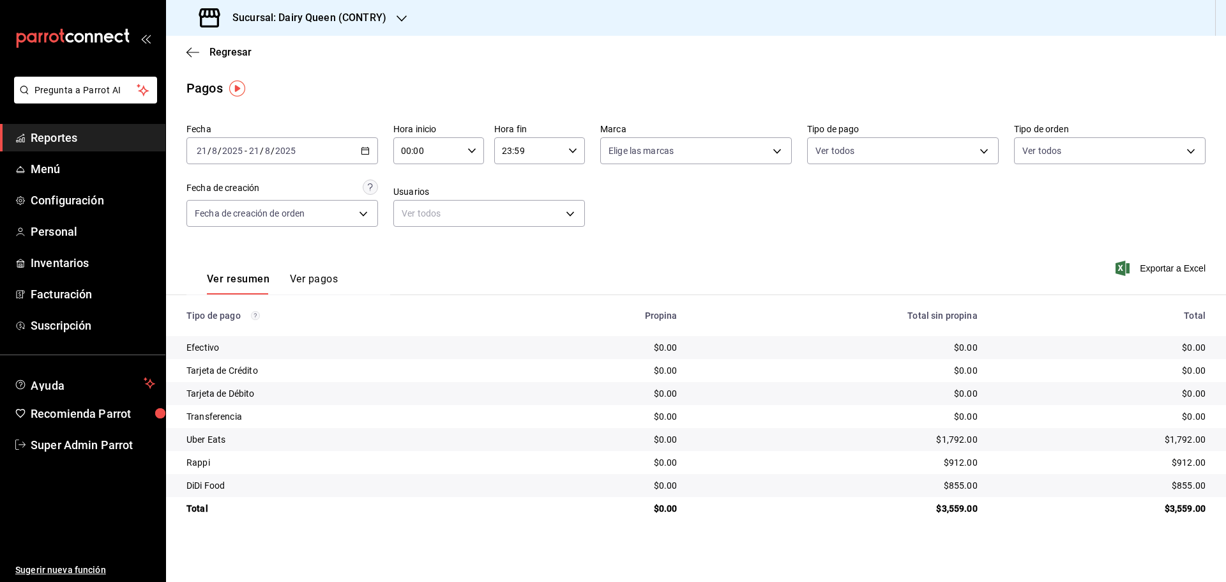
click at [339, 11] on h3 "Sucursal: Dairy Queen (CONTRY)" at bounding box center [304, 17] width 164 height 15
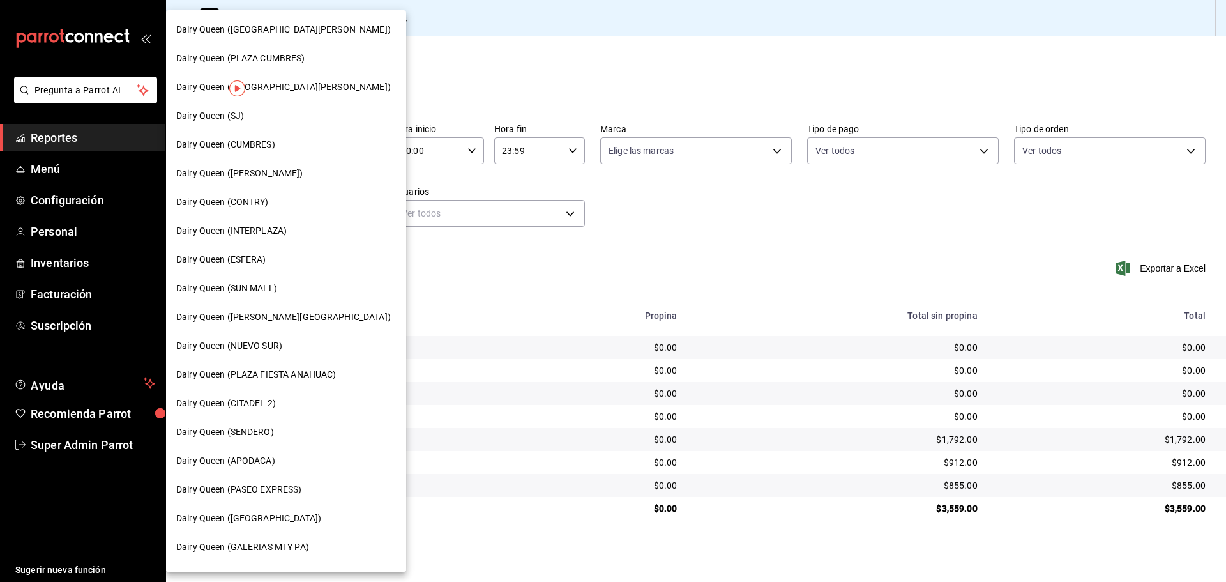
click at [267, 382] on span "Dairy Queen (SENDERO)" at bounding box center [225, 431] width 98 height 13
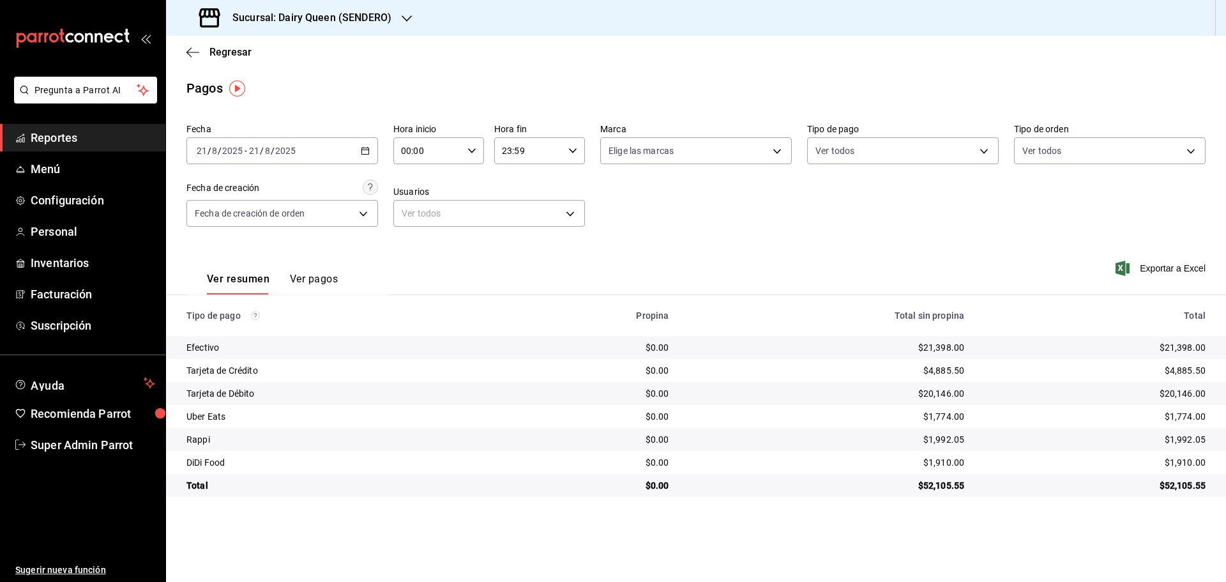
click at [260, 10] on h3 "Sucursal: Dairy Queen (SENDERO)" at bounding box center [306, 17] width 169 height 15
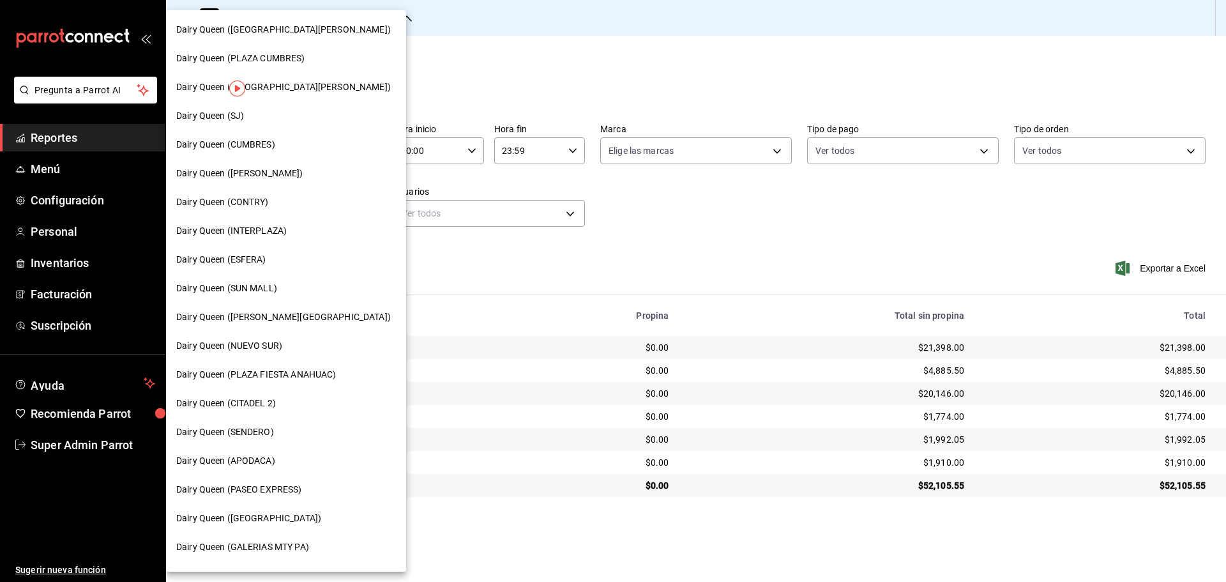
click at [250, 136] on div "Dairy Queen (CUMBRES)" at bounding box center [286, 144] width 240 height 29
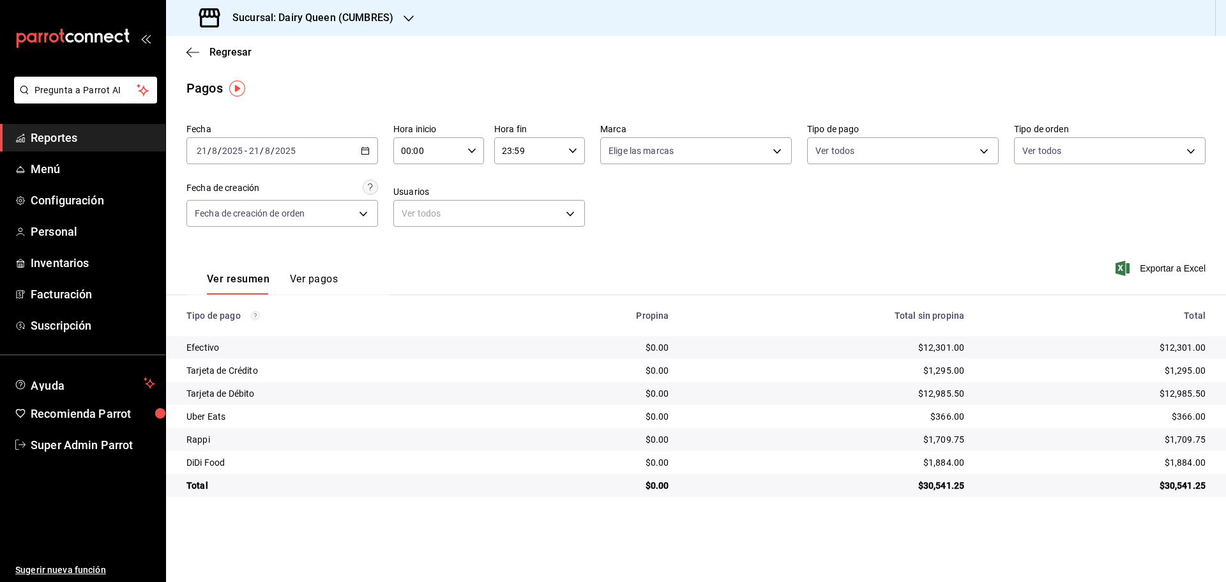
click at [382, 11] on h3 "Sucursal: Dairy Queen (CUMBRES)" at bounding box center [307, 17] width 171 height 15
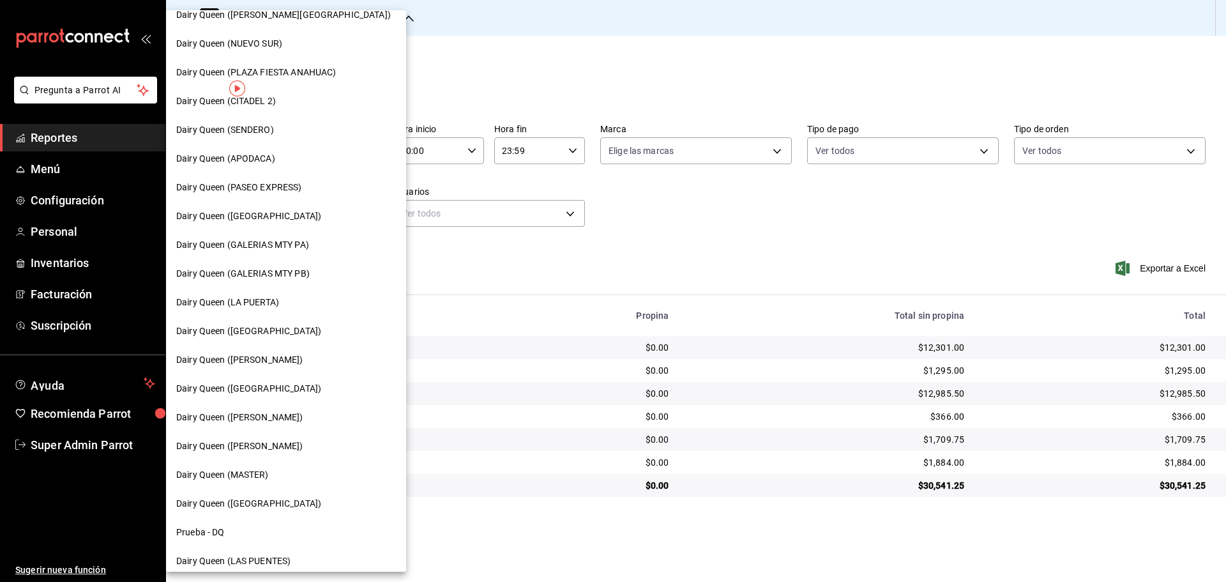
scroll to position [397, 0]
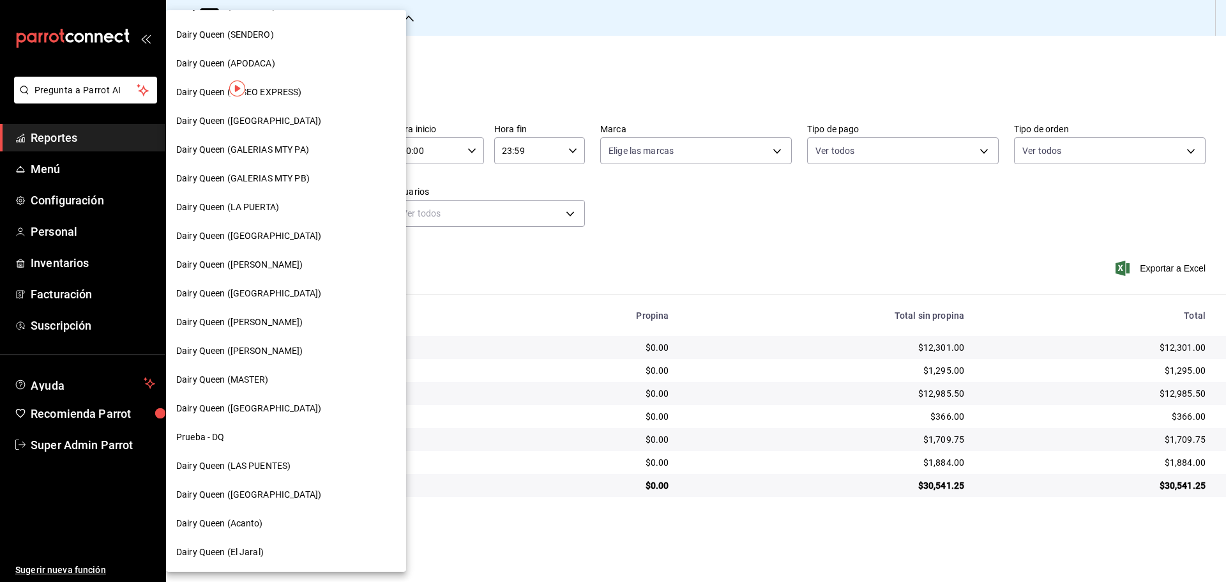
click at [271, 382] on span "Dairy Queen (LAS PUENTES)" at bounding box center [233, 465] width 114 height 13
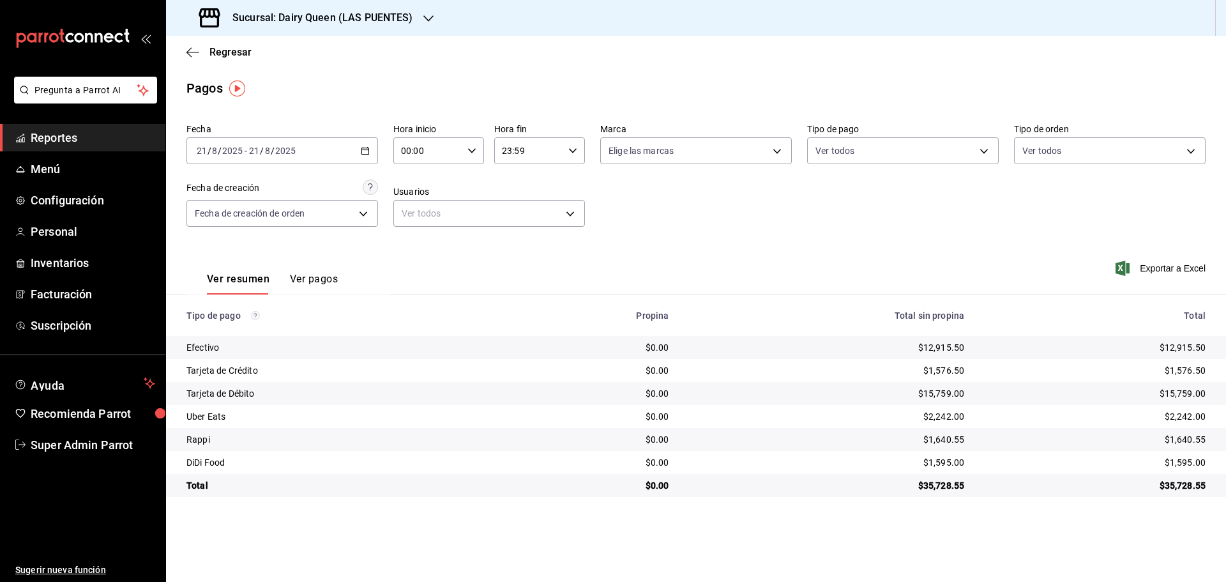
click at [417, 3] on div "Sucursal: Dairy Queen (LAS PUENTES)" at bounding box center [307, 18] width 262 height 36
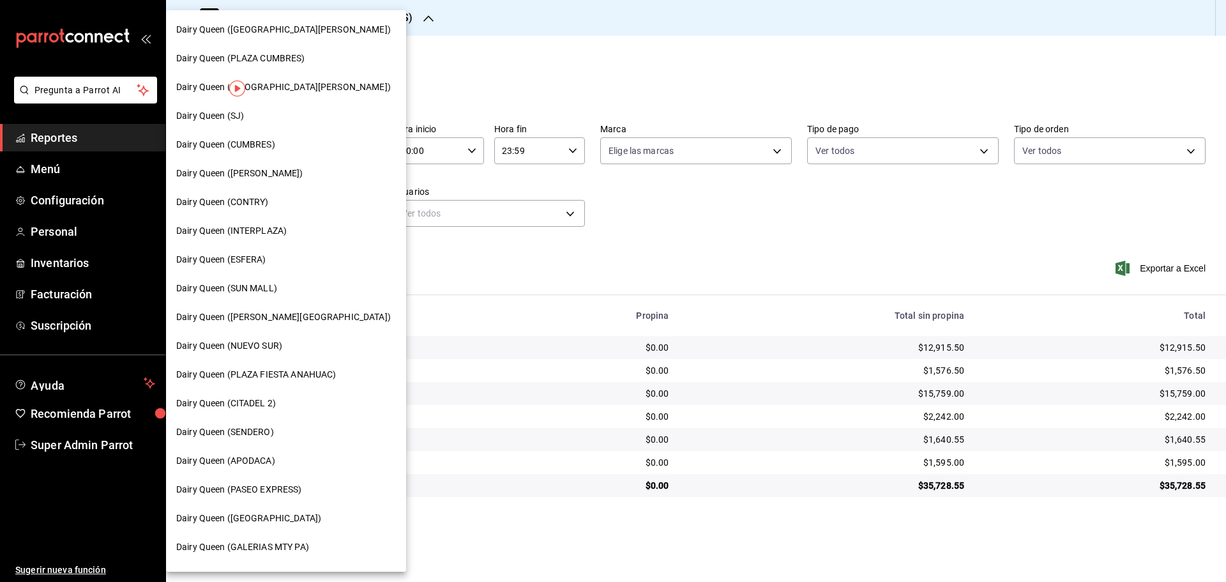
click at [280, 382] on span "Dairy Queen (PASEO EXPRESS)" at bounding box center [239, 489] width 126 height 13
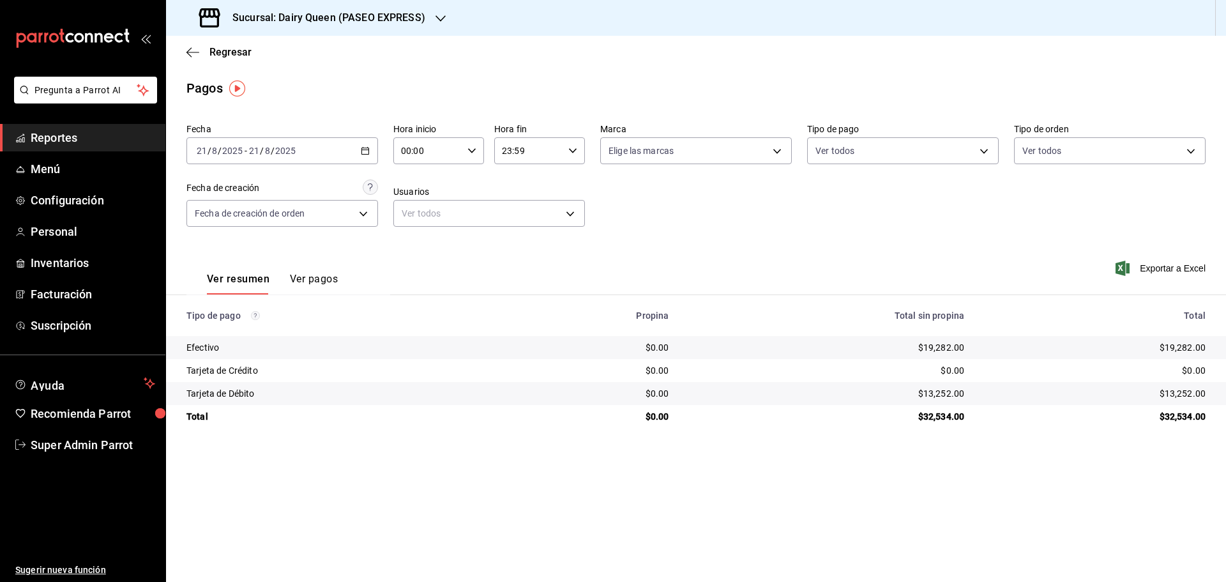
click at [271, 13] on h3 "Sucursal: Dairy Queen (PASEO EXPRESS)" at bounding box center [323, 17] width 203 height 15
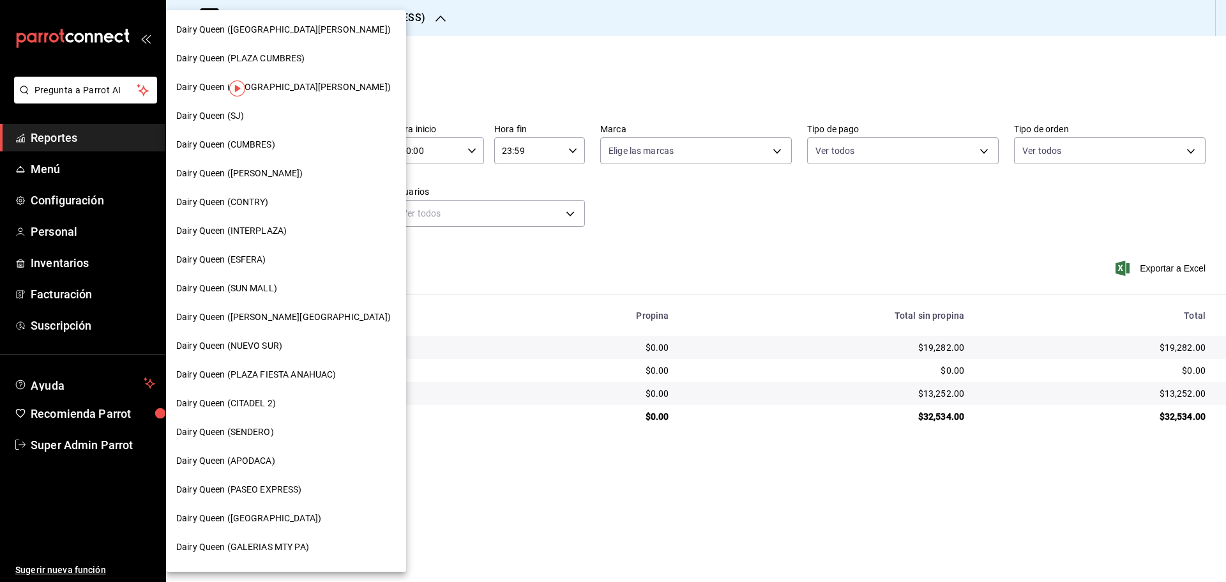
click at [226, 117] on span "Dairy Queen (SJ)" at bounding box center [210, 115] width 68 height 13
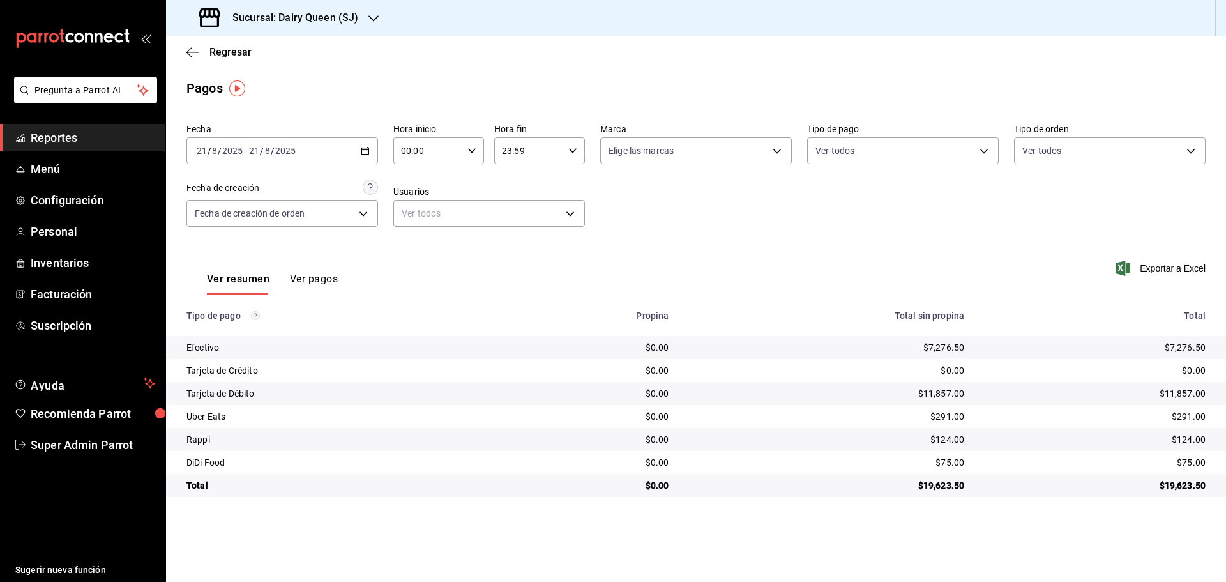
click at [306, 15] on h3 "Sucursal: Dairy Queen (SJ)" at bounding box center [290, 17] width 136 height 15
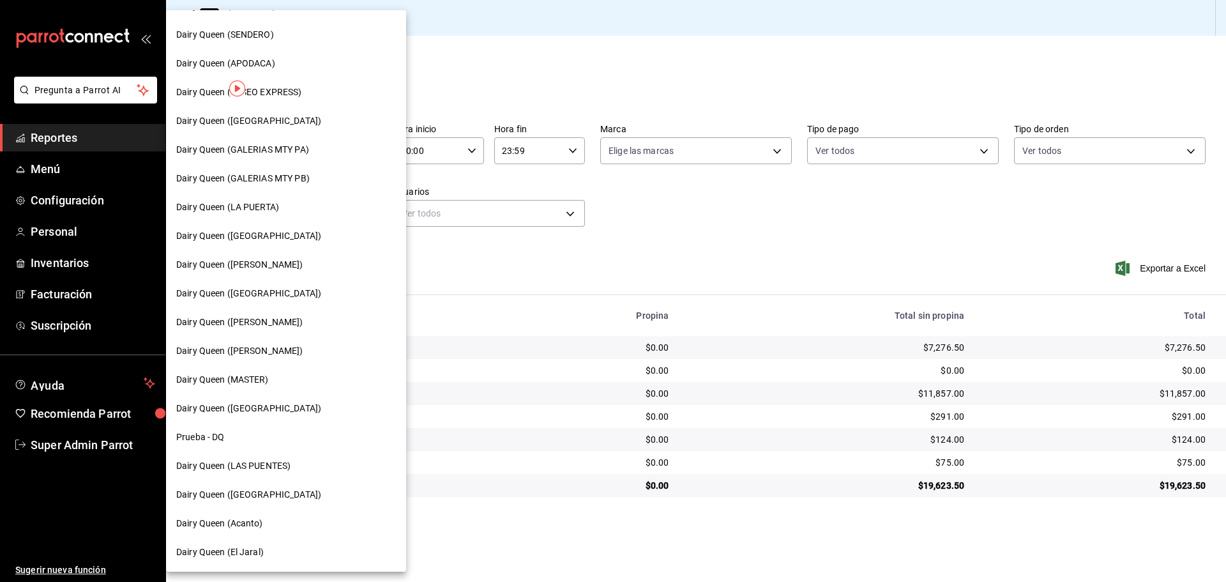
click at [272, 382] on span "Dairy Queen ([GEOGRAPHIC_DATA])" at bounding box center [248, 494] width 145 height 13
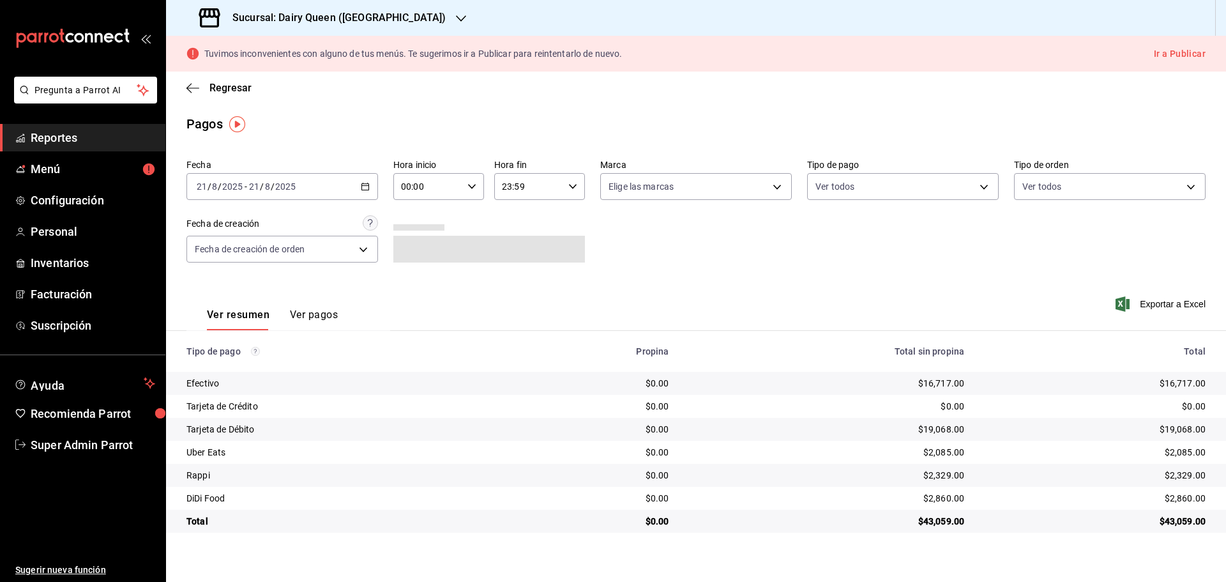
click at [356, 15] on h3 "Sucursal: Dairy Queen ([GEOGRAPHIC_DATA])" at bounding box center [333, 17] width 223 height 15
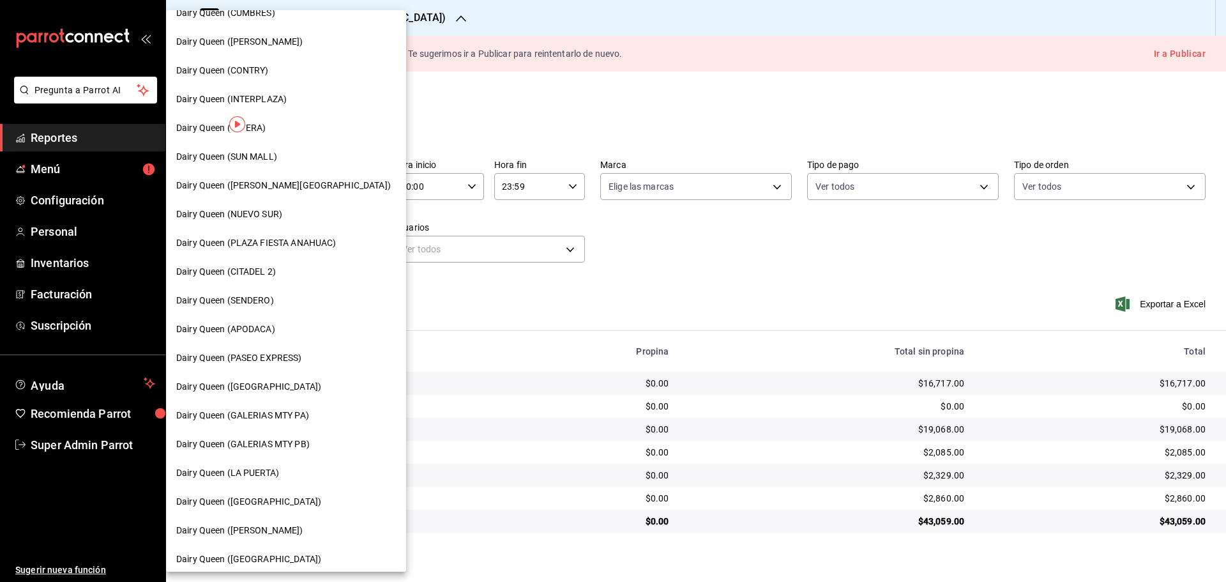
scroll to position [213, 0]
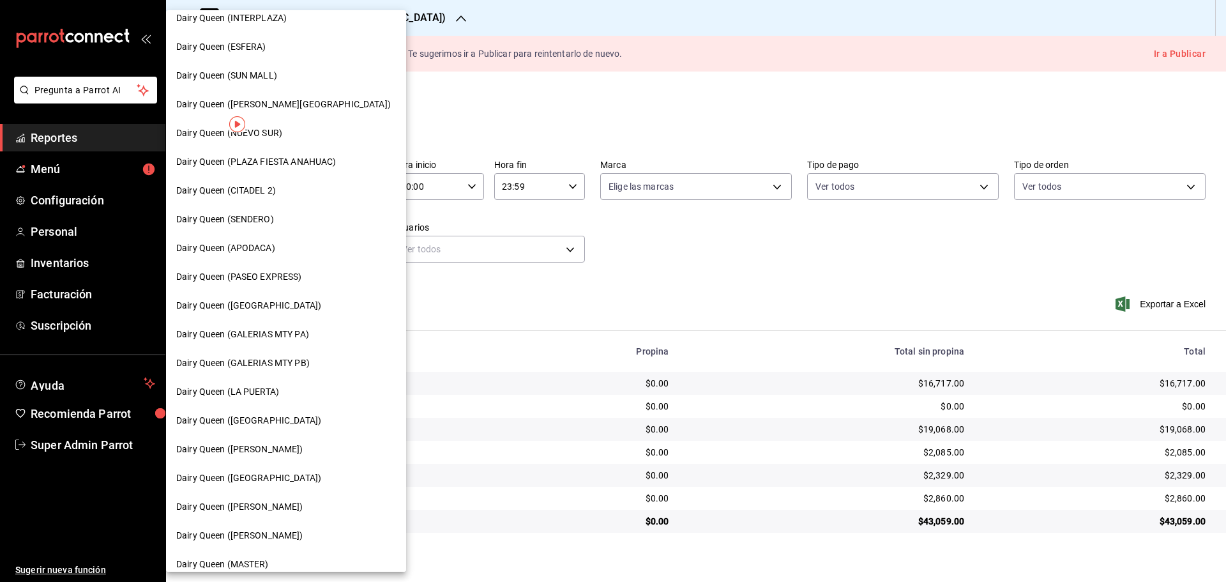
click at [292, 382] on div "Dairy Queen (LA PUERTA)" at bounding box center [286, 391] width 220 height 13
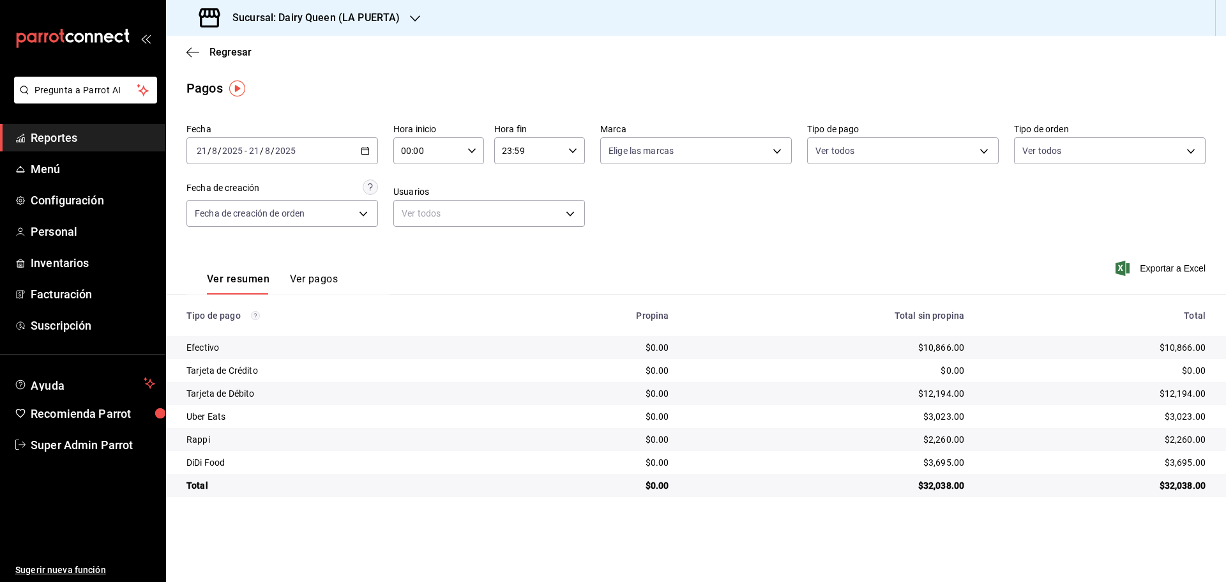
click at [307, 15] on h3 "Sucursal: Dairy Queen (LA PUERTA)" at bounding box center [310, 17] width 177 height 15
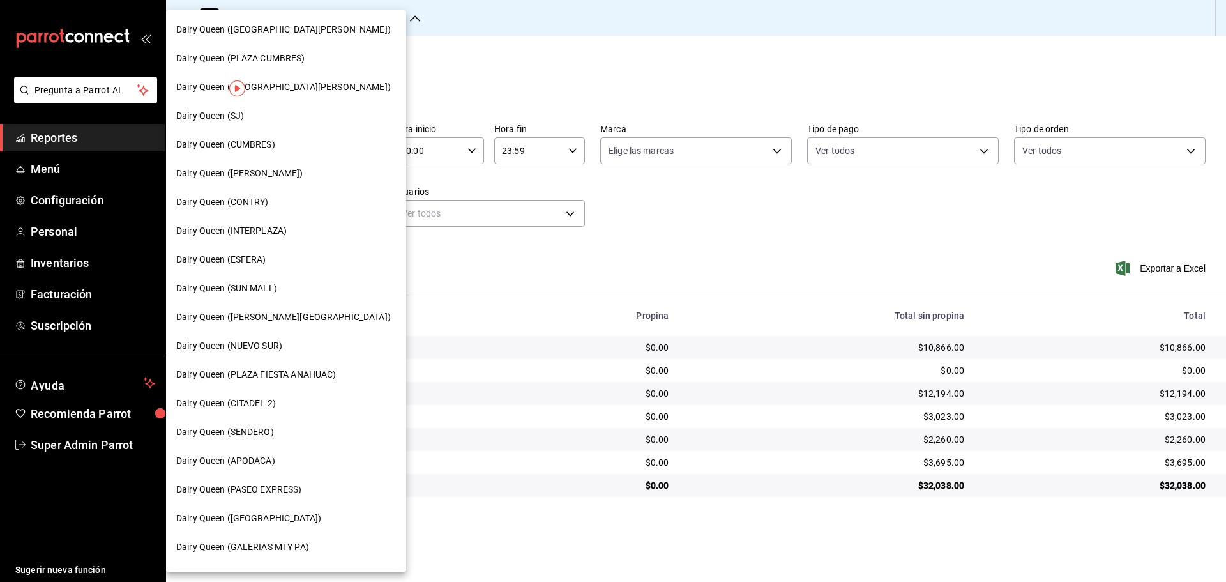
click at [264, 320] on span "Dairy Queen ([PERSON_NAME][GEOGRAPHIC_DATA])" at bounding box center [283, 316] width 214 height 13
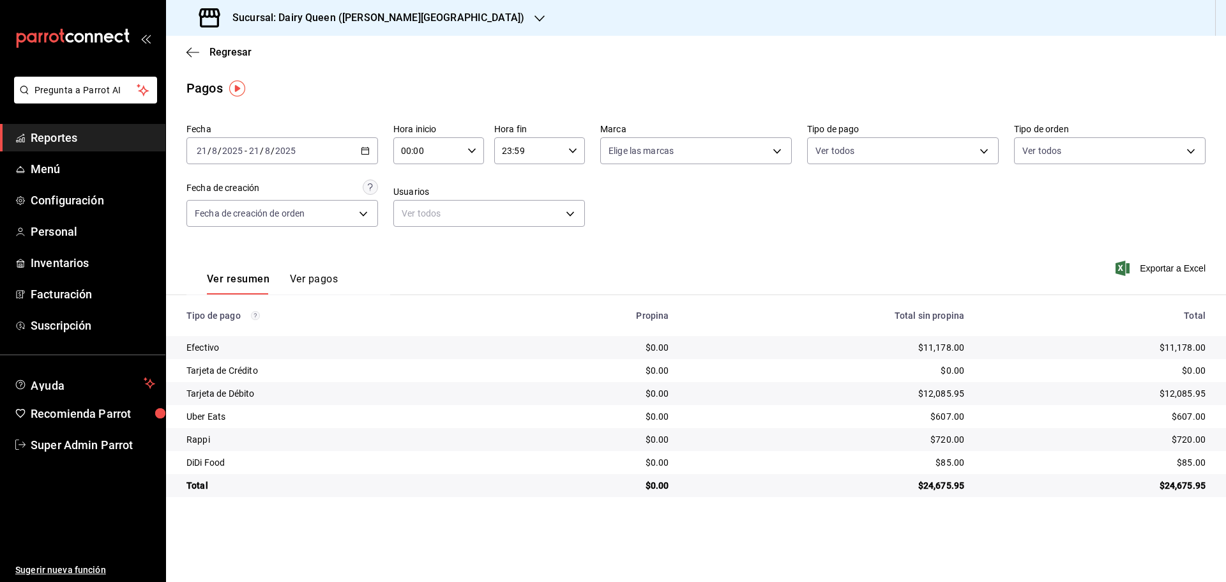
click at [346, 15] on h3 "Sucursal: Dairy Queen ([PERSON_NAME][GEOGRAPHIC_DATA])" at bounding box center [373, 17] width 302 height 15
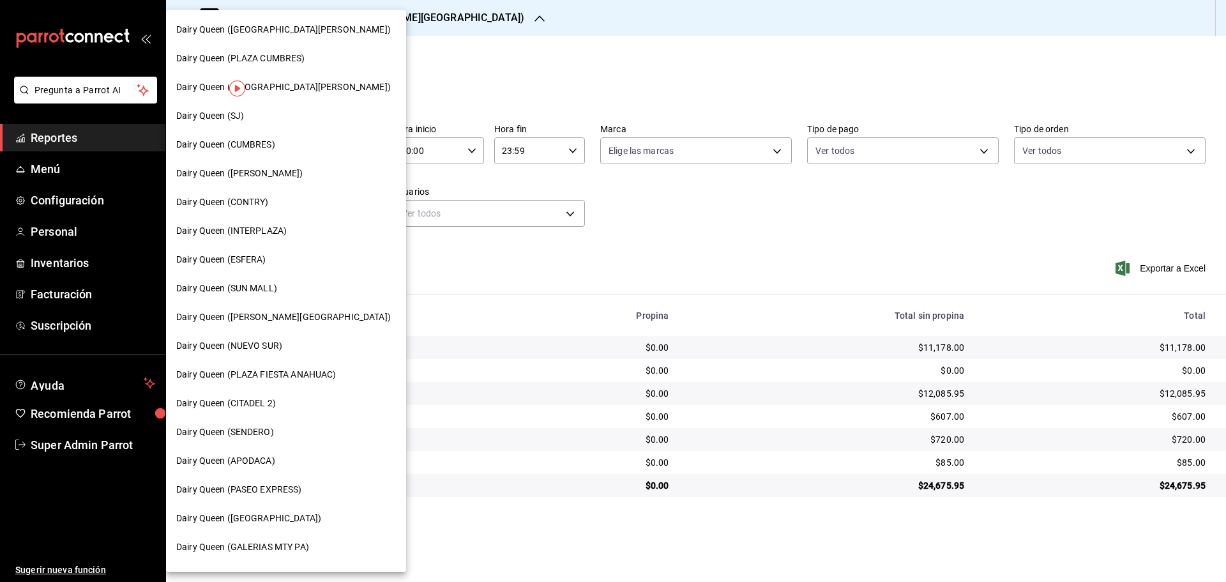
click at [288, 382] on div "Dairy Queen ([GEOGRAPHIC_DATA])" at bounding box center [286, 517] width 220 height 13
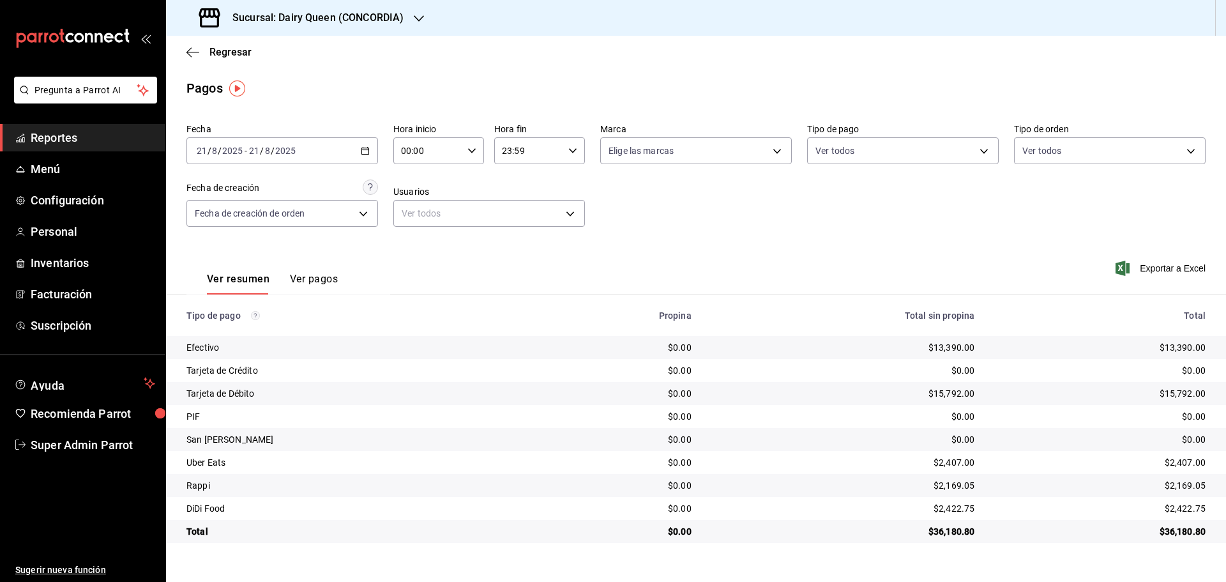
click at [324, 16] on h3 "Sucursal: Dairy Queen (CONCORDIA)" at bounding box center [312, 17] width 181 height 15
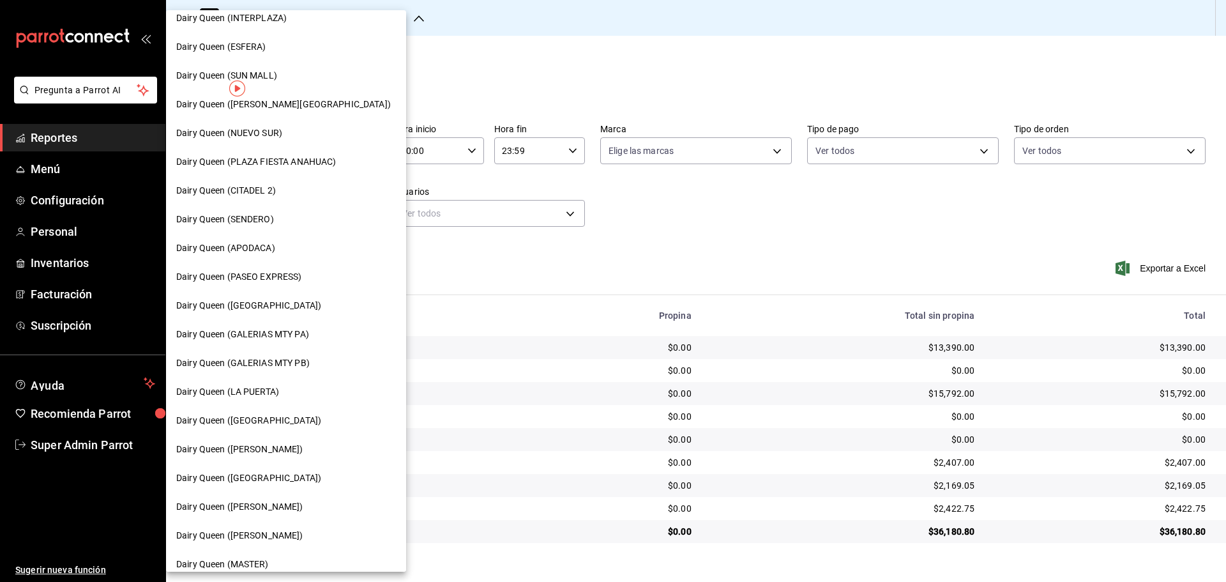
click at [275, 382] on span "Dairy Queen ([GEOGRAPHIC_DATA])" at bounding box center [248, 477] width 145 height 13
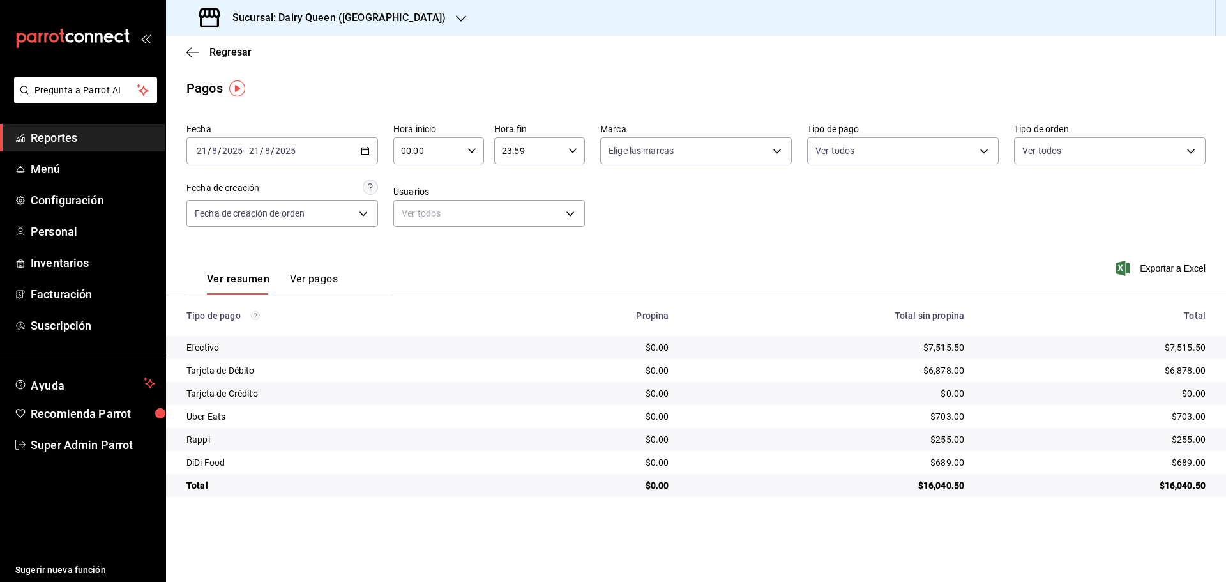
click at [343, 13] on h3 "Sucursal: Dairy Queen ([GEOGRAPHIC_DATA])" at bounding box center [333, 17] width 223 height 15
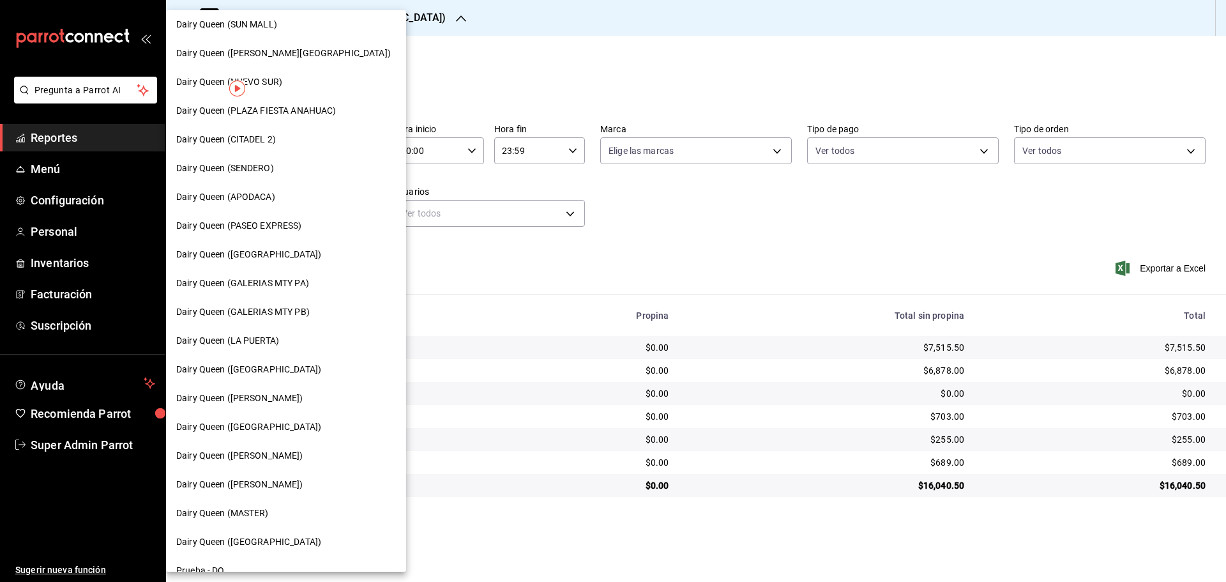
scroll to position [397, 0]
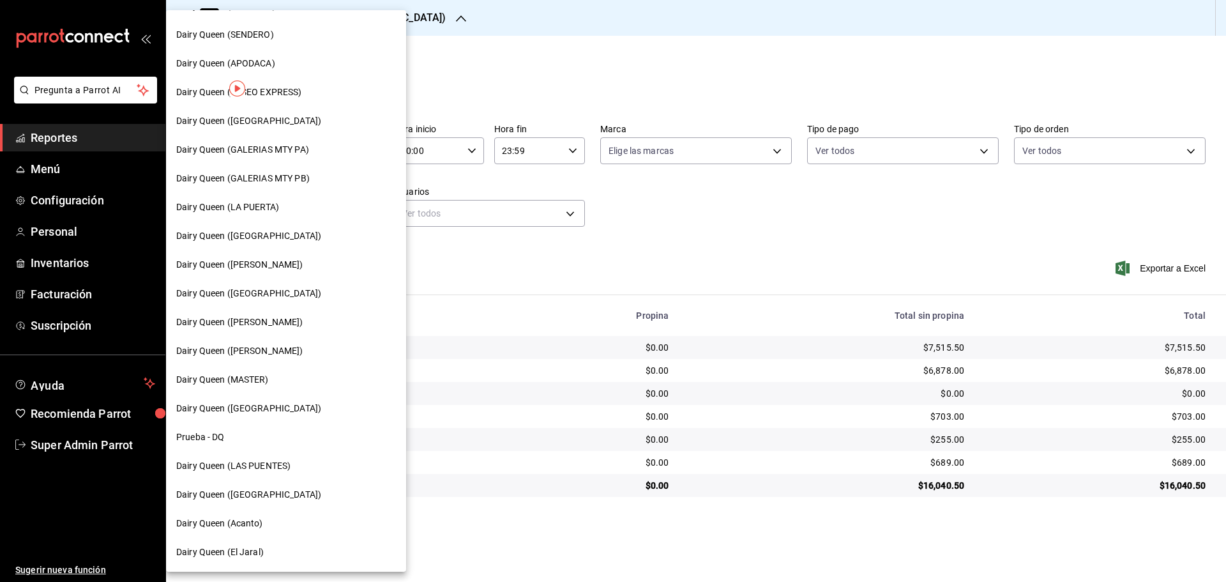
click at [284, 326] on span "Dairy Queen ([PERSON_NAME])" at bounding box center [239, 321] width 127 height 13
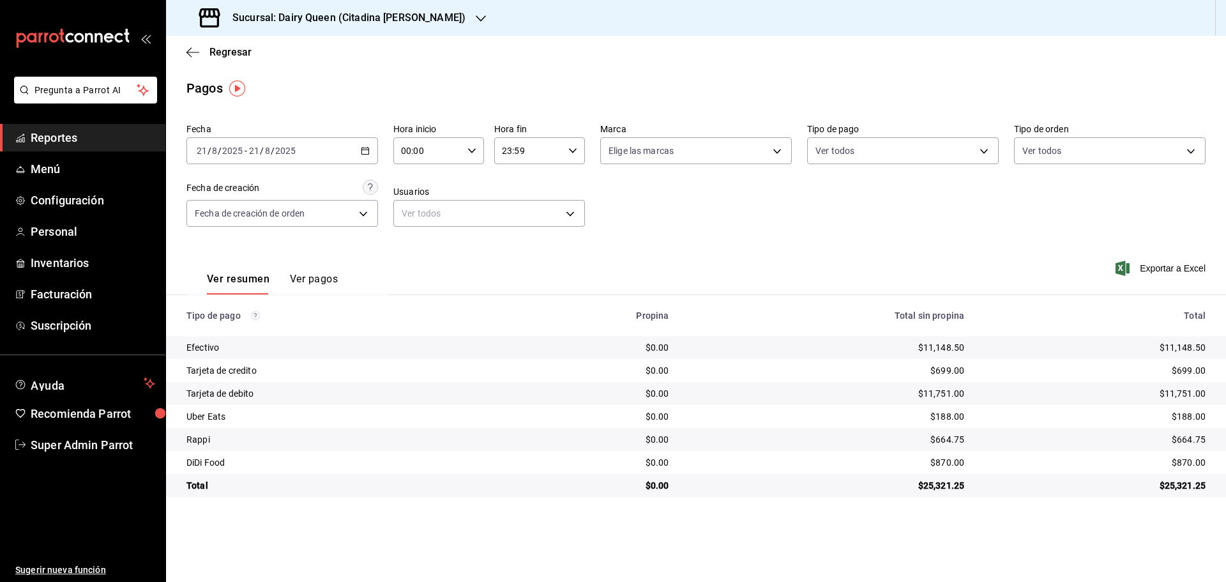
click at [411, 24] on h3 "Sucursal: Dairy Queen (Citadina [PERSON_NAME])" at bounding box center [343, 17] width 243 height 15
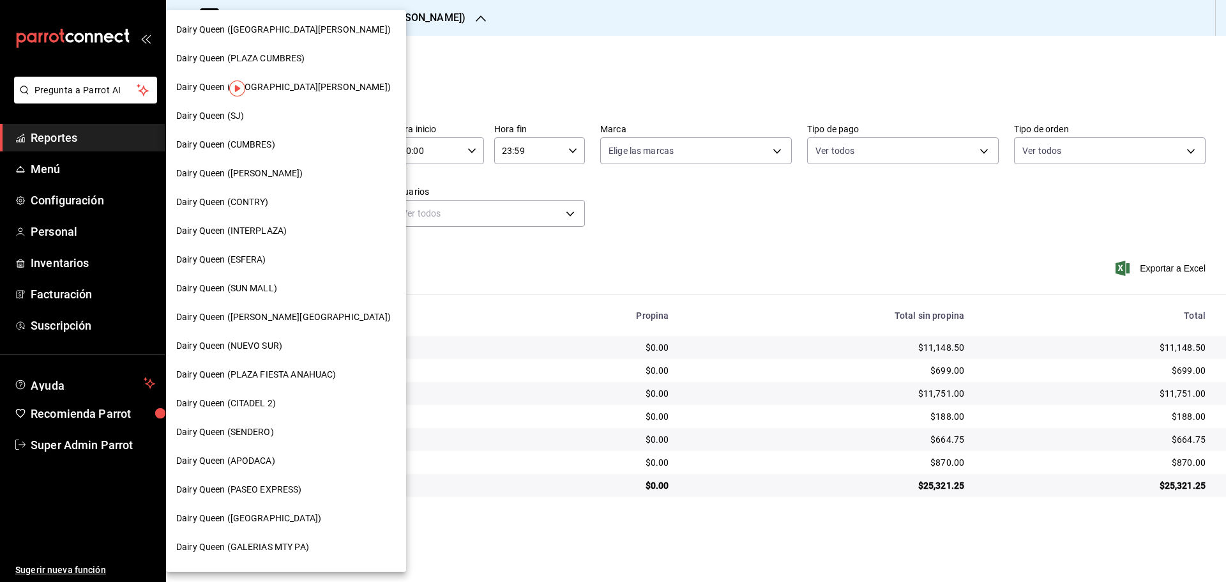
click at [315, 89] on span "Dairy Queen ([GEOGRAPHIC_DATA][PERSON_NAME])" at bounding box center [283, 86] width 214 height 13
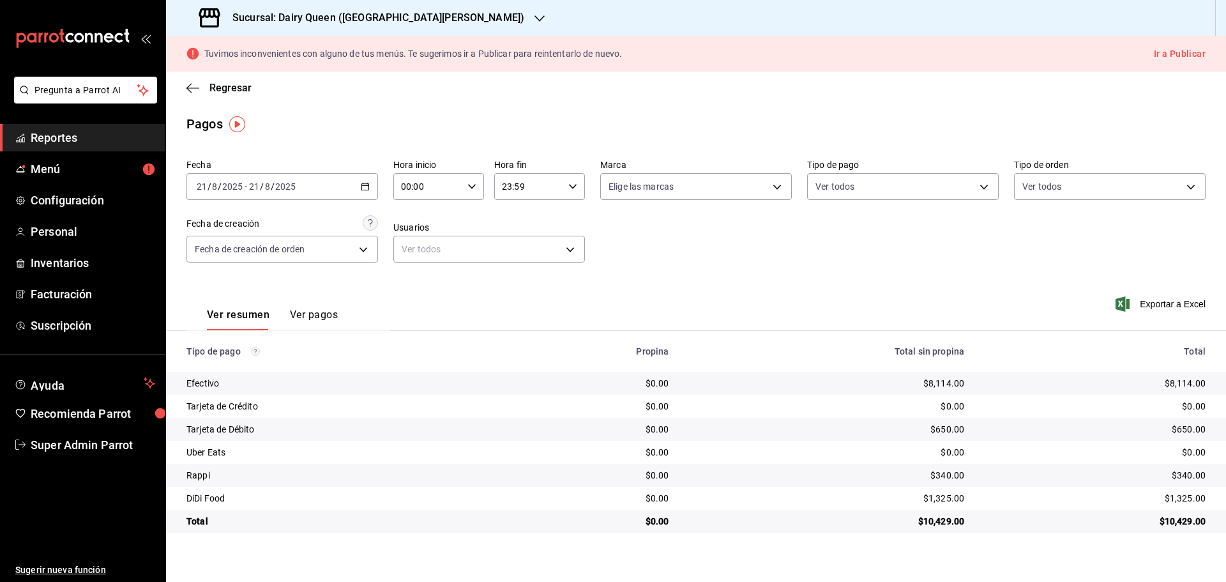
click at [346, 9] on div "Sucursal: Dairy Queen ([GEOGRAPHIC_DATA][PERSON_NAME])" at bounding box center [362, 18] width 373 height 36
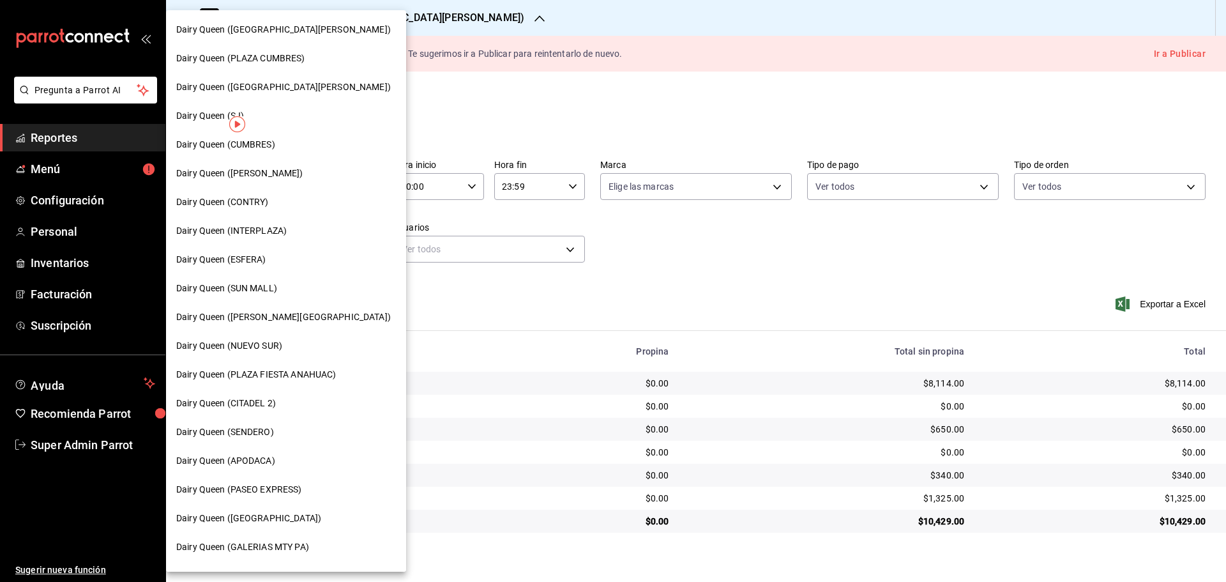
click at [262, 177] on span "Dairy Queen ([PERSON_NAME])" at bounding box center [239, 173] width 127 height 13
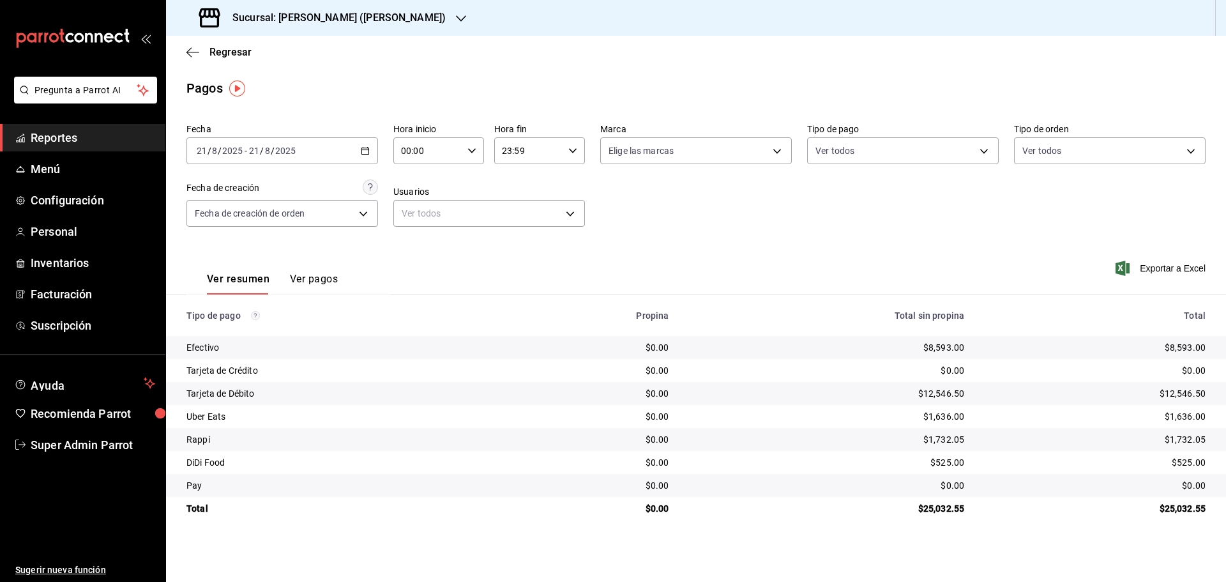
click at [319, 13] on h3 "Sucursal: [PERSON_NAME] ([PERSON_NAME])" at bounding box center [333, 17] width 223 height 15
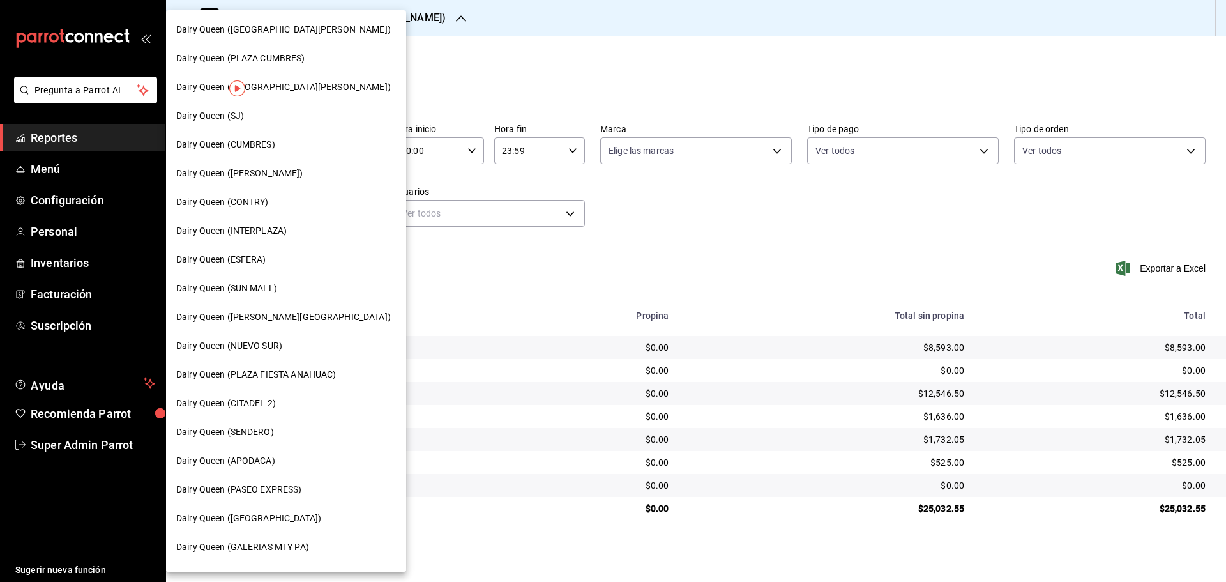
click at [310, 31] on span "Dairy Queen ([GEOGRAPHIC_DATA][PERSON_NAME])" at bounding box center [283, 29] width 214 height 13
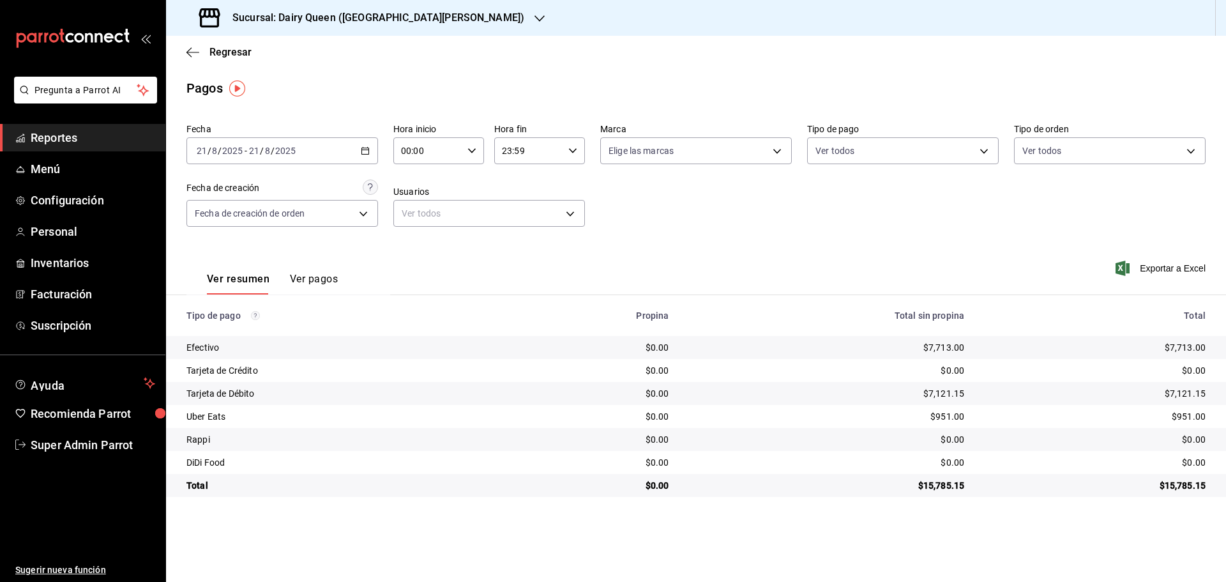
click at [265, 17] on h3 "Sucursal: Dairy Queen ([GEOGRAPHIC_DATA][PERSON_NAME])" at bounding box center [373, 17] width 302 height 15
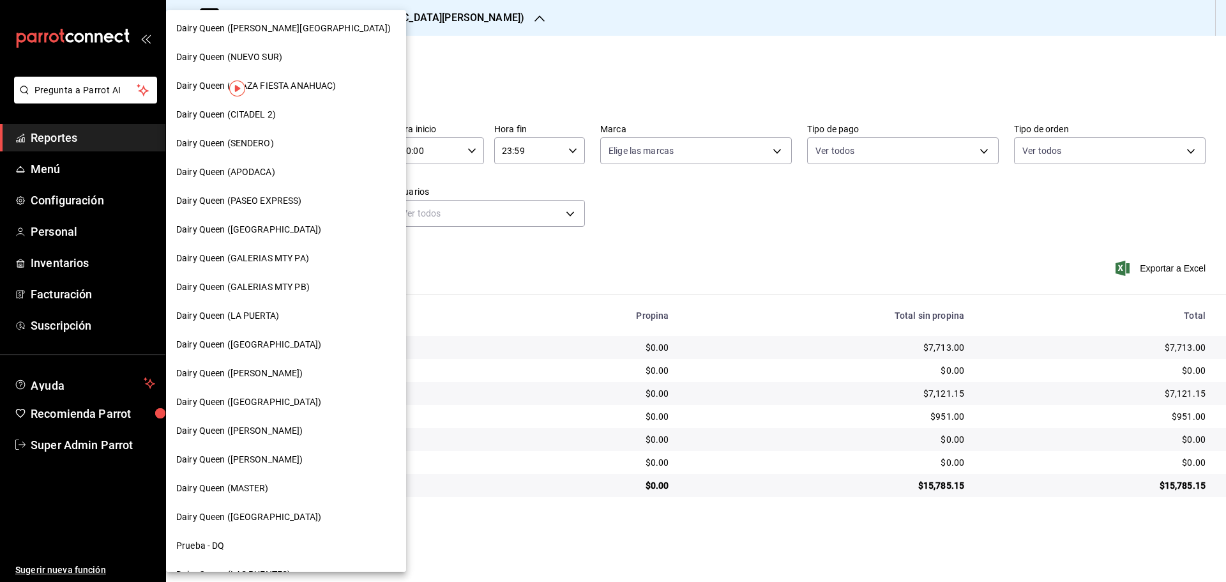
scroll to position [319, 0]
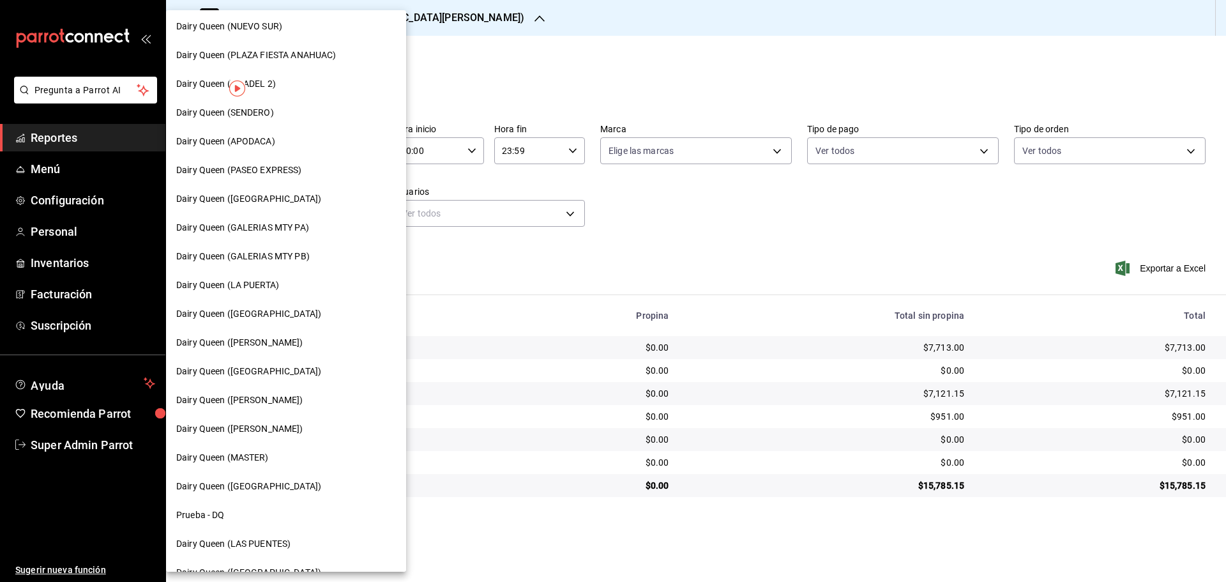
click at [300, 256] on span "Dairy Queen (GALERIAS MTY PB)" at bounding box center [242, 256] width 133 height 13
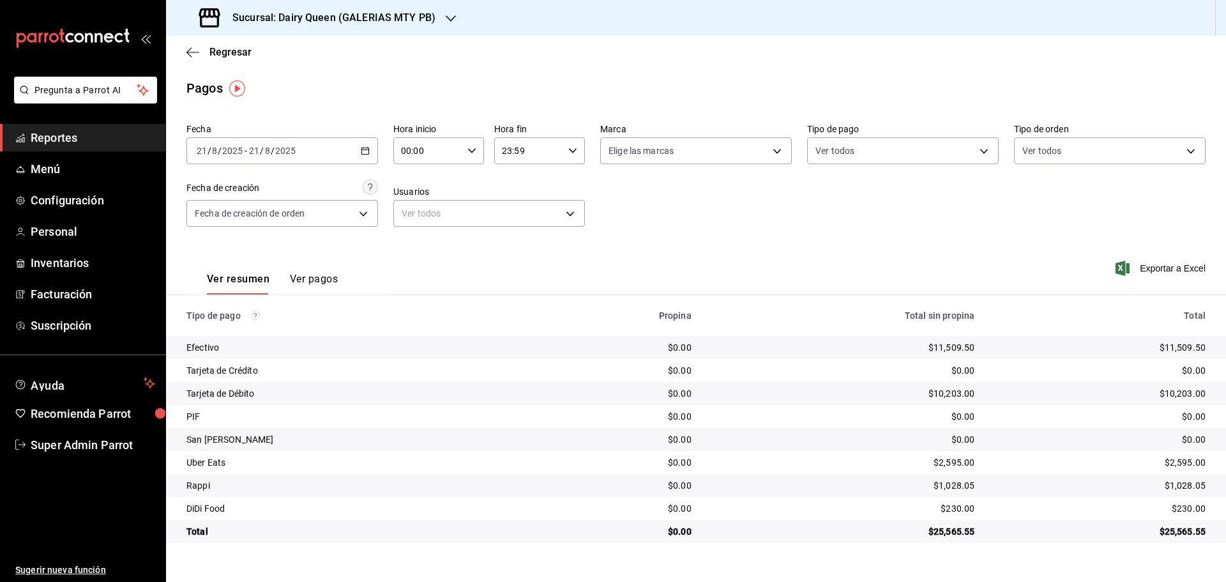
click at [371, 23] on h3 "Sucursal: Dairy Queen (GALERIAS MTY PB)" at bounding box center [328, 17] width 213 height 15
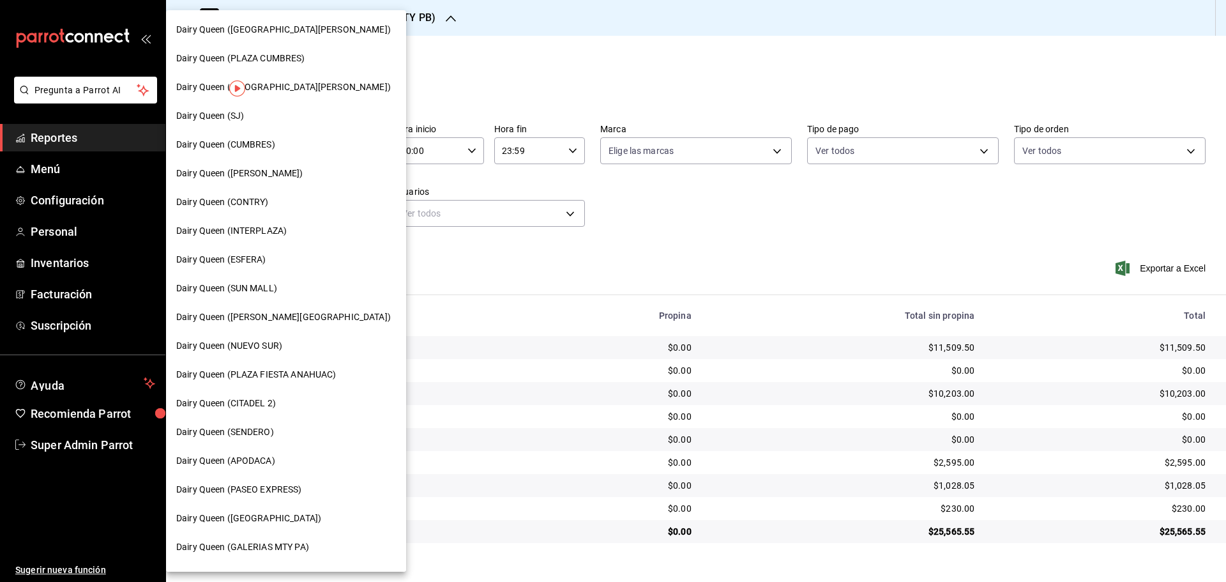
scroll to position [213, 0]
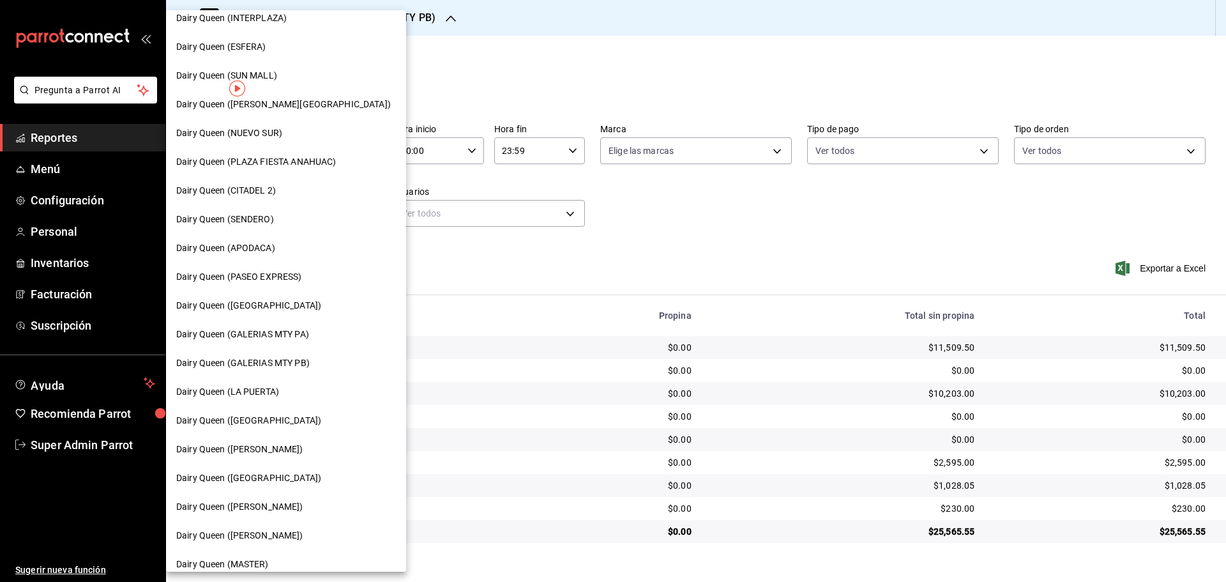
click at [318, 332] on div "Dairy Queen (GALERIAS MTY PA)" at bounding box center [286, 333] width 220 height 13
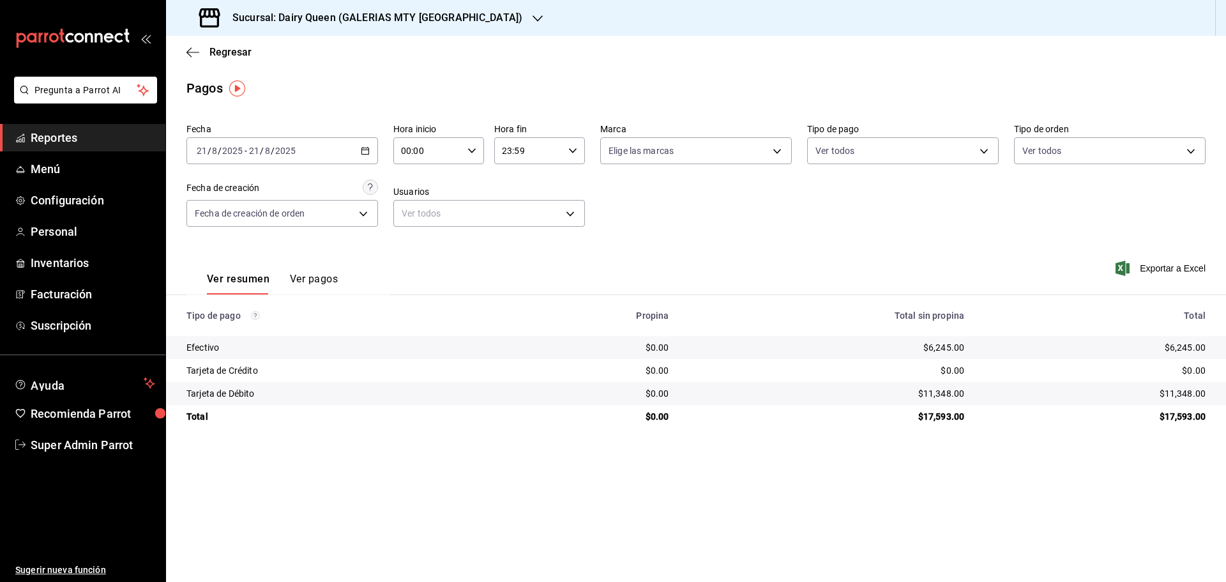
click at [364, 13] on h3 "Sucursal: Dairy Queen (GALERIAS MTY [GEOGRAPHIC_DATA])" at bounding box center [372, 17] width 300 height 15
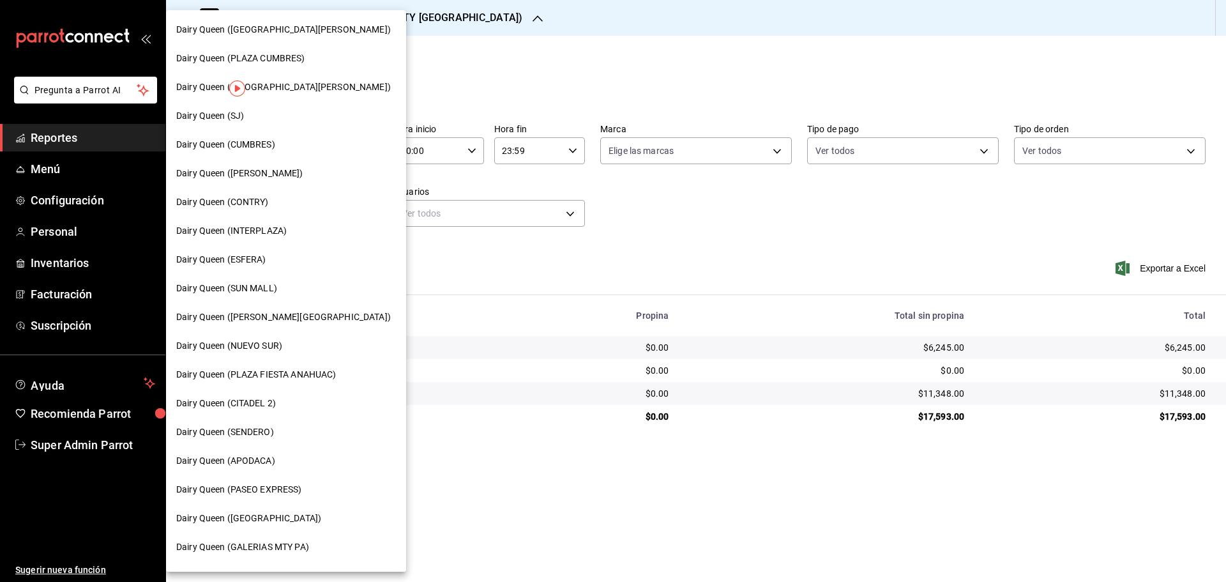
click at [261, 292] on span "Dairy Queen (SUN MALL)" at bounding box center [226, 288] width 101 height 13
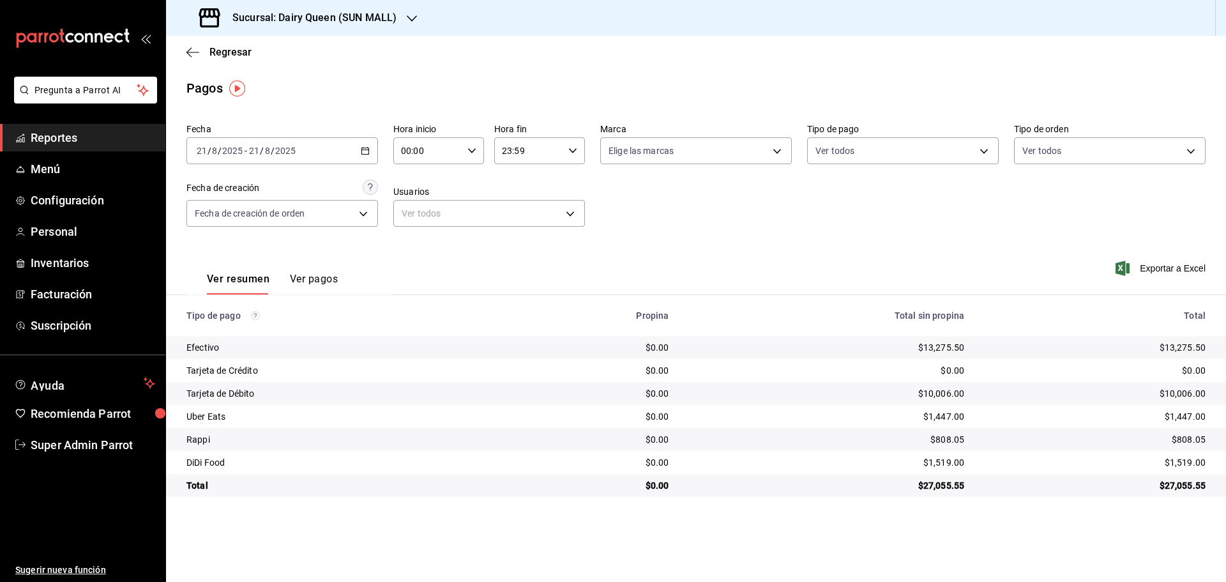
click at [266, 13] on h3 "Sucursal: Dairy Queen (SUN MALL)" at bounding box center [309, 17] width 174 height 15
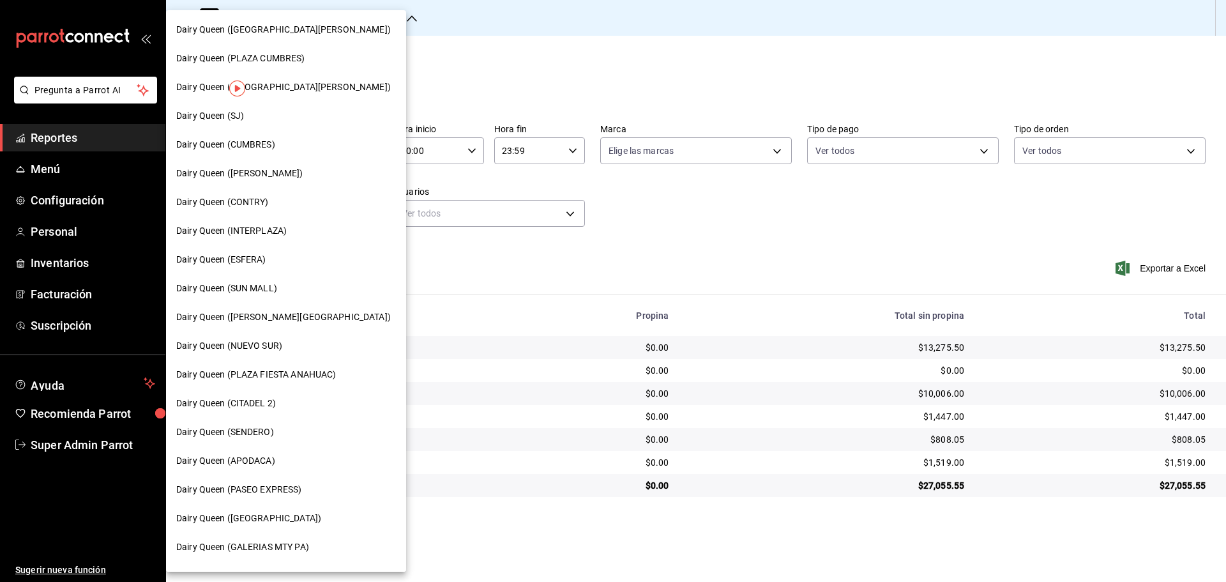
click at [249, 382] on div "Dairy Queen (APODACA)" at bounding box center [286, 460] width 240 height 29
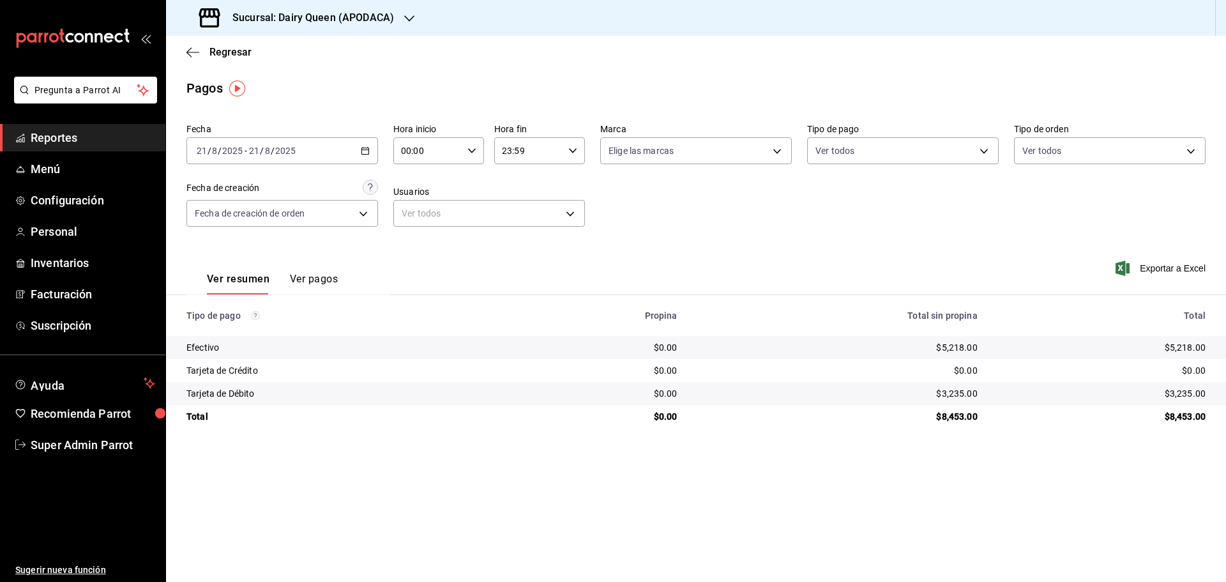
click at [359, 17] on h3 "Sucursal: Dairy Queen (APODACA)" at bounding box center [308, 17] width 172 height 15
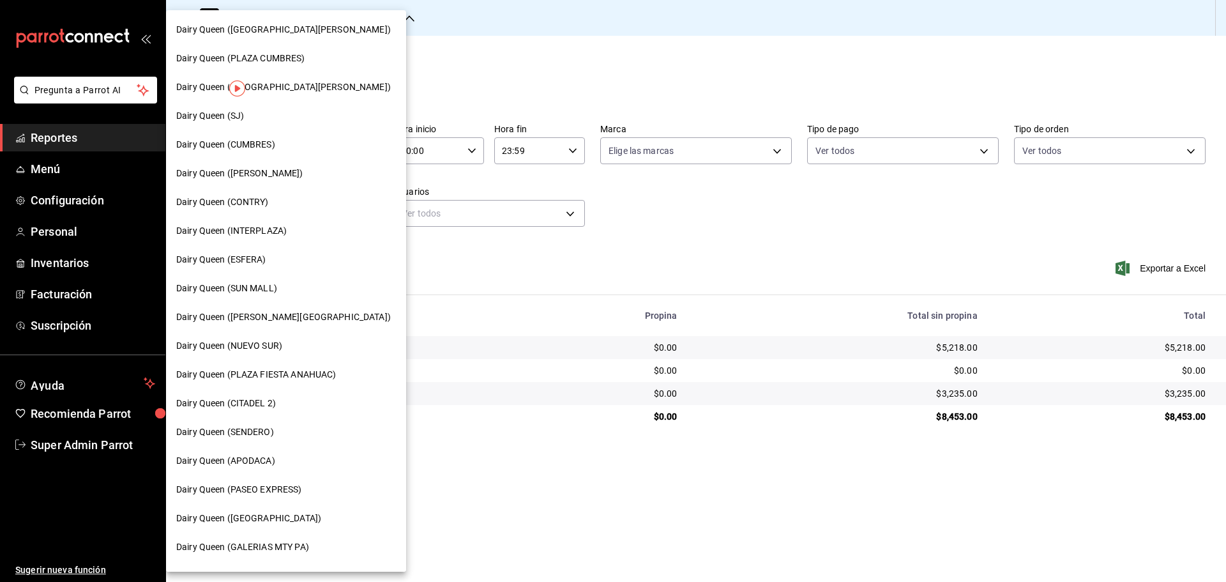
click at [268, 344] on span "Dairy Queen (NUEVO SUR)" at bounding box center [229, 345] width 106 height 13
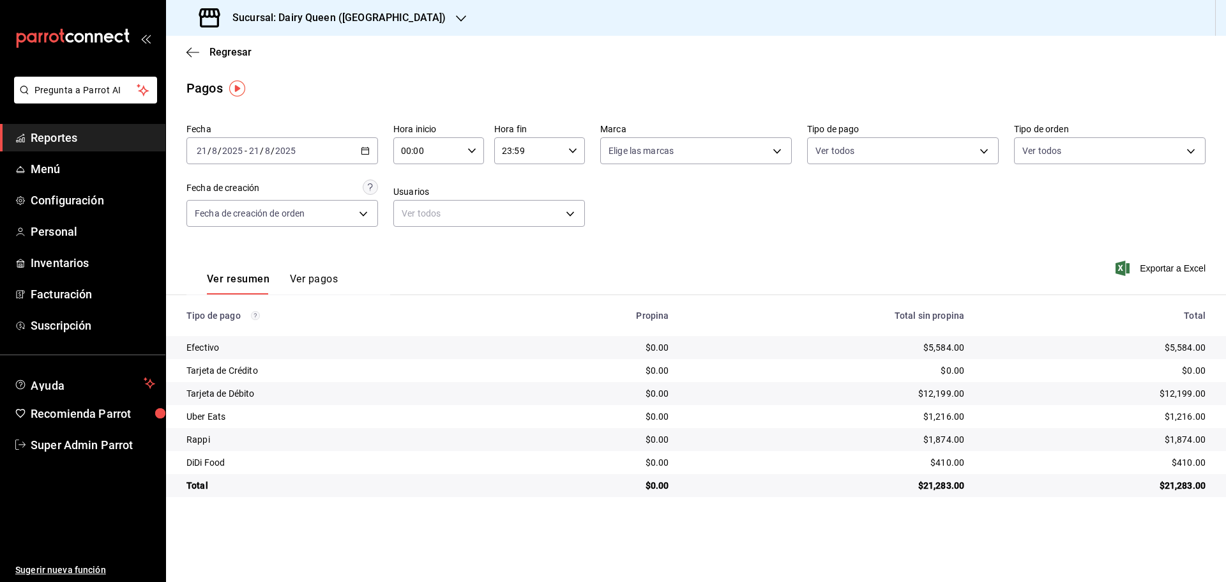
click at [318, 25] on h3 "Sucursal: Dairy Queen ([GEOGRAPHIC_DATA])" at bounding box center [333, 17] width 223 height 15
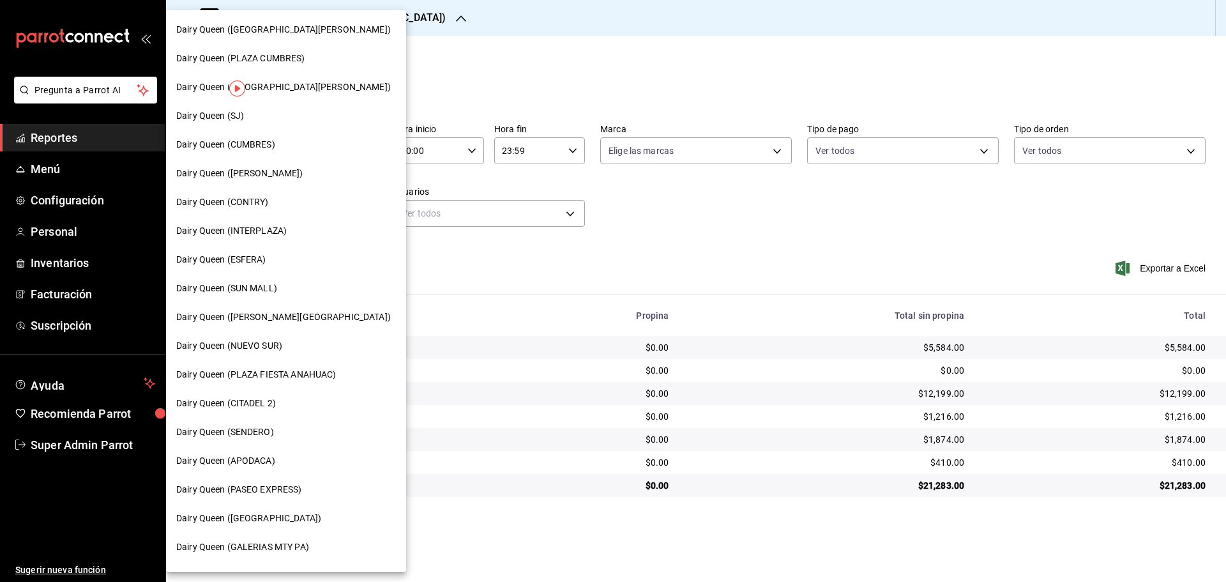
click at [280, 261] on div "Dairy Queen (ESFERA)" at bounding box center [286, 259] width 220 height 13
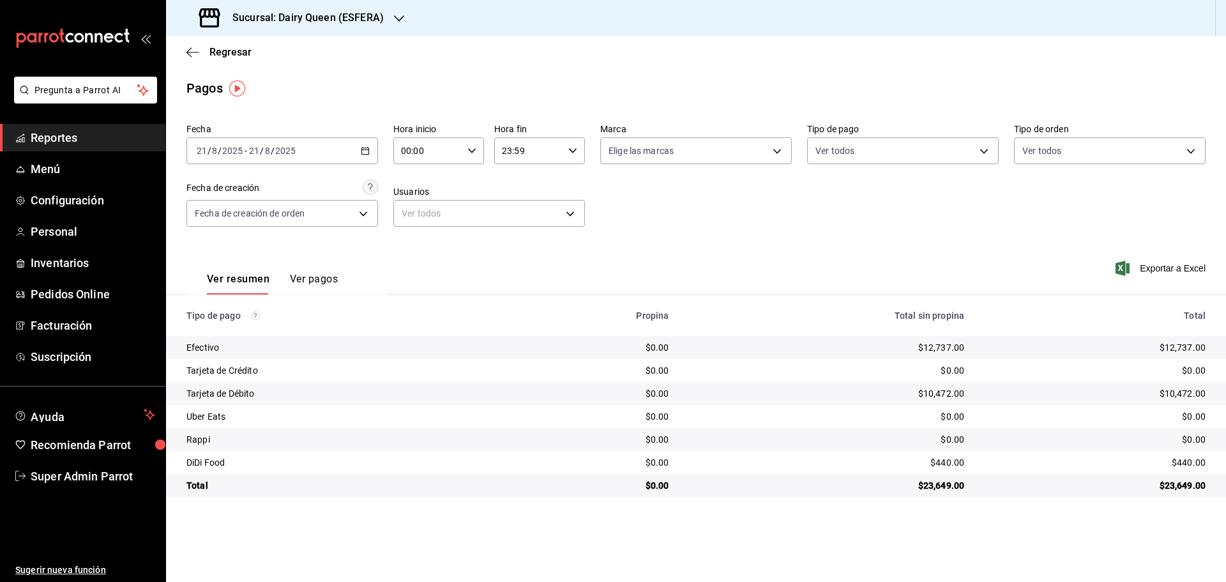
click at [345, 17] on h3 "Sucursal: Dairy Queen (ESFERA)" at bounding box center [303, 17] width 162 height 15
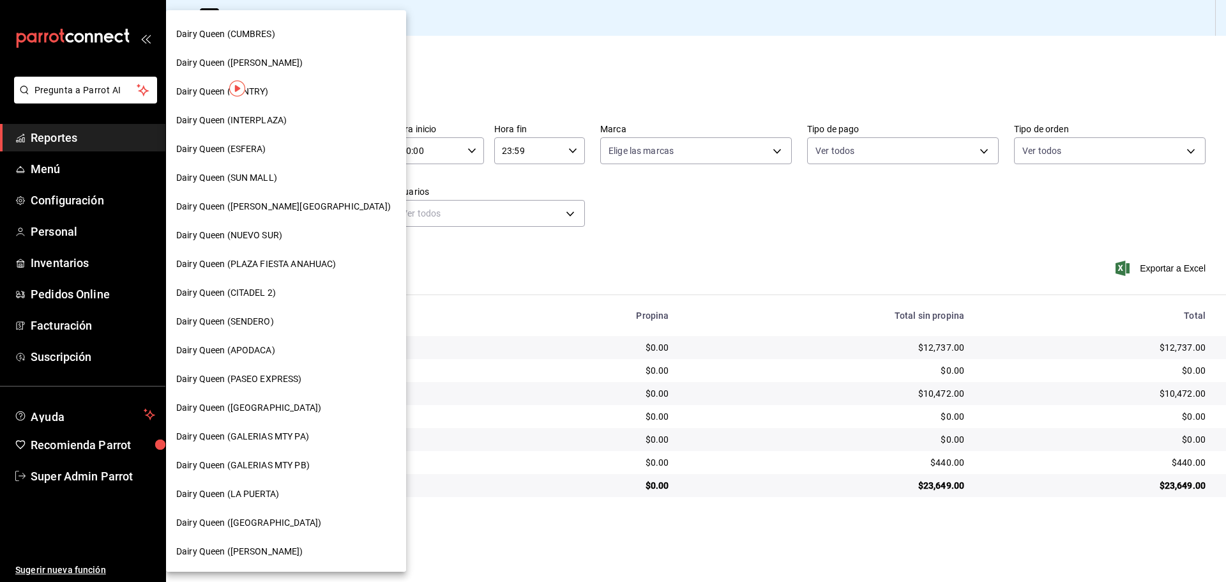
scroll to position [319, 0]
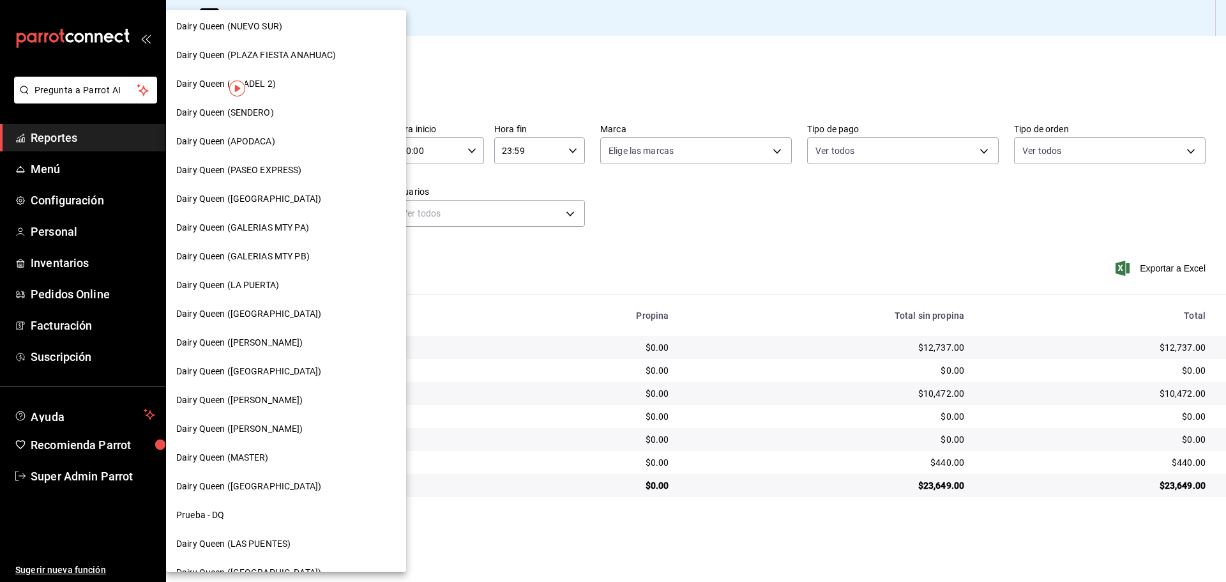
click at [270, 355] on div "Dairy Queen ([PERSON_NAME])" at bounding box center [286, 342] width 240 height 29
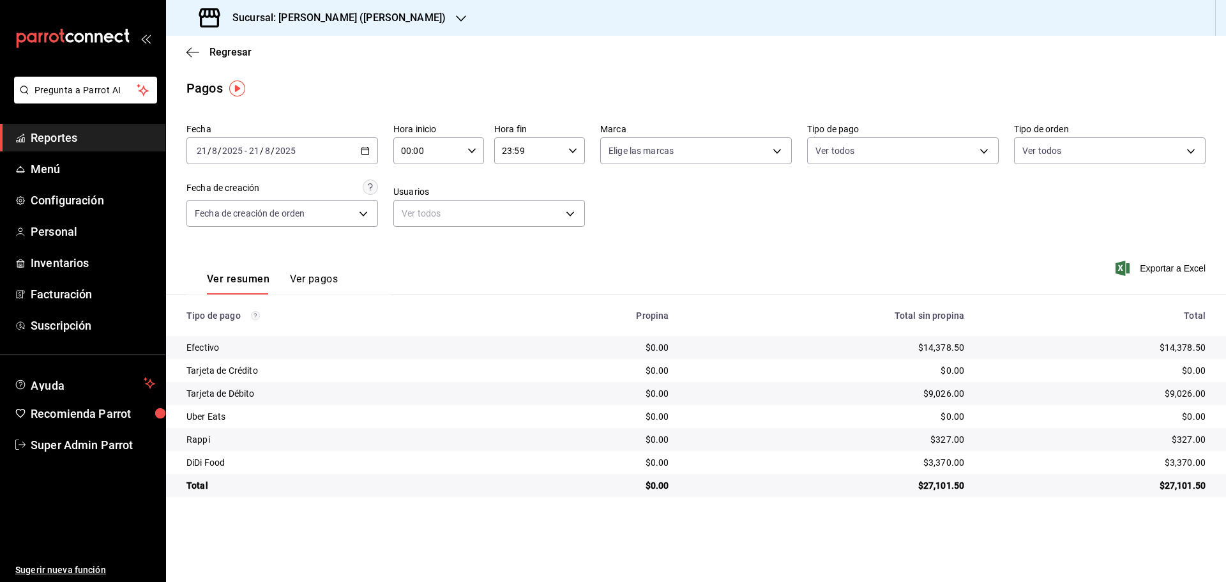
click at [329, 10] on div "Sucursal: [PERSON_NAME] ([PERSON_NAME])" at bounding box center [323, 18] width 295 height 36
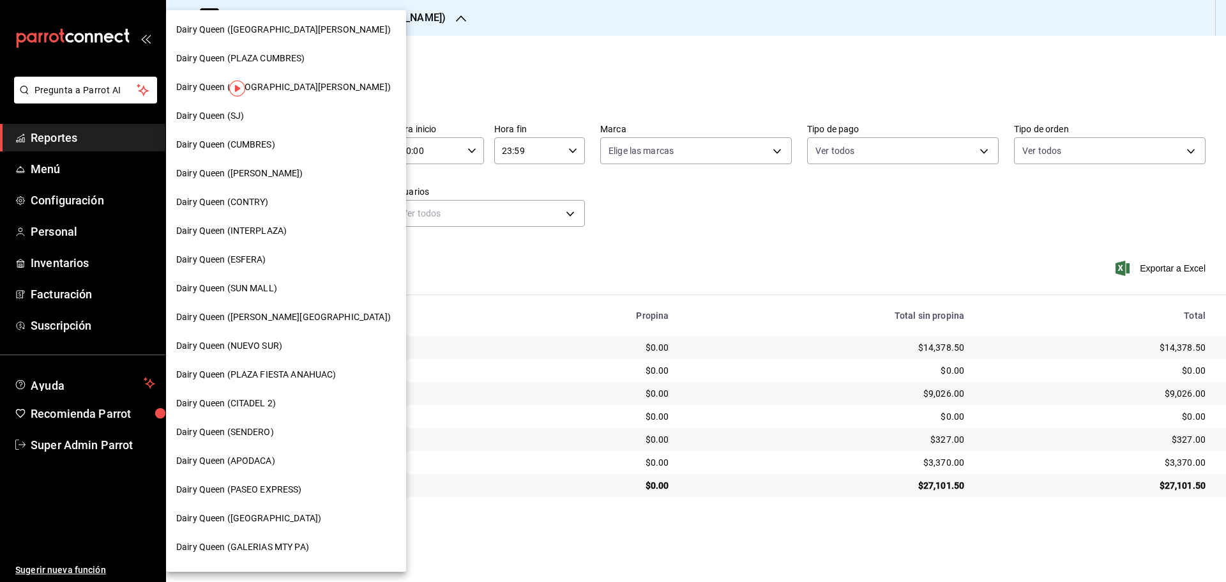
click at [503, 67] on div at bounding box center [613, 291] width 1226 height 582
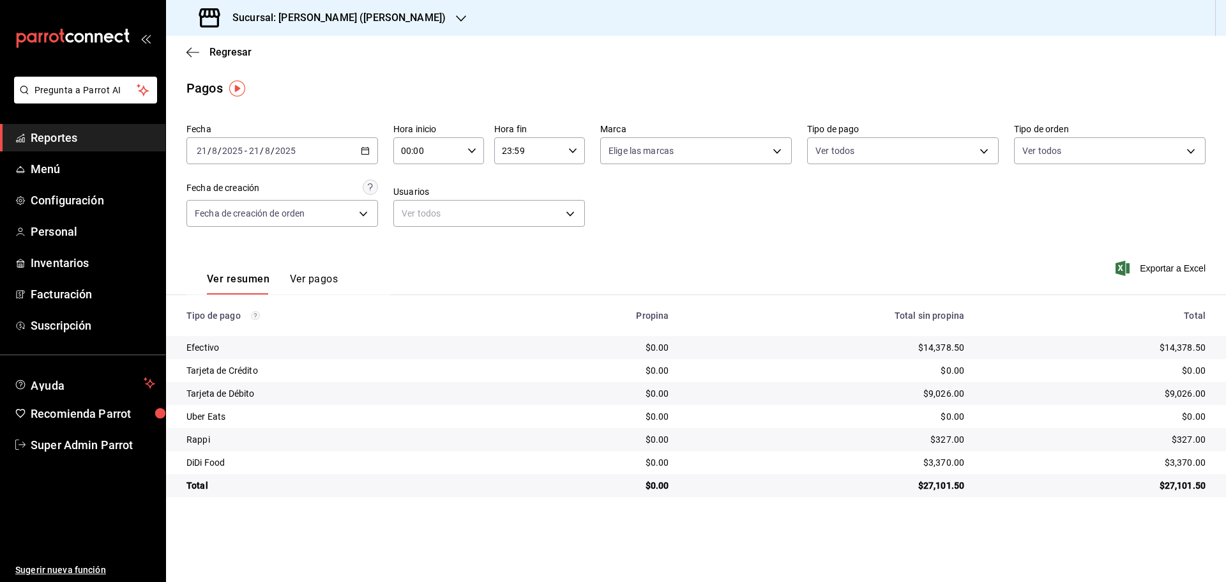
click at [360, 12] on h3 "Sucursal: [PERSON_NAME] ([PERSON_NAME])" at bounding box center [333, 17] width 223 height 15
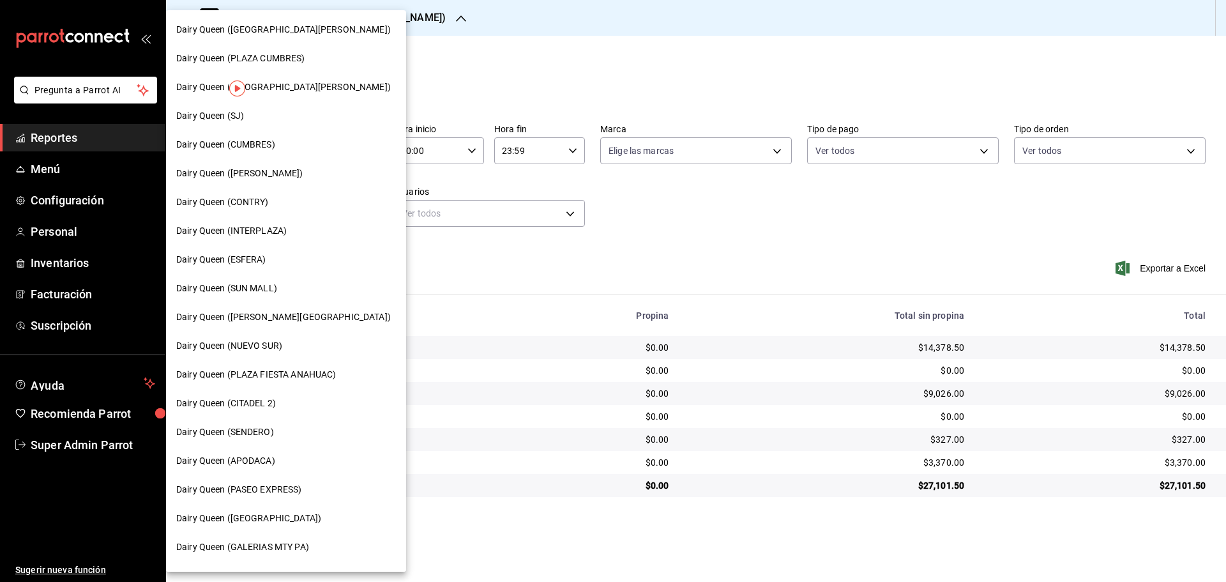
click at [266, 241] on div "Dairy Queen (INTERPLAZA)" at bounding box center [286, 230] width 240 height 29
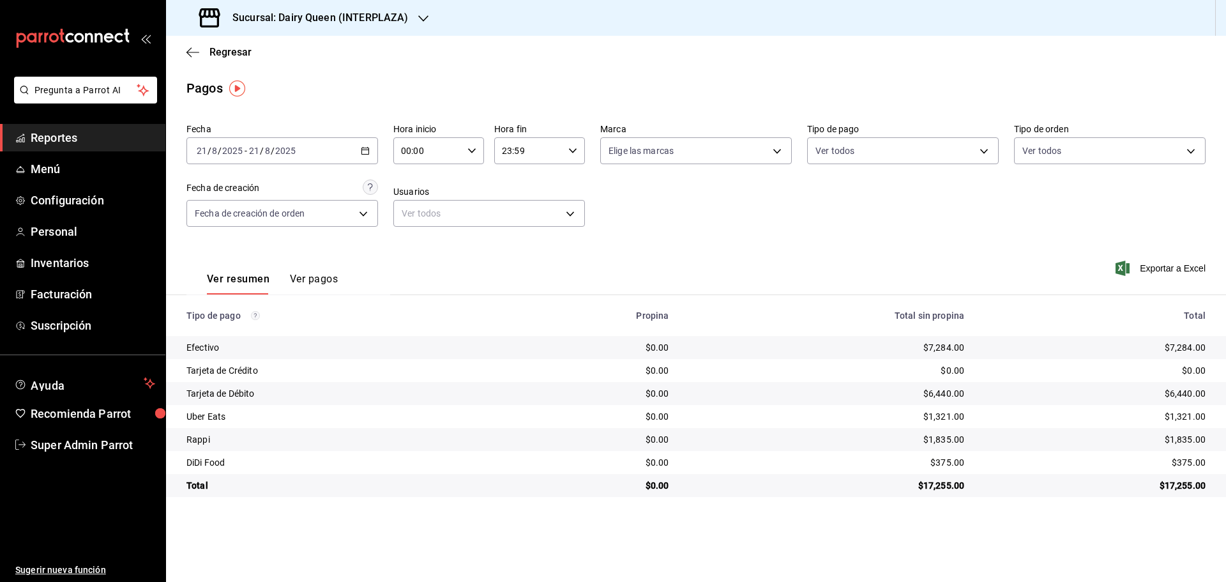
click at [324, 17] on h3 "Sucursal: Dairy Queen (INTERPLAZA)" at bounding box center [315, 17] width 186 height 15
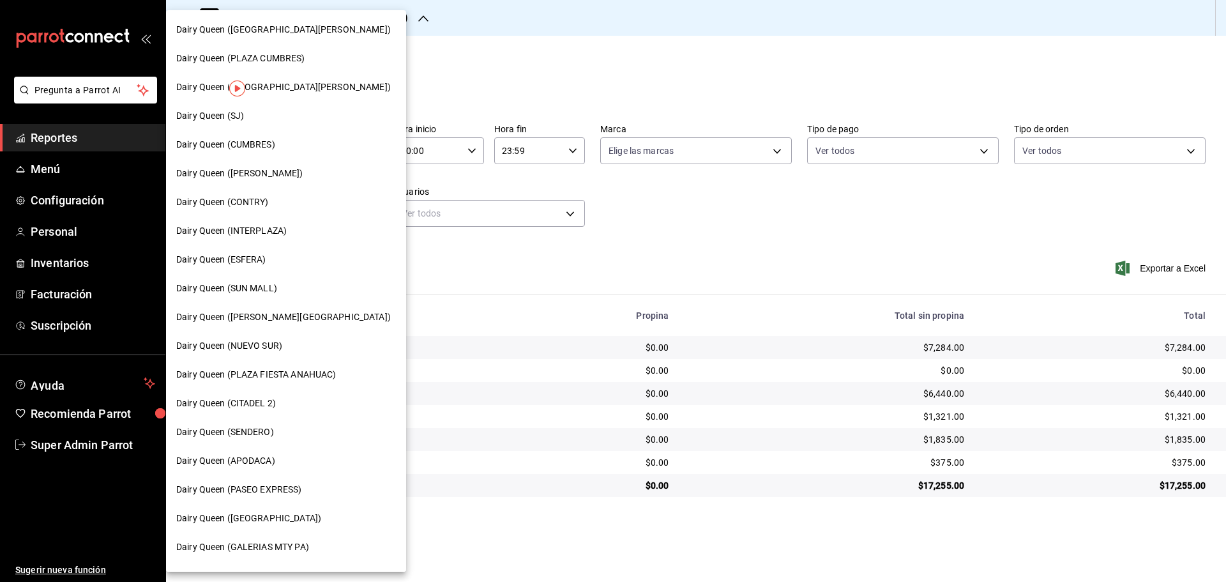
click at [262, 382] on span "Dairy Queen (CITADEL 2)" at bounding box center [226, 402] width 100 height 13
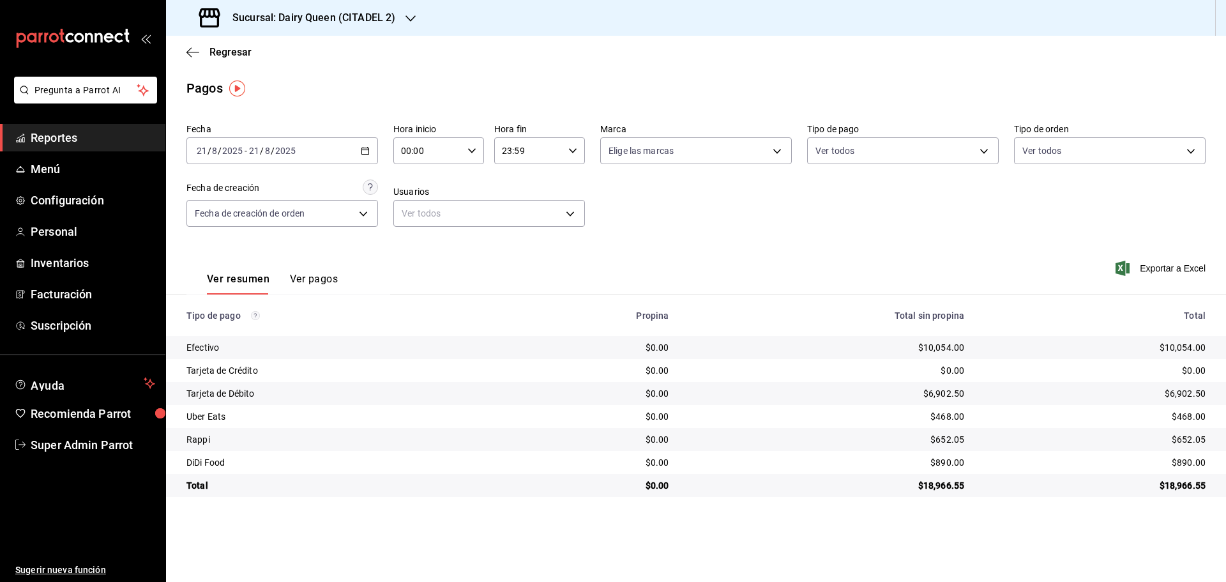
click at [383, 17] on h3 "Sucursal: Dairy Queen (CITADEL 2)" at bounding box center [308, 17] width 173 height 15
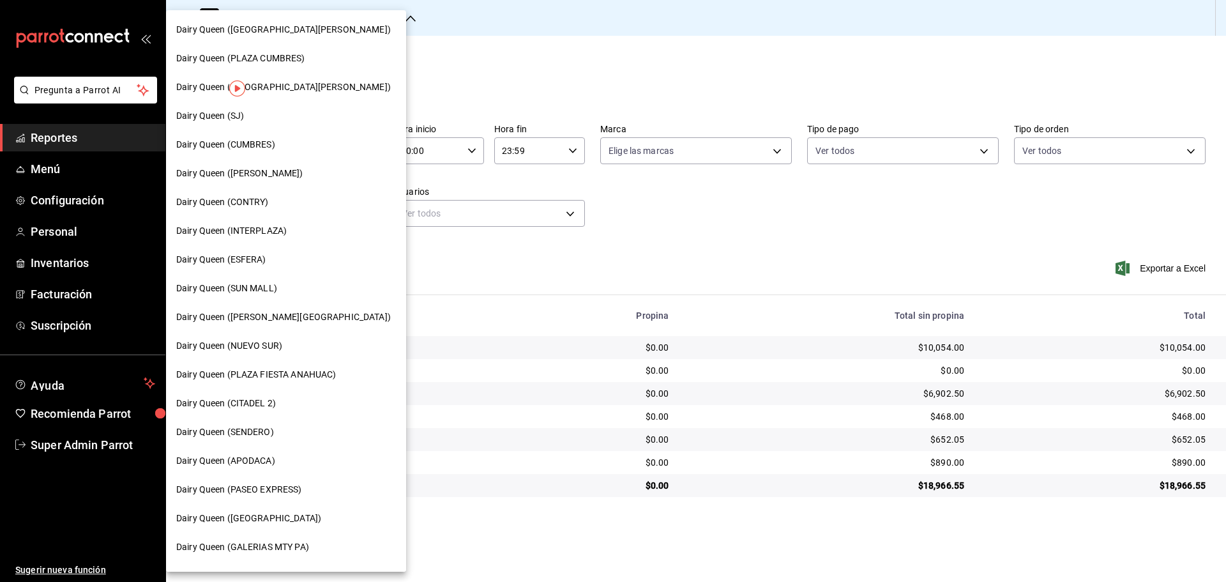
click at [292, 55] on span "Dairy Queen (PLAZA CUMBRES)" at bounding box center [240, 58] width 129 height 13
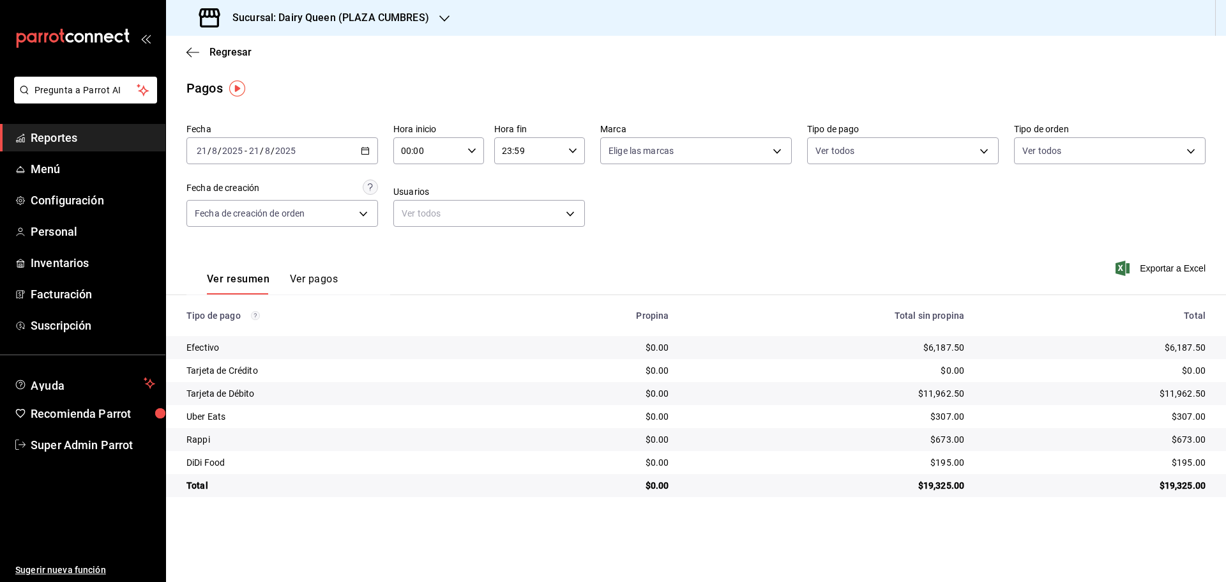
click at [370, 13] on h3 "Sucursal: Dairy Queen (PLAZA CUMBRES)" at bounding box center [325, 17] width 207 height 15
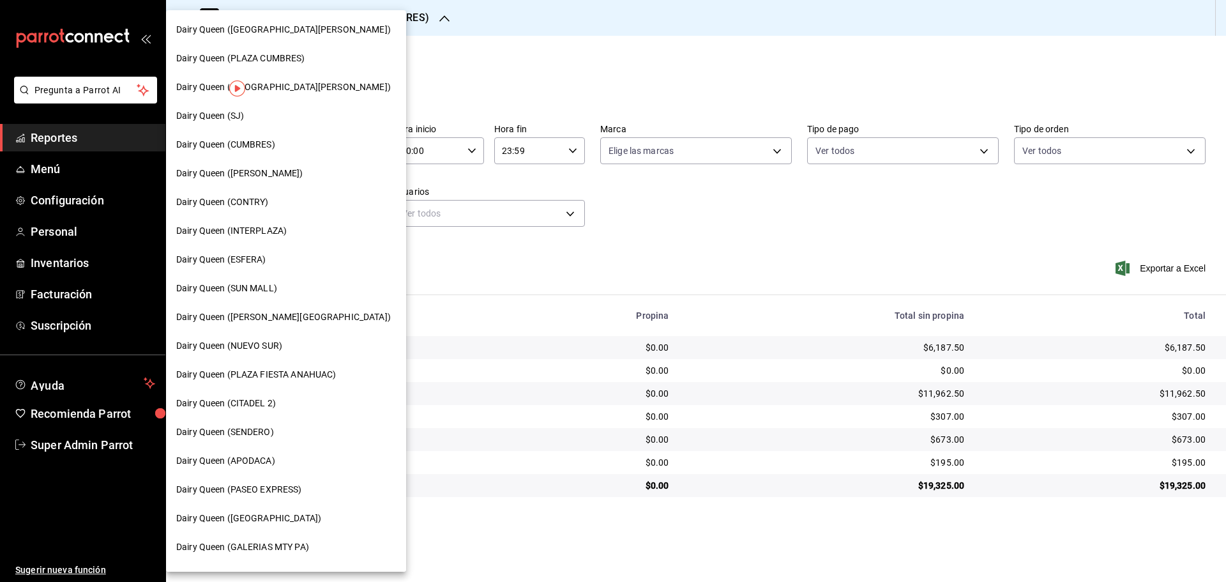
click at [306, 376] on span "Dairy Queen (PLAZA FIESTA ANAHUAC)" at bounding box center [256, 374] width 160 height 13
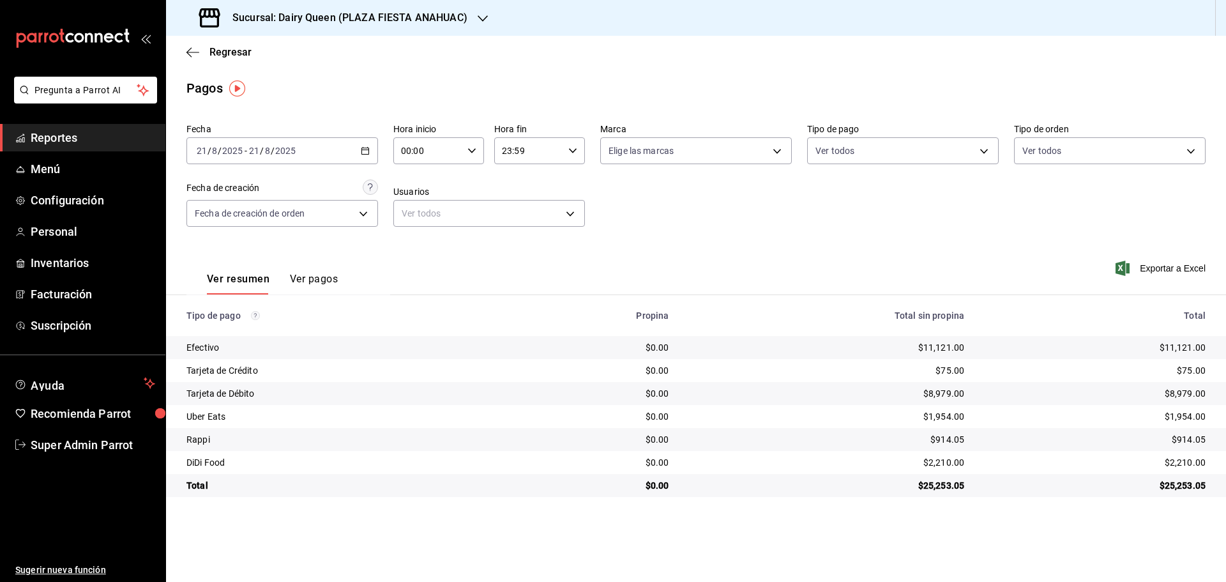
click at [347, 15] on h3 "Sucursal: Dairy Queen (PLAZA FIESTA ANAHUAC)" at bounding box center [344, 17] width 245 height 15
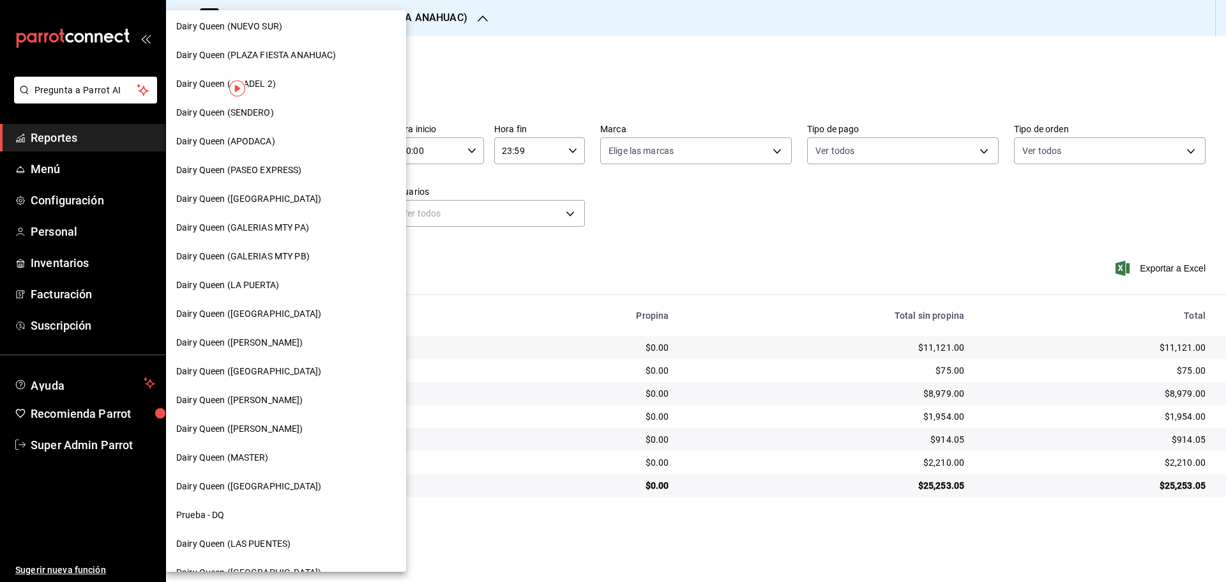
scroll to position [397, 0]
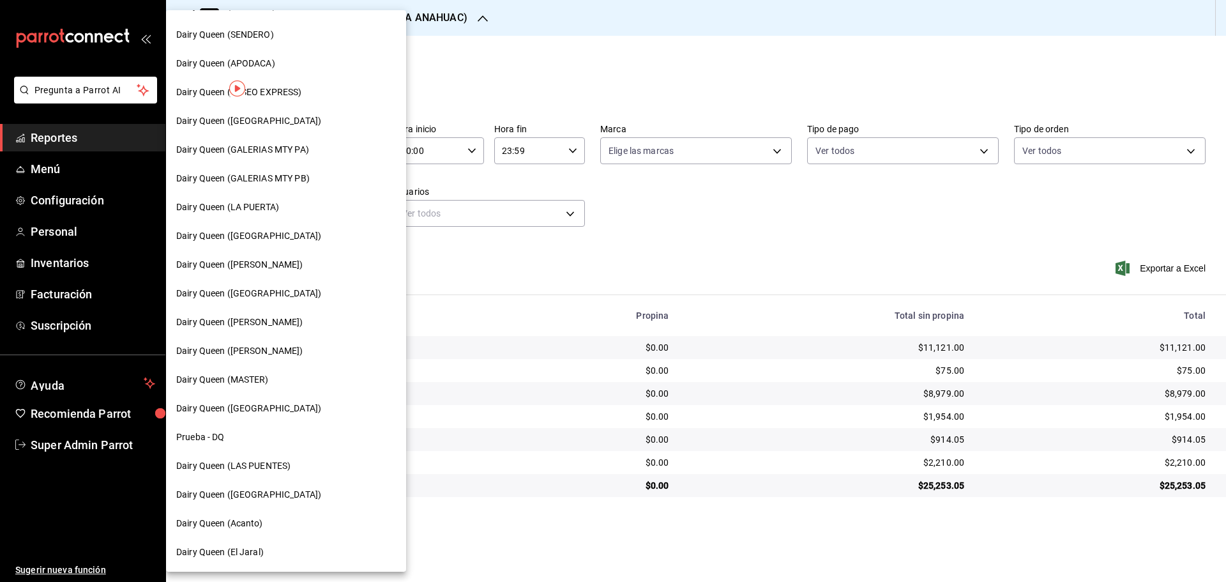
click at [266, 350] on span "Dairy Queen ([PERSON_NAME])" at bounding box center [239, 350] width 127 height 13
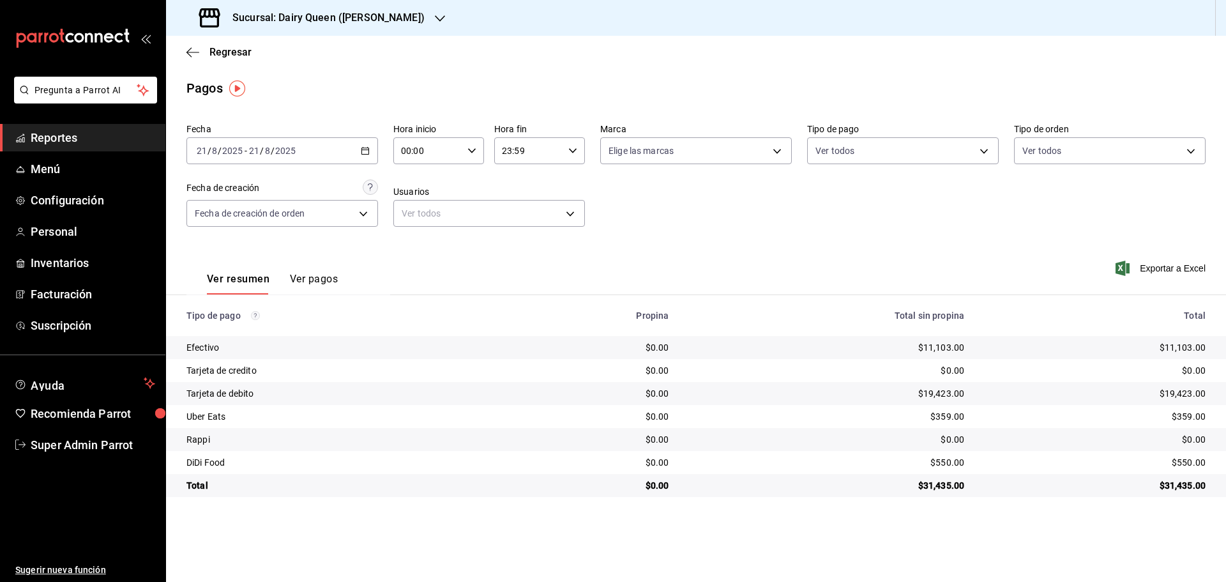
click at [391, 18] on h3 "Sucursal: Dairy Queen ([PERSON_NAME])" at bounding box center [323, 17] width 202 height 15
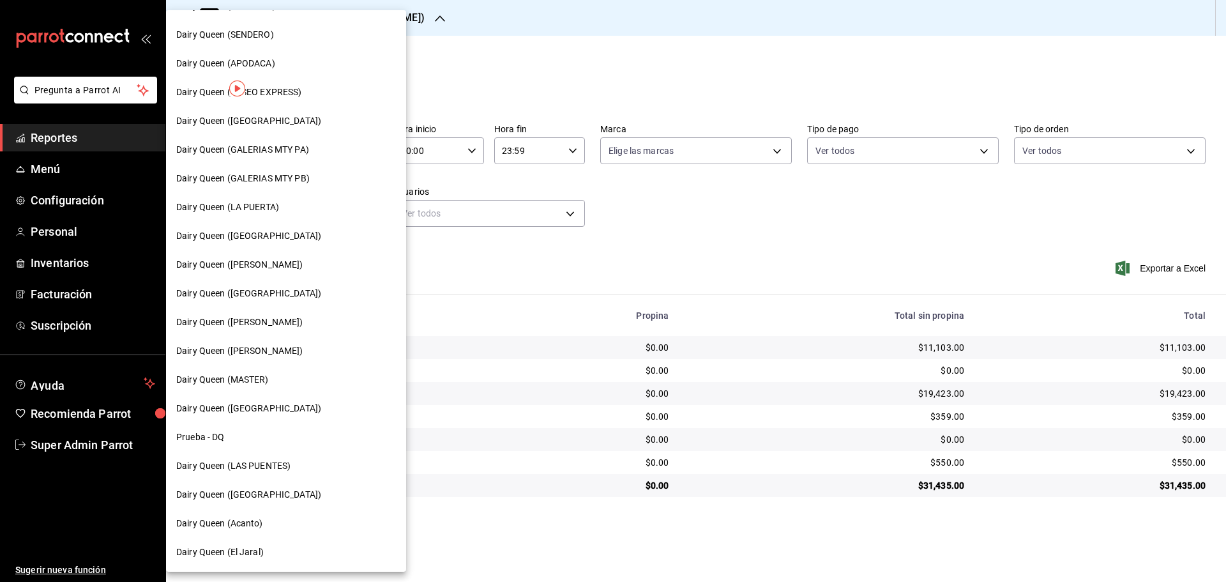
click at [251, 382] on div "Dairy Queen ([GEOGRAPHIC_DATA])" at bounding box center [286, 408] width 240 height 29
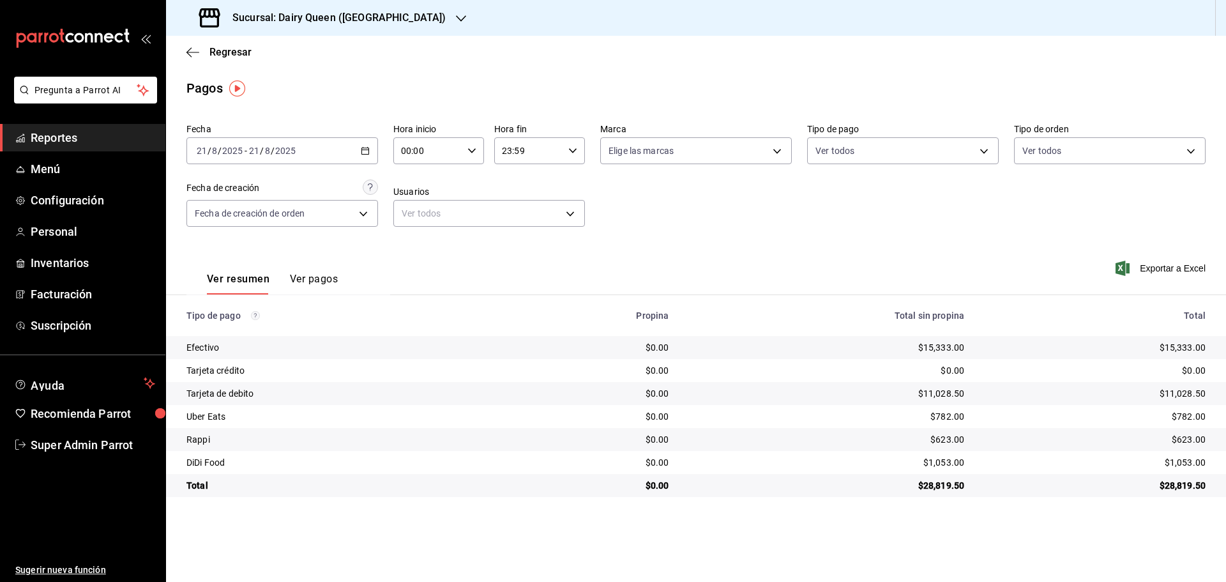
click at [335, 21] on h3 "Sucursal: Dairy Queen ([GEOGRAPHIC_DATA])" at bounding box center [333, 17] width 223 height 15
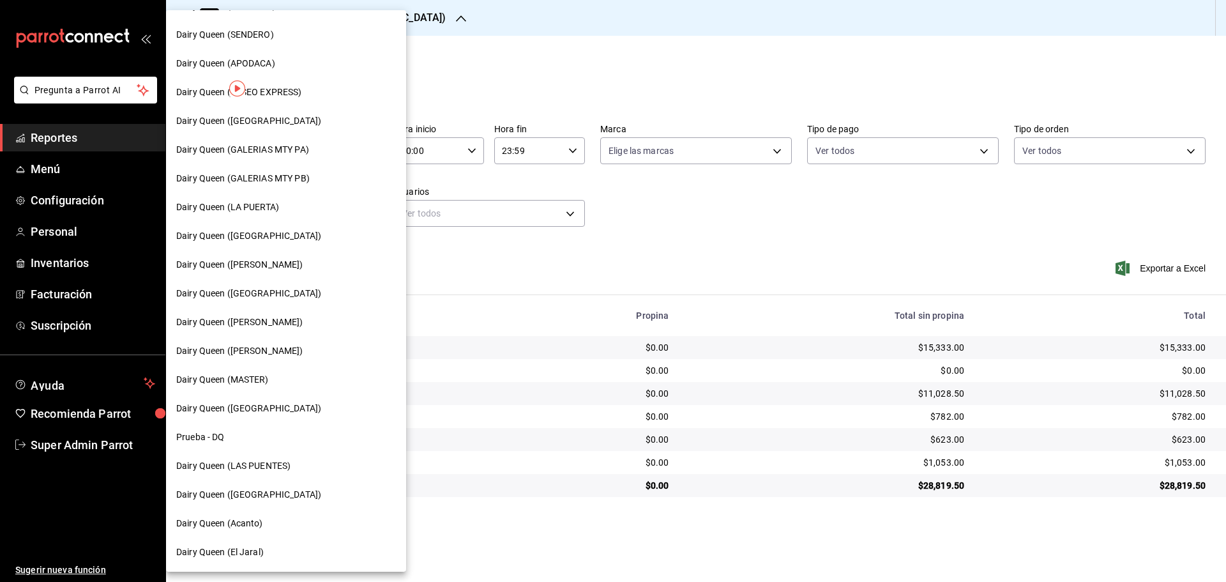
click at [247, 382] on span "Dairy Queen (Acanto)" at bounding box center [219, 522] width 87 height 13
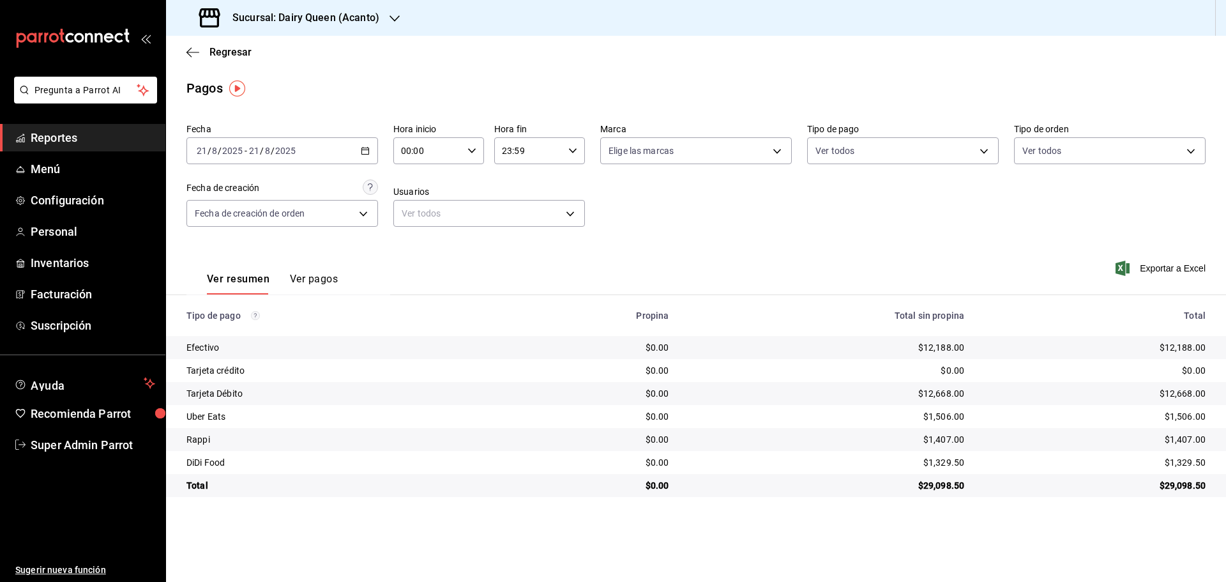
click at [345, 15] on h3 "Sucursal: Dairy Queen (Acanto)" at bounding box center [300, 17] width 157 height 15
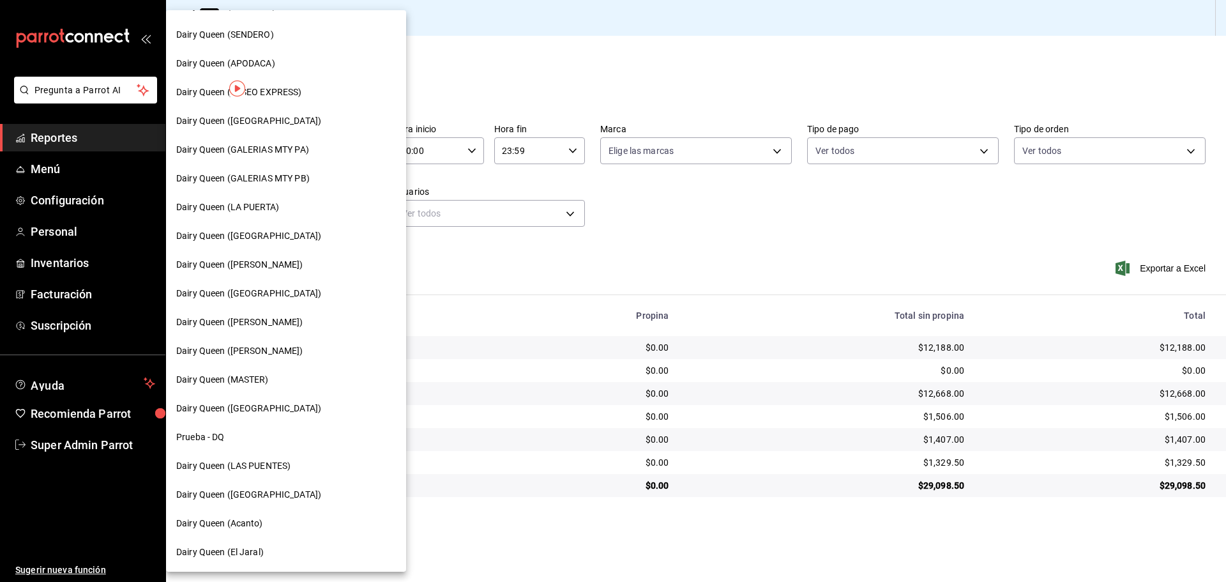
click at [244, 382] on div "Dairy Queen (El Jaral)" at bounding box center [286, 552] width 240 height 29
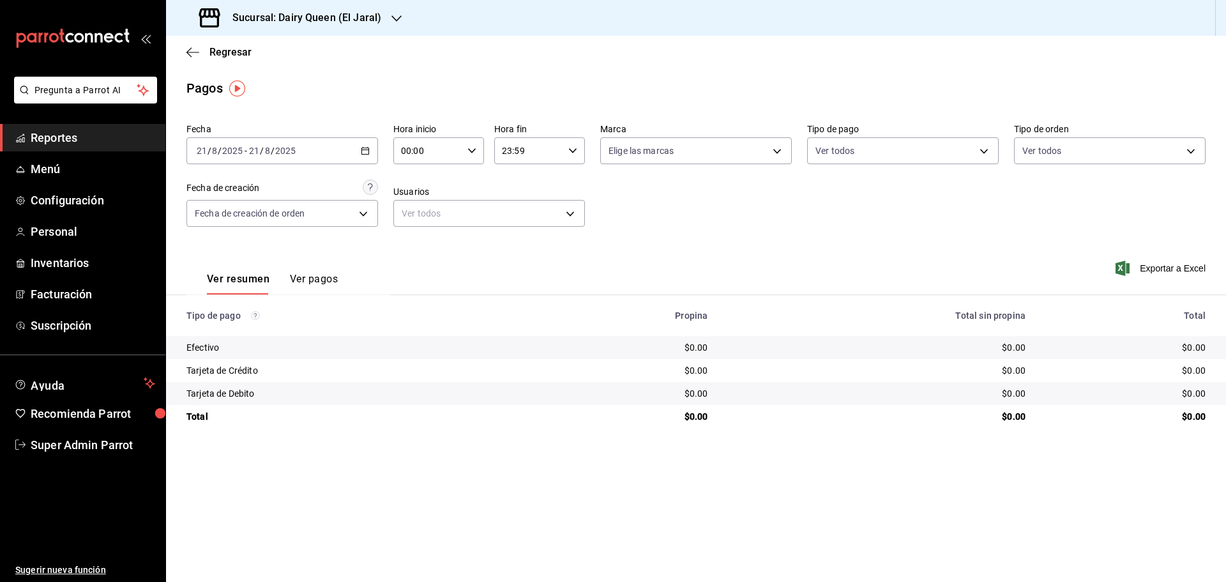
click at [357, 27] on div "Sucursal: Dairy Queen (El Jaral)" at bounding box center [291, 18] width 230 height 36
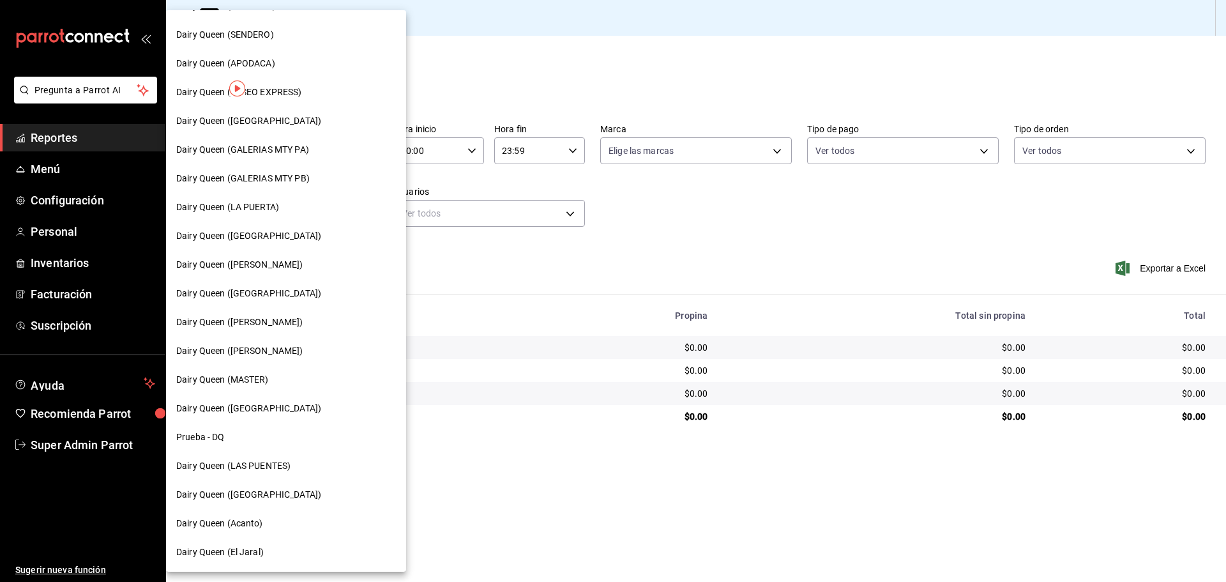
click at [254, 382] on span "Dairy Queen ([GEOGRAPHIC_DATA])" at bounding box center [248, 494] width 145 height 13
